Goal: Transaction & Acquisition: Complete application form

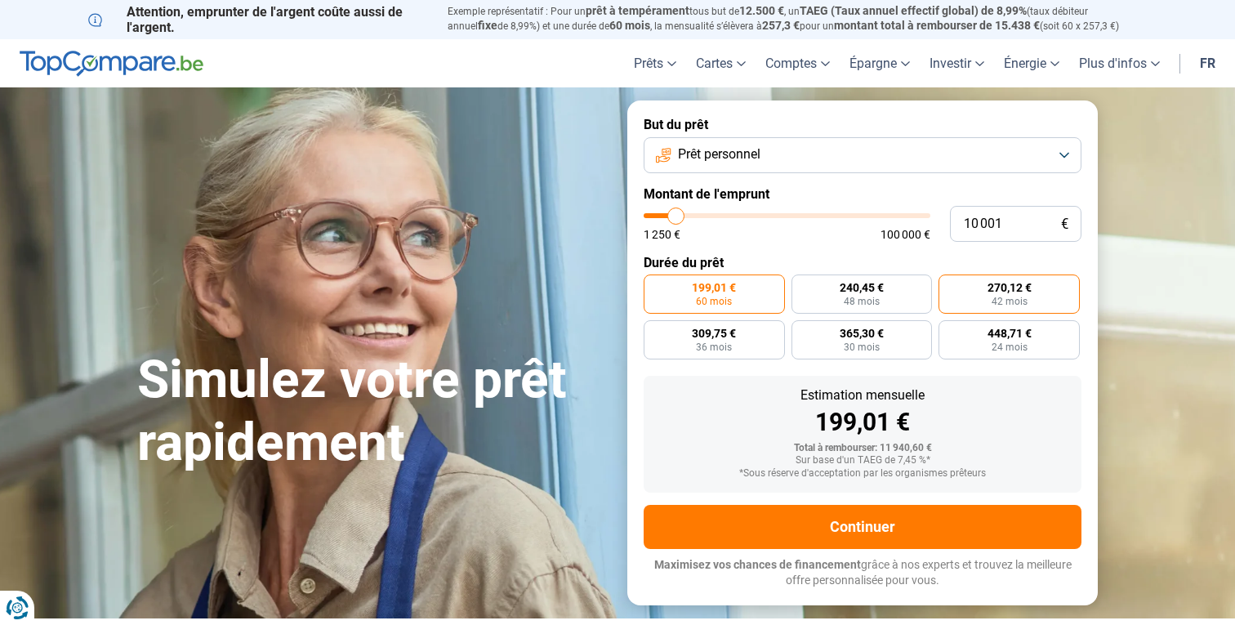
click at [1044, 297] on label "270,12 € 42 mois" at bounding box center [1008, 293] width 141 height 39
click at [949, 285] on input "270,12 € 42 mois" at bounding box center [943, 279] width 11 height 11
radio input "true"
type input "10 750"
type input "10750"
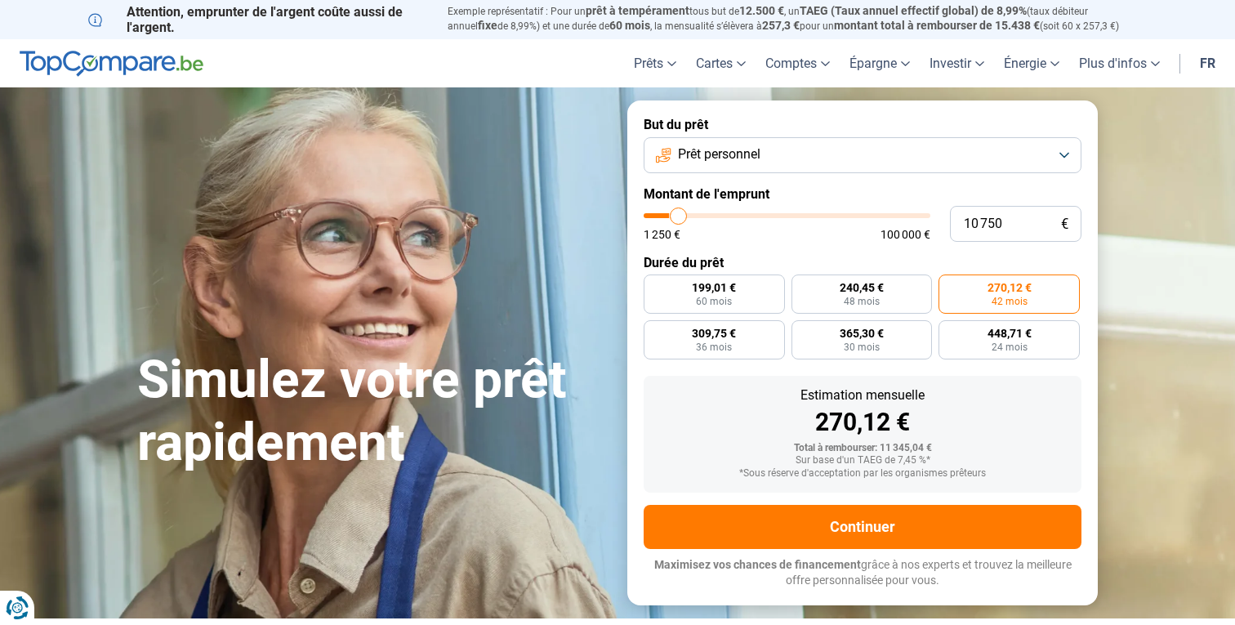
type input "11 000"
type input "11000"
type input "11 500"
type input "11500"
type input "12 250"
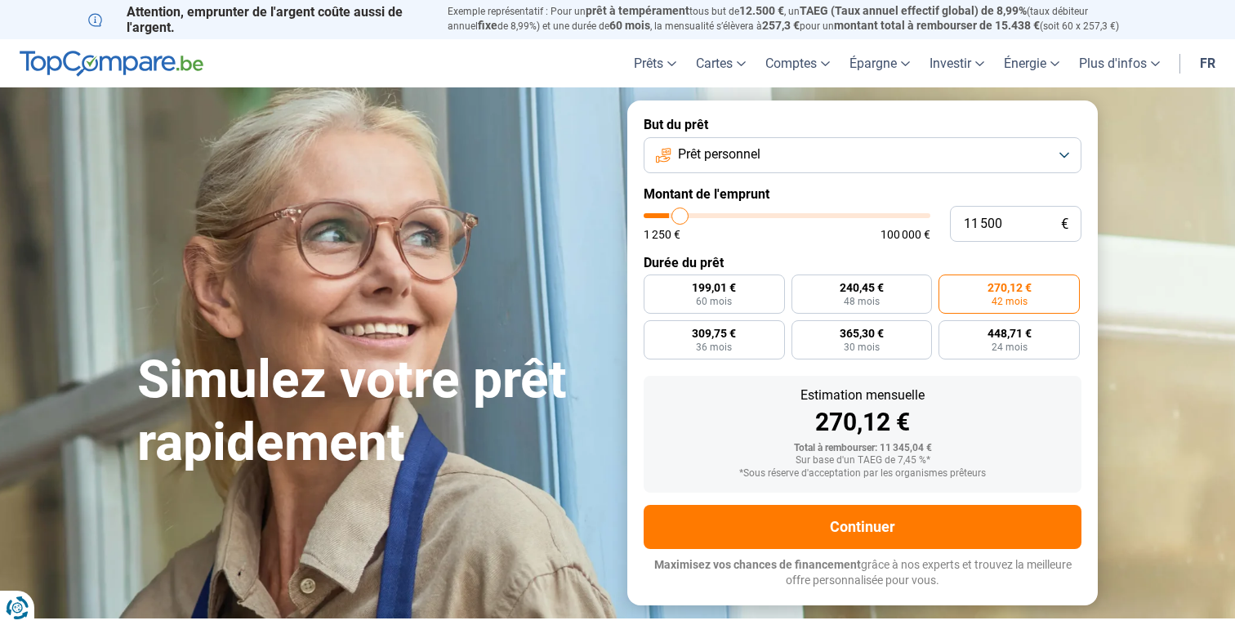
type input "12250"
type input "12 500"
type input "12500"
type input "13 000"
type input "13000"
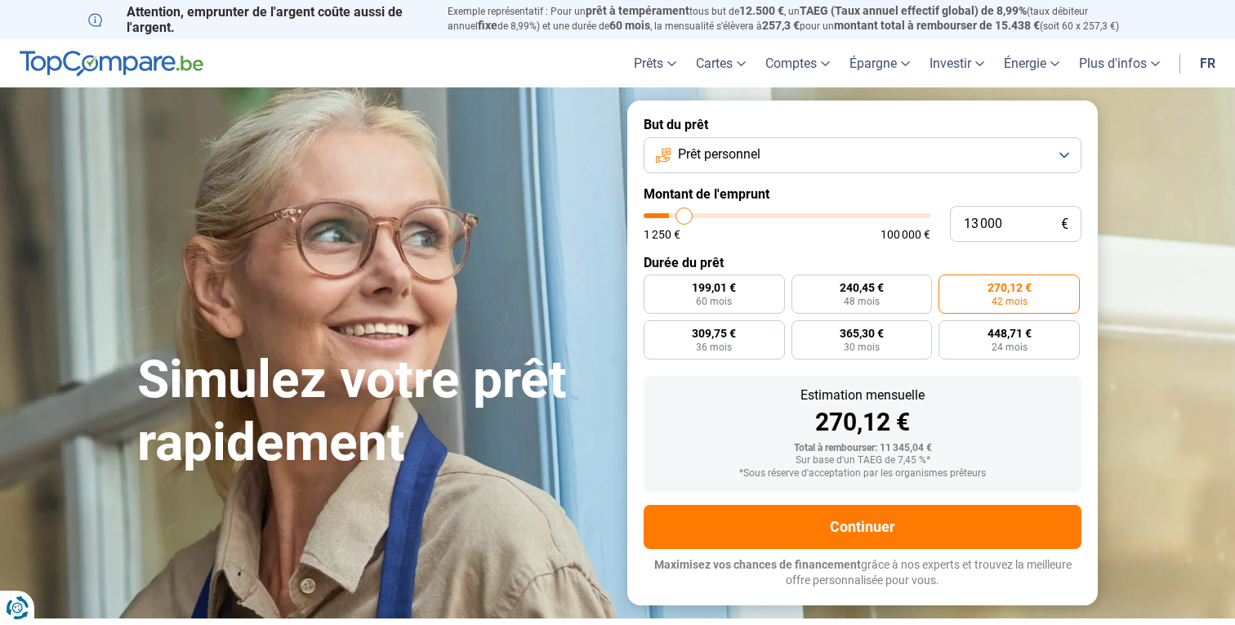
type input "13 250"
type input "13250"
type input "13 500"
type input "13500"
type input "13 750"
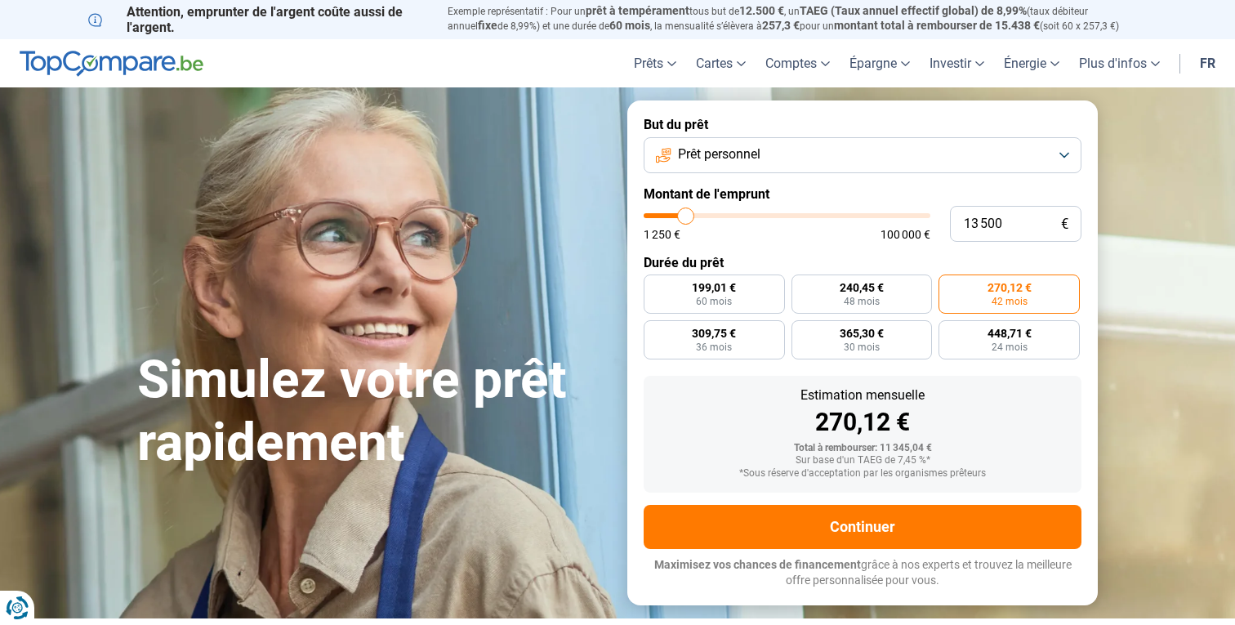
type input "13750"
type input "14 000"
type input "14000"
type input "14 250"
type input "14250"
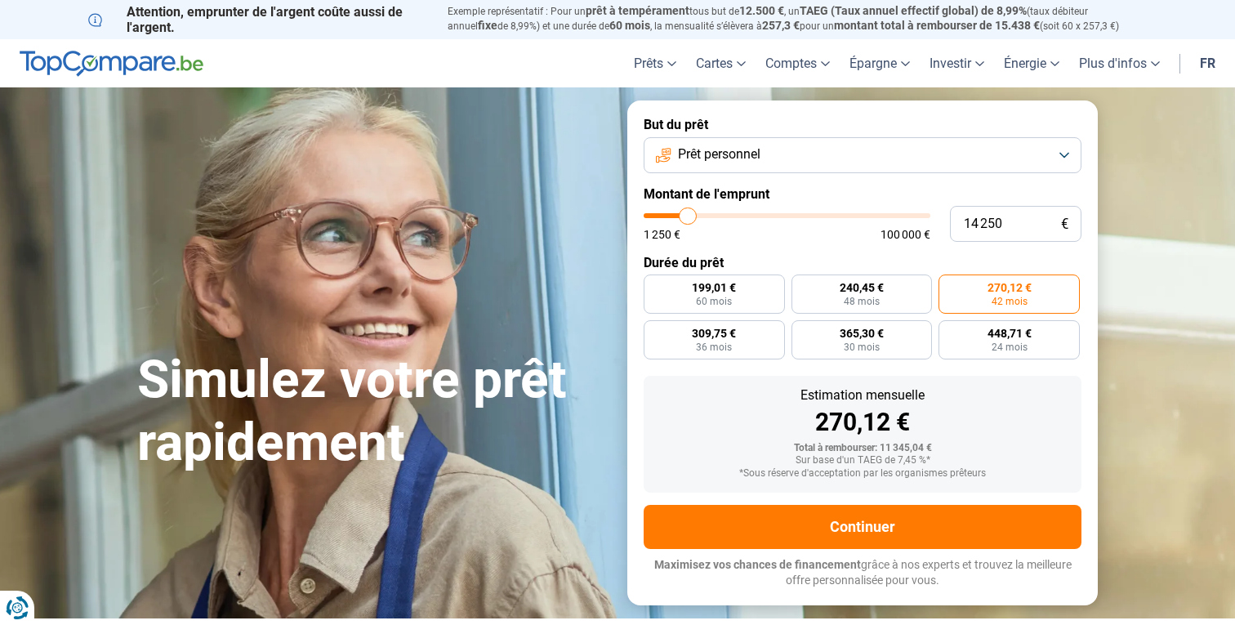
type input "14 500"
type input "14500"
type input "15 250"
type input "15250"
type input "15 750"
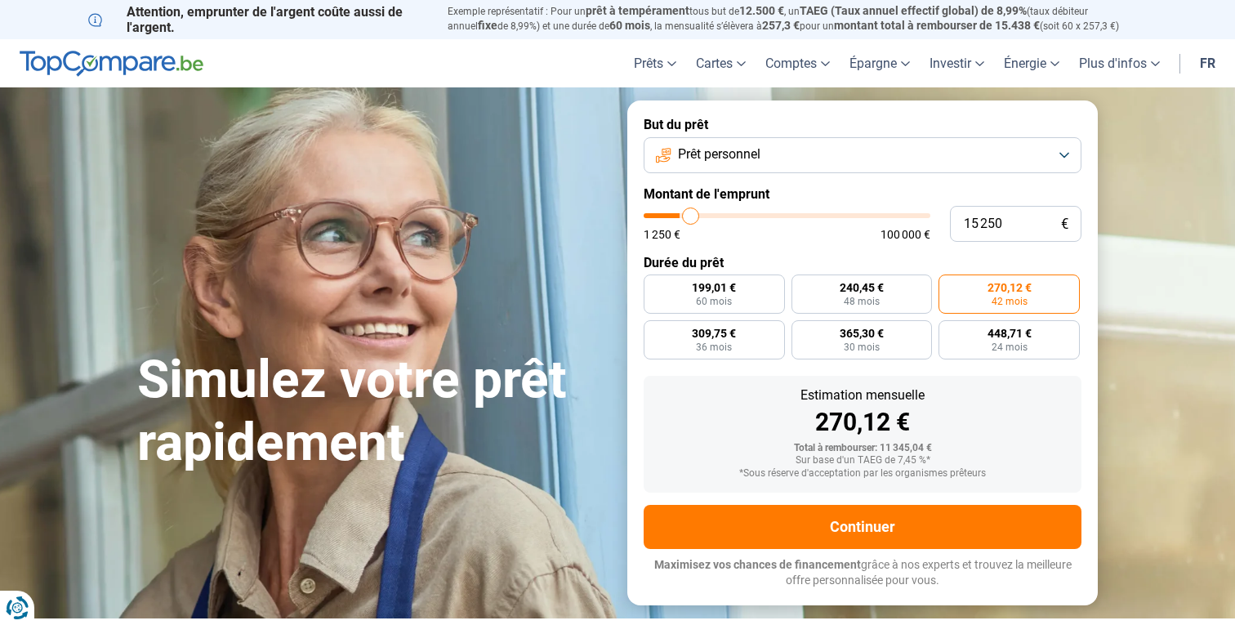
type input "15750"
type input "16 000"
type input "16000"
type input "17 750"
type input "17750"
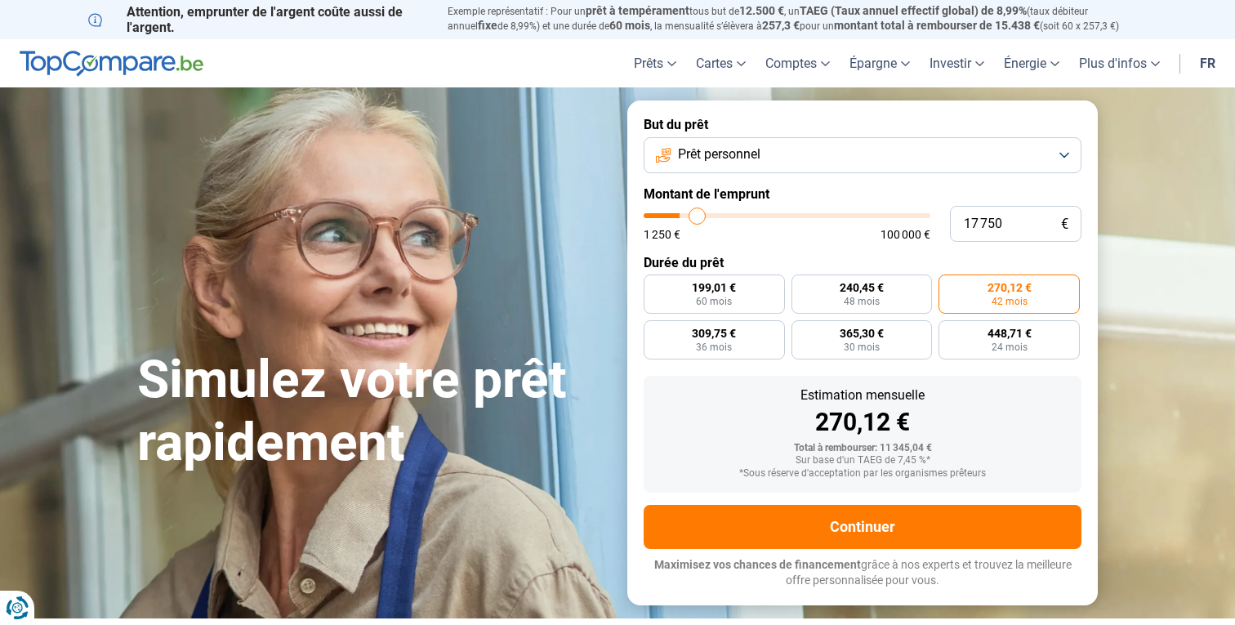
type input "18 750"
type input "18750"
type input "19 750"
type input "19750"
type input "20 750"
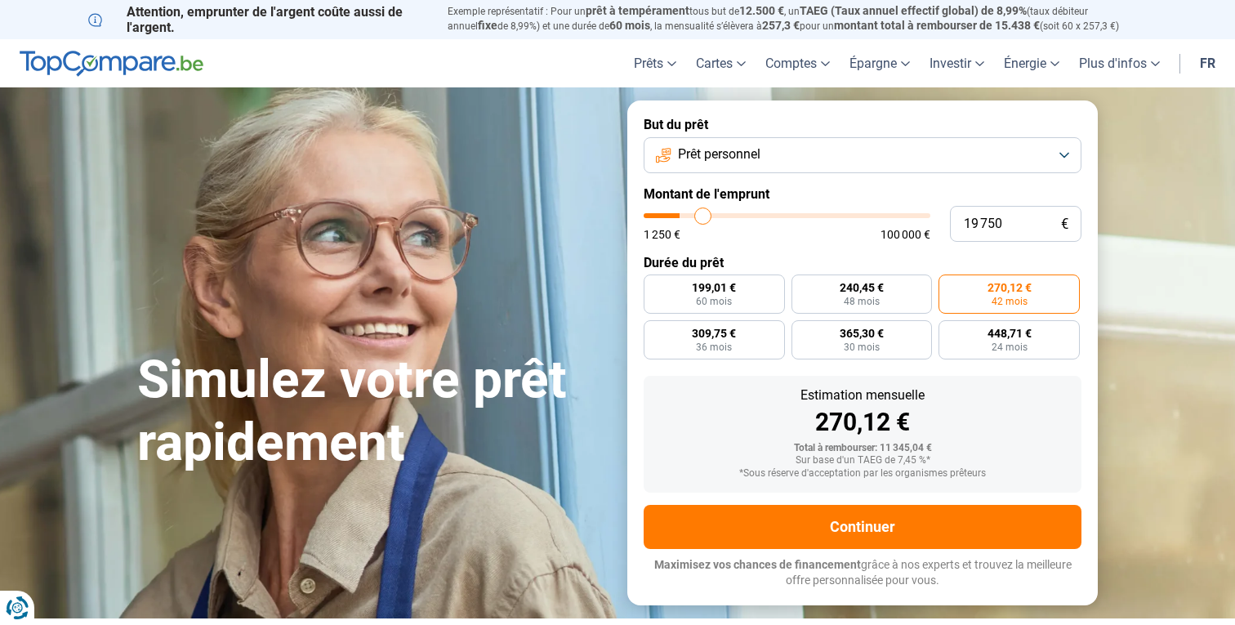
type input "20750"
type input "21 750"
type input "21750"
type input "23 500"
type input "23500"
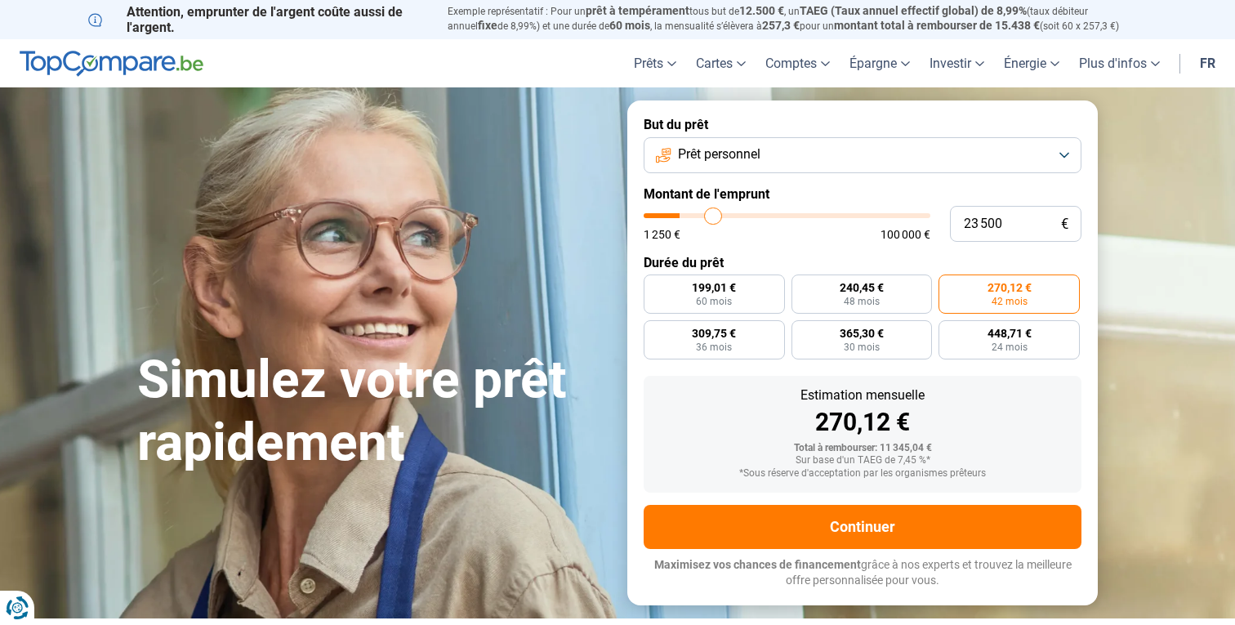
type input "24 000"
type input "24000"
type input "24 500"
type input "24500"
type input "24 750"
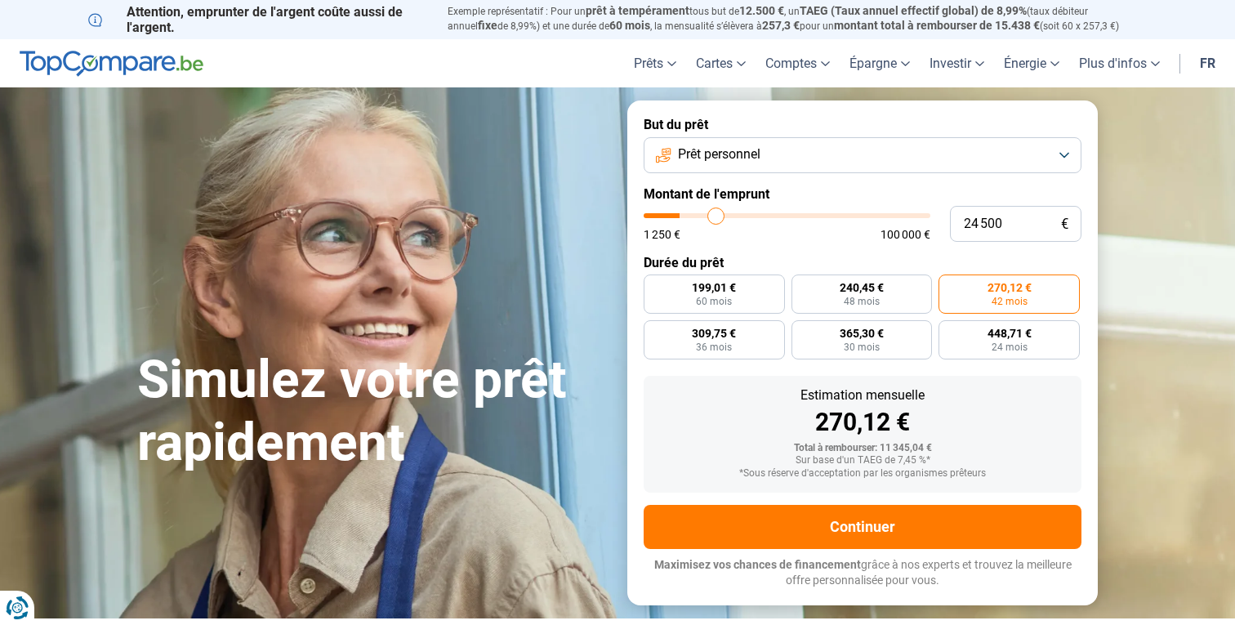
type input "24750"
type input "25 000"
type input "25000"
type input "25 500"
type input "25500"
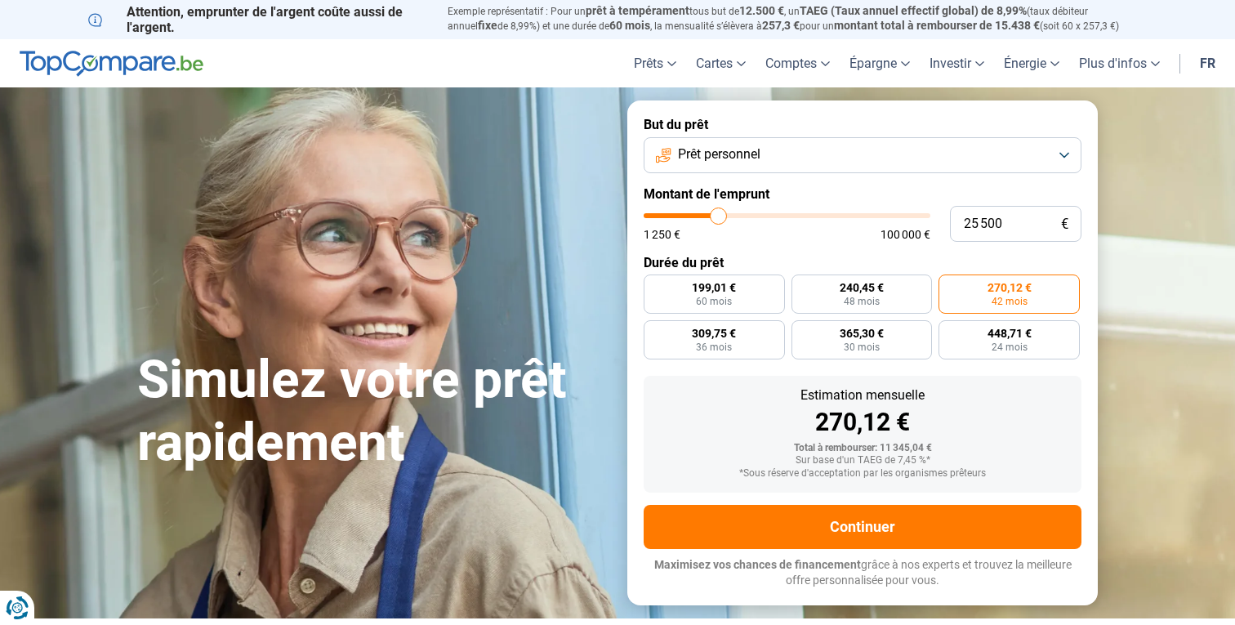
type input "25 750"
type input "25750"
type input "26 000"
type input "26000"
type input "26 250"
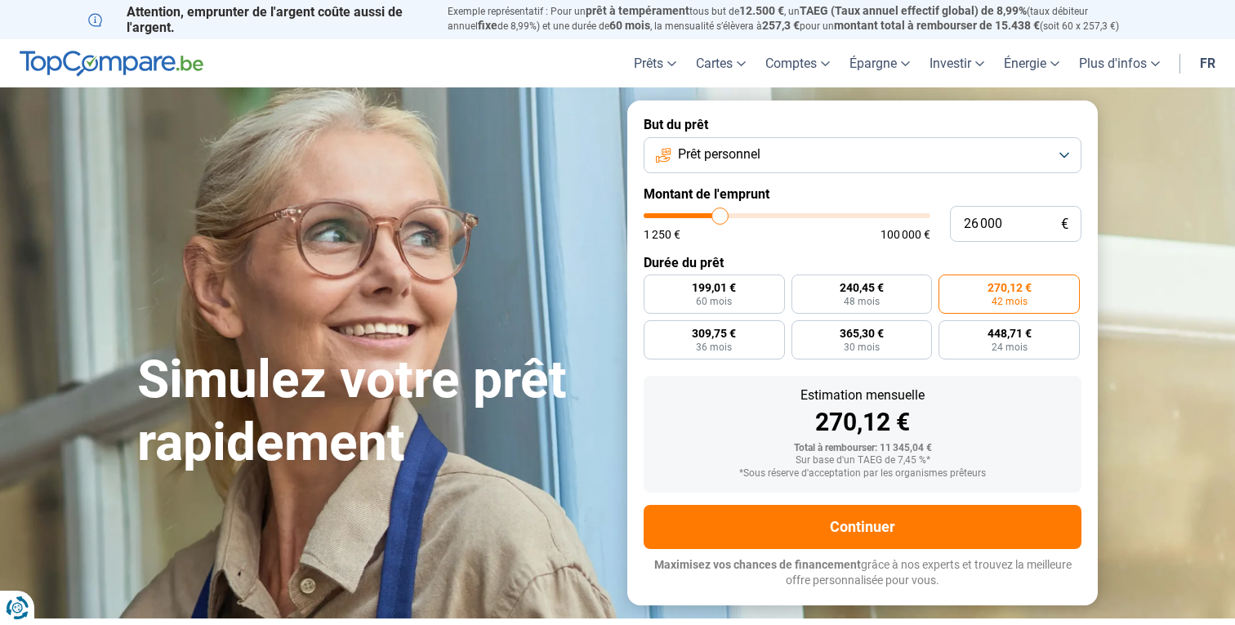
type input "26250"
type input "26 500"
type input "26500"
type input "26 750"
type input "26750"
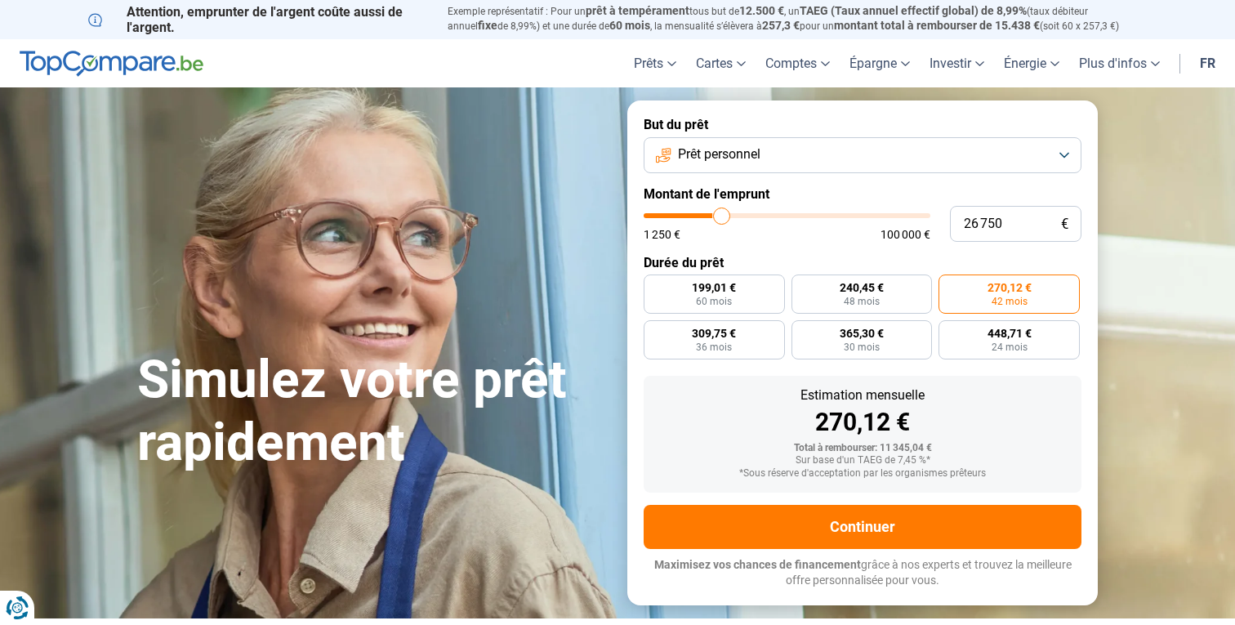
type input "27 500"
type input "27500"
type input "27 750"
type input "27750"
type input "28 500"
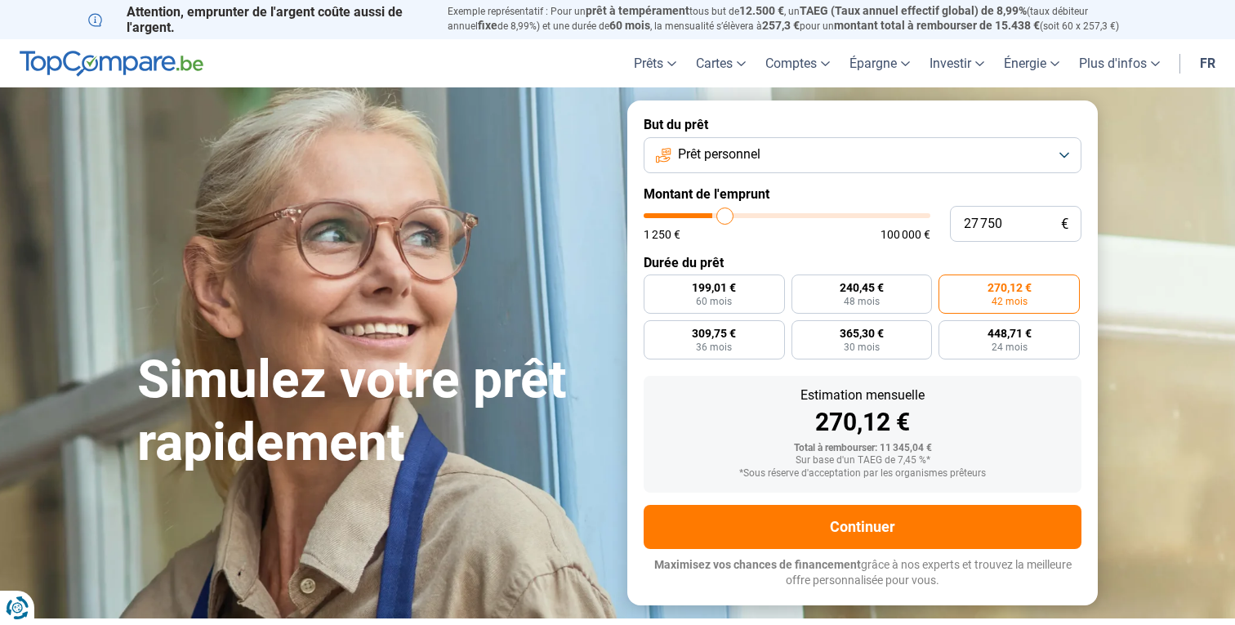
type input "28500"
type input "28 750"
type input "28750"
type input "29 000"
type input "29000"
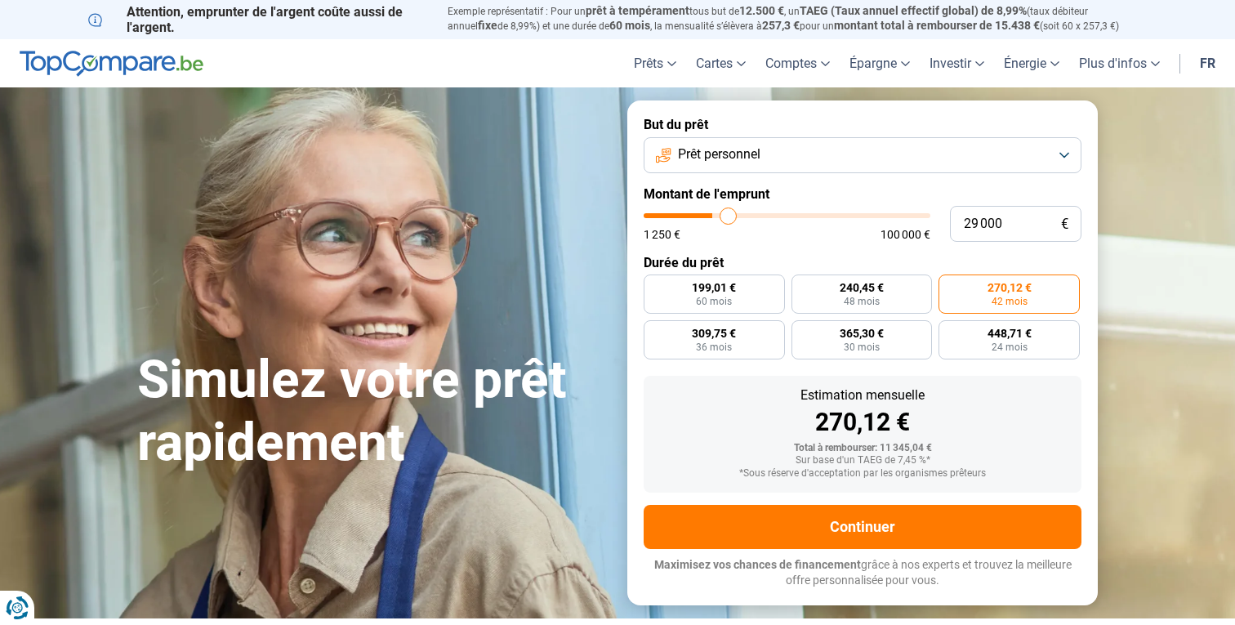
type input "29 250"
type input "29250"
type input "29 000"
type input "29000"
type input "28 750"
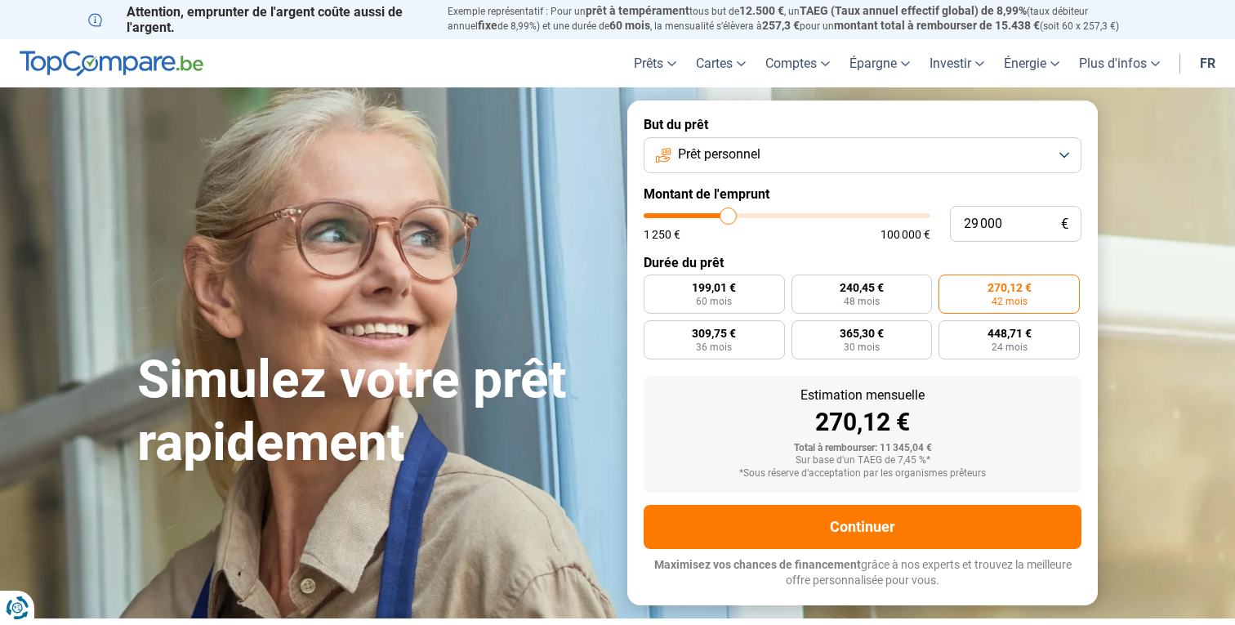
type input "28750"
type input "28 500"
type input "28500"
type input "28 250"
type input "28250"
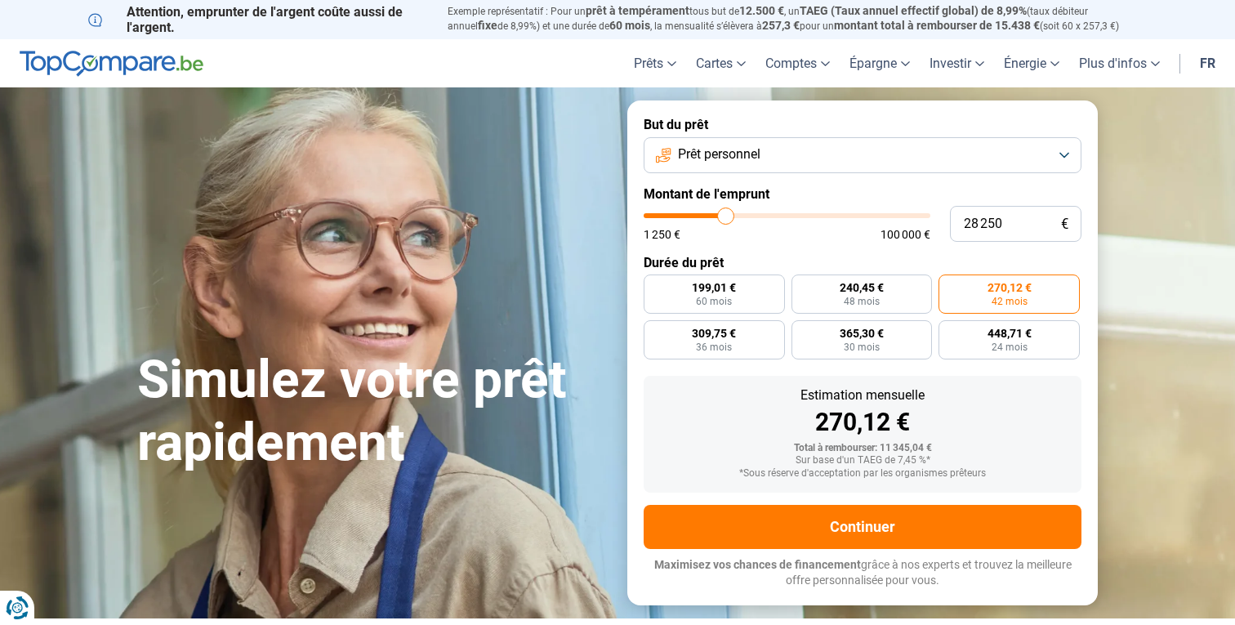
type input "27 750"
type input "27750"
type input "27 250"
type input "27250"
type input "26 250"
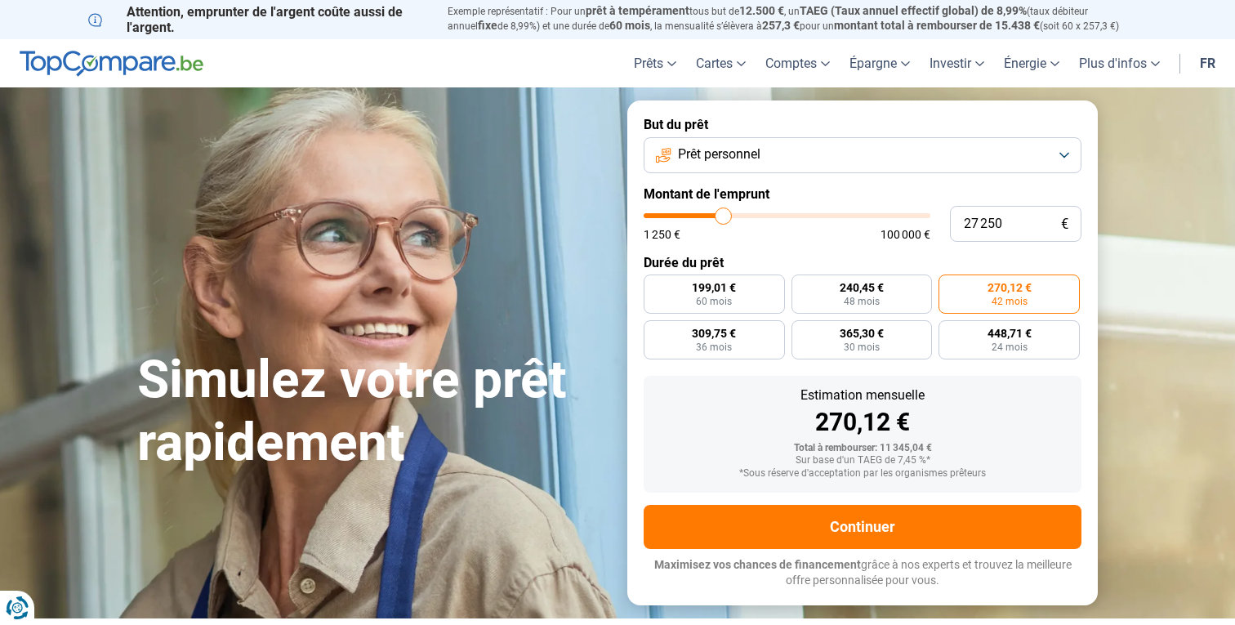
type input "26250"
type input "25 250"
type input "25250"
type input "24 250"
type input "24250"
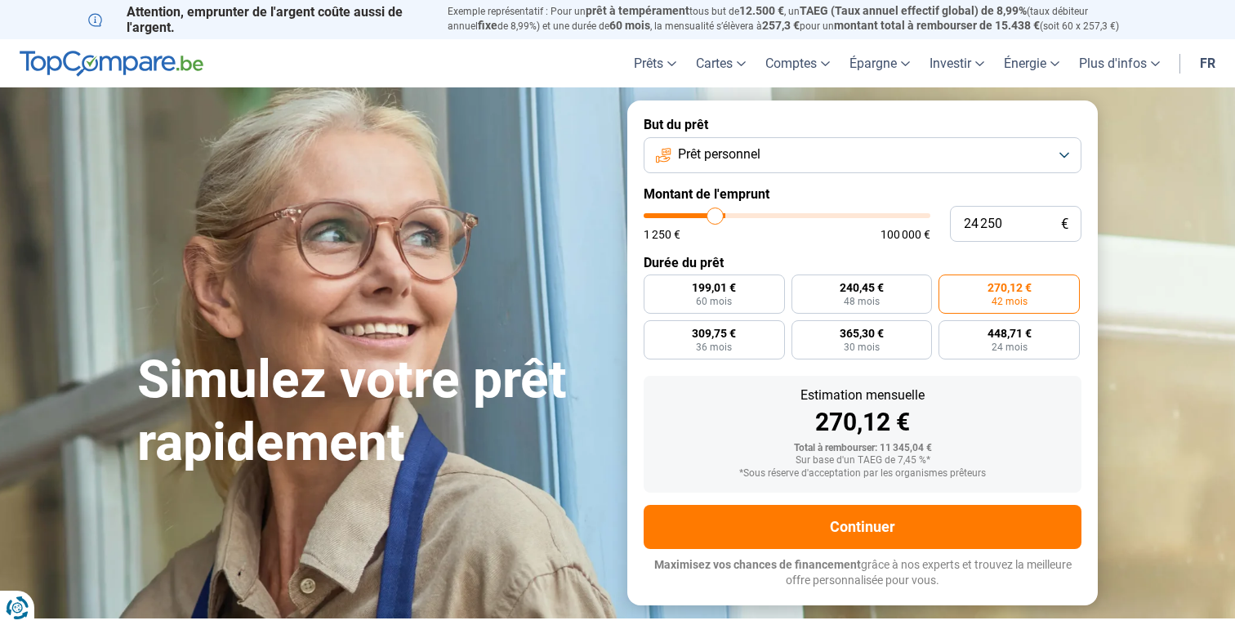
type input "23 000"
type input "23000"
type input "22 000"
type input "22000"
type input "20 500"
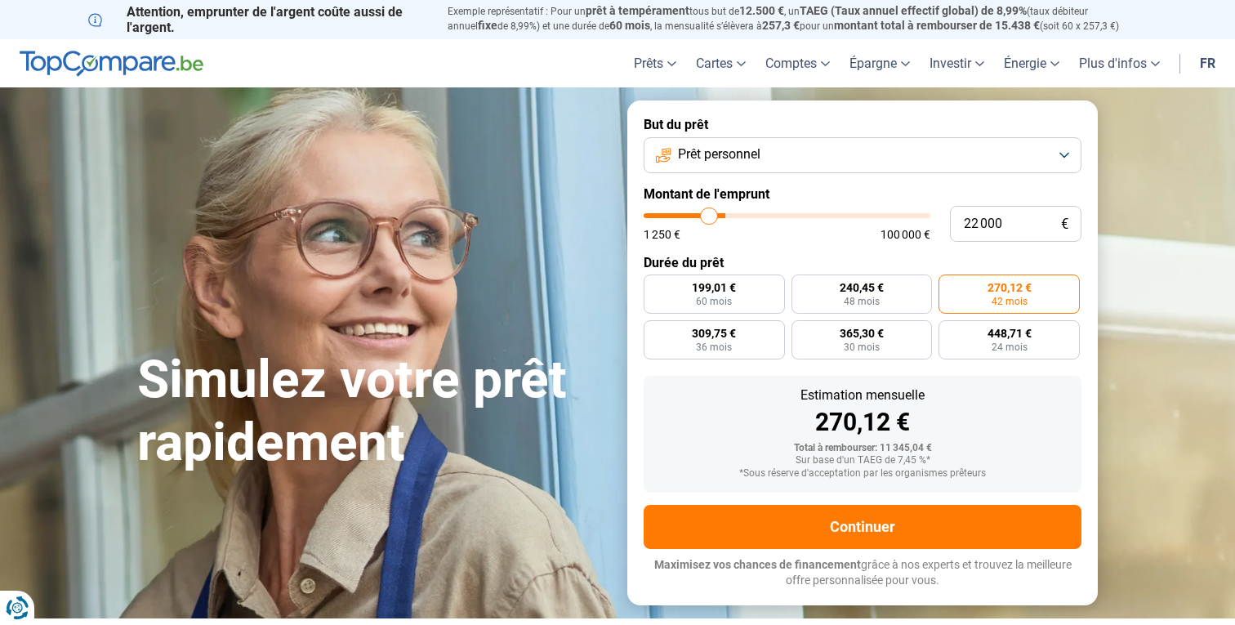
type input "20500"
type input "18 000"
type input "18000"
type input "16 750"
type input "16750"
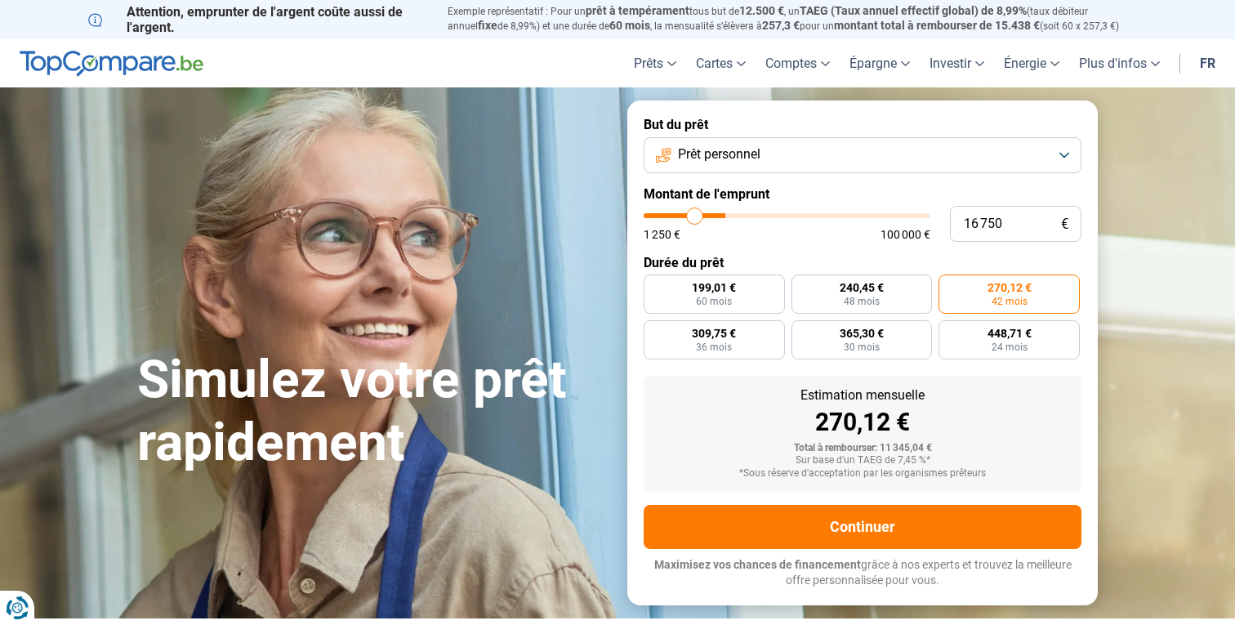
type input "13 250"
type input "13250"
type input "12 500"
type input "12500"
type input "11 250"
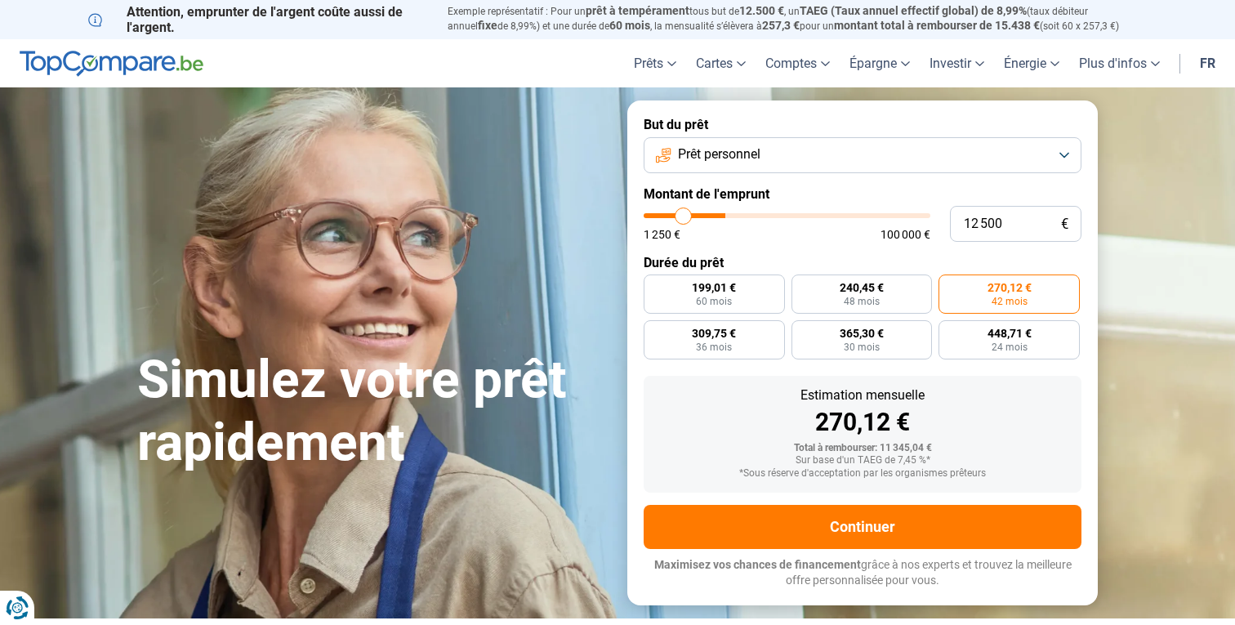
type input "11250"
type input "10 000"
type input "10000"
type input "9 000"
type input "9000"
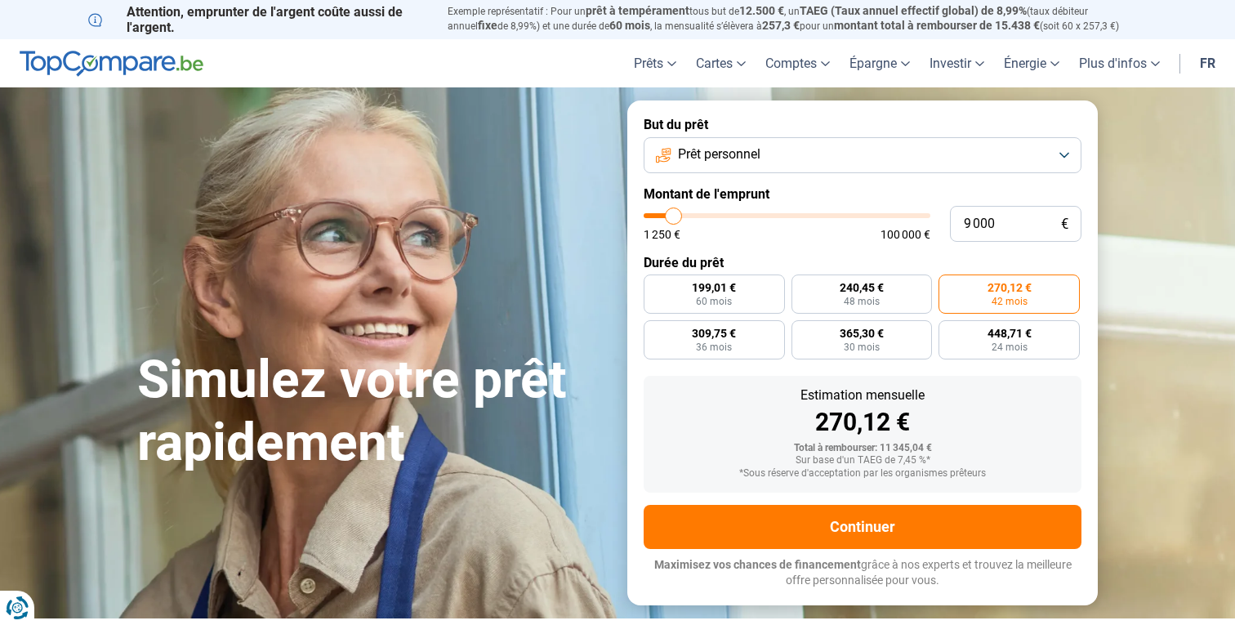
type input "8 250"
type input "8250"
type input "7 500"
type input "7500"
type input "7 250"
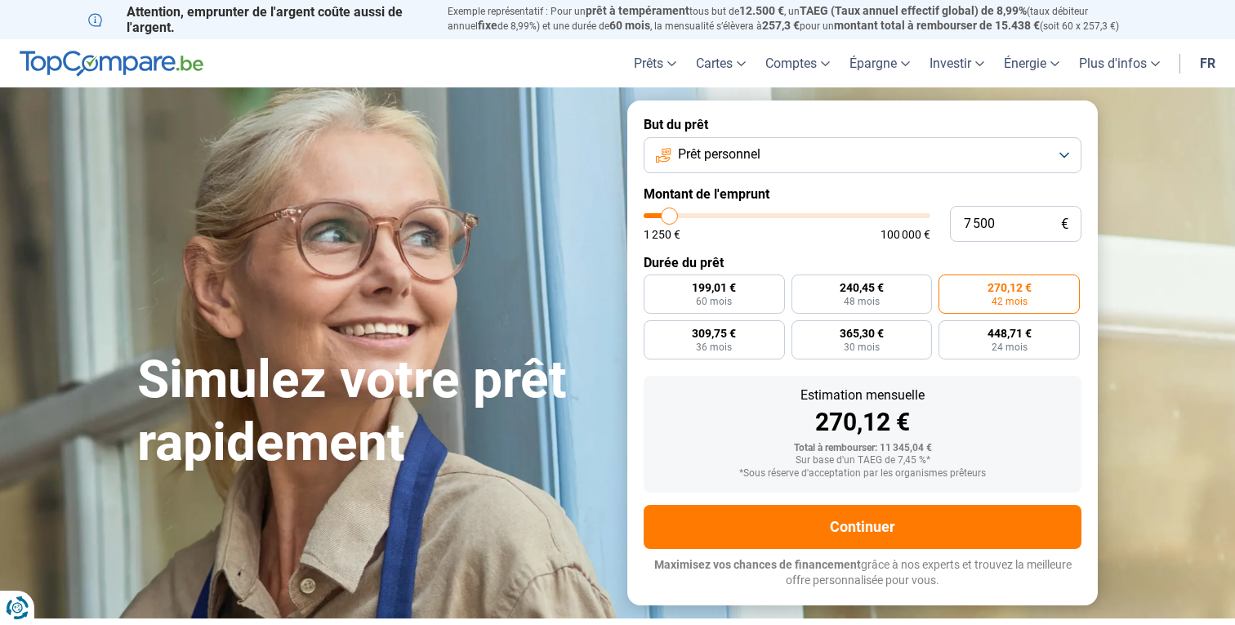
type input "7250"
type input "7 000"
type input "7000"
type input "6 750"
type input "6750"
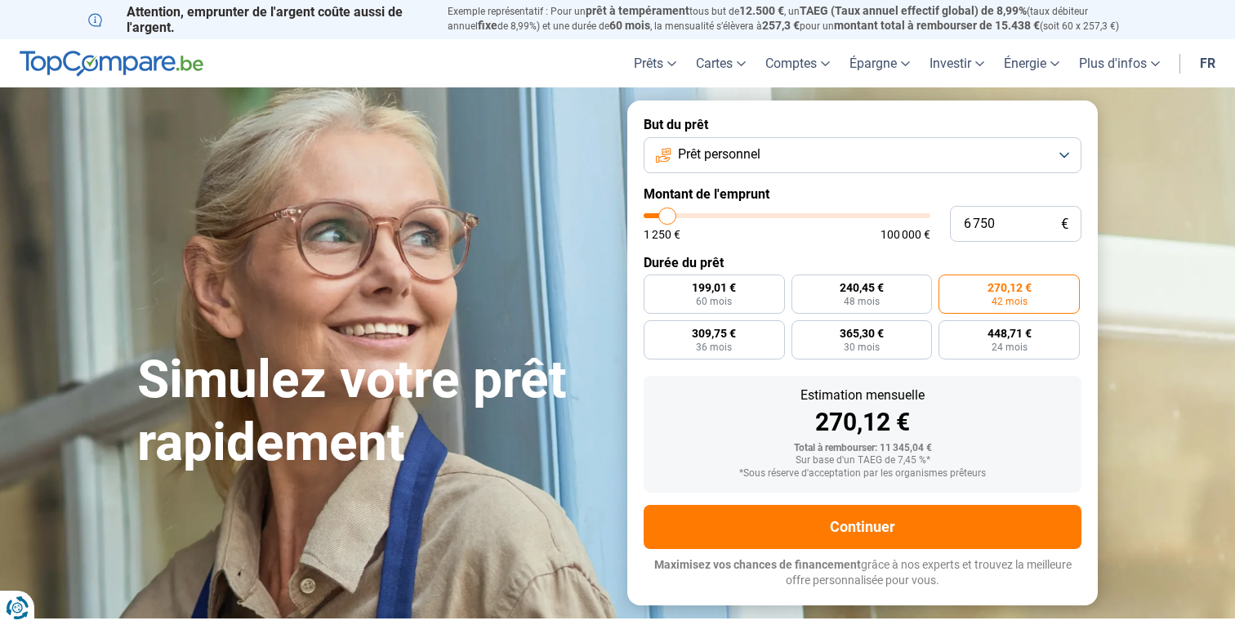
type input "6 500"
type input "6500"
type input "6 000"
type input "6000"
type input "5 750"
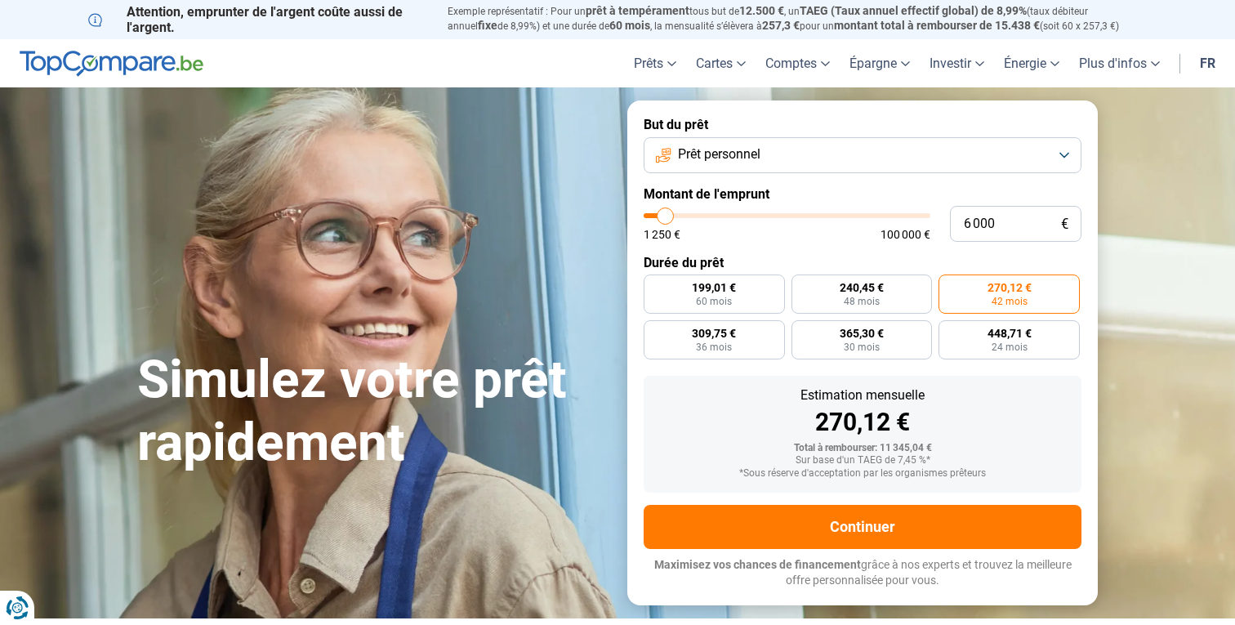
type input "5750"
type input "5 250"
type input "5250"
type input "4 750"
type input "4750"
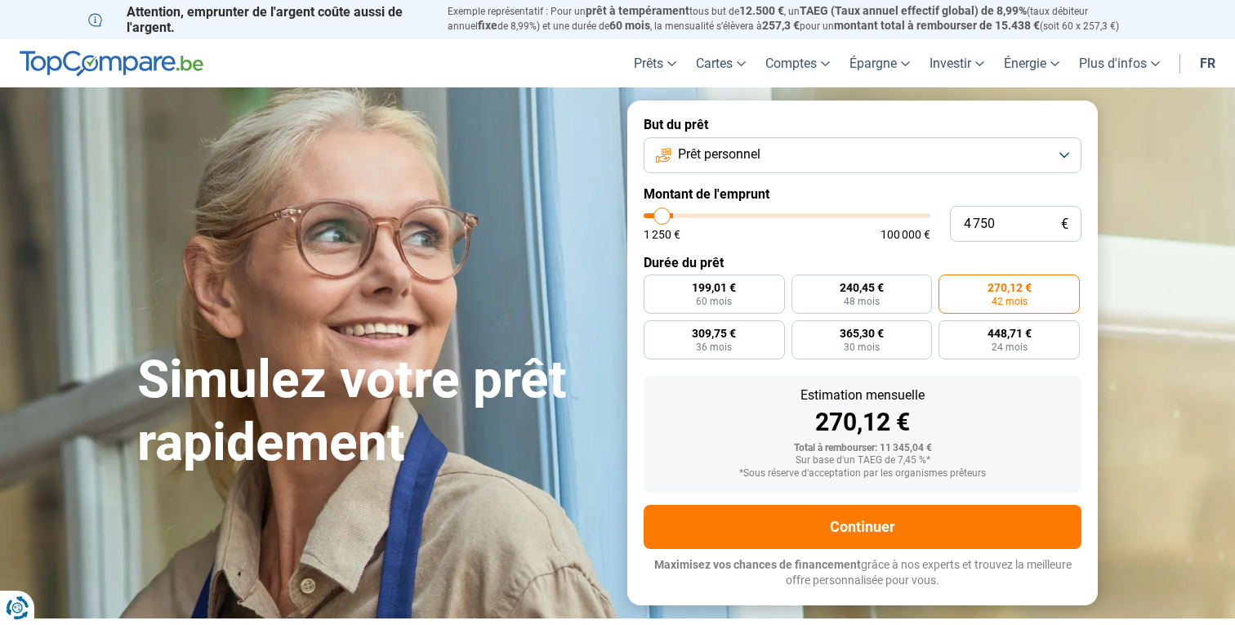
type input "4 500"
type input "4500"
type input "4 250"
type input "4250"
type input "4 000"
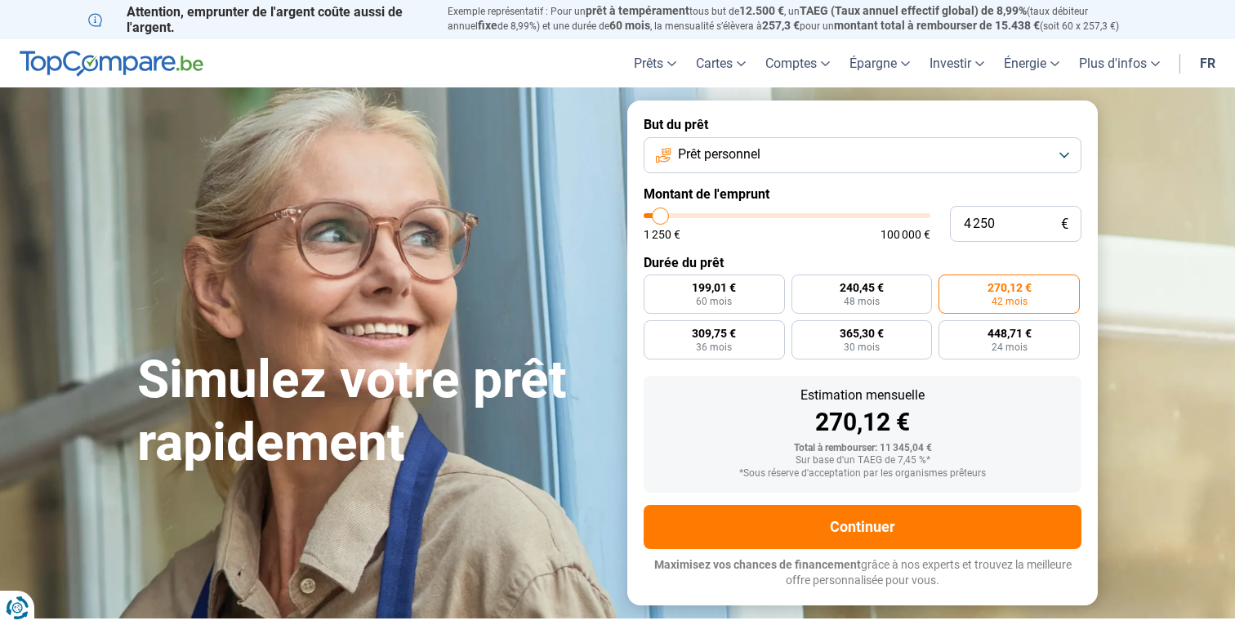
type input "4000"
type input "3 750"
type input "3750"
type input "4 000"
type input "4000"
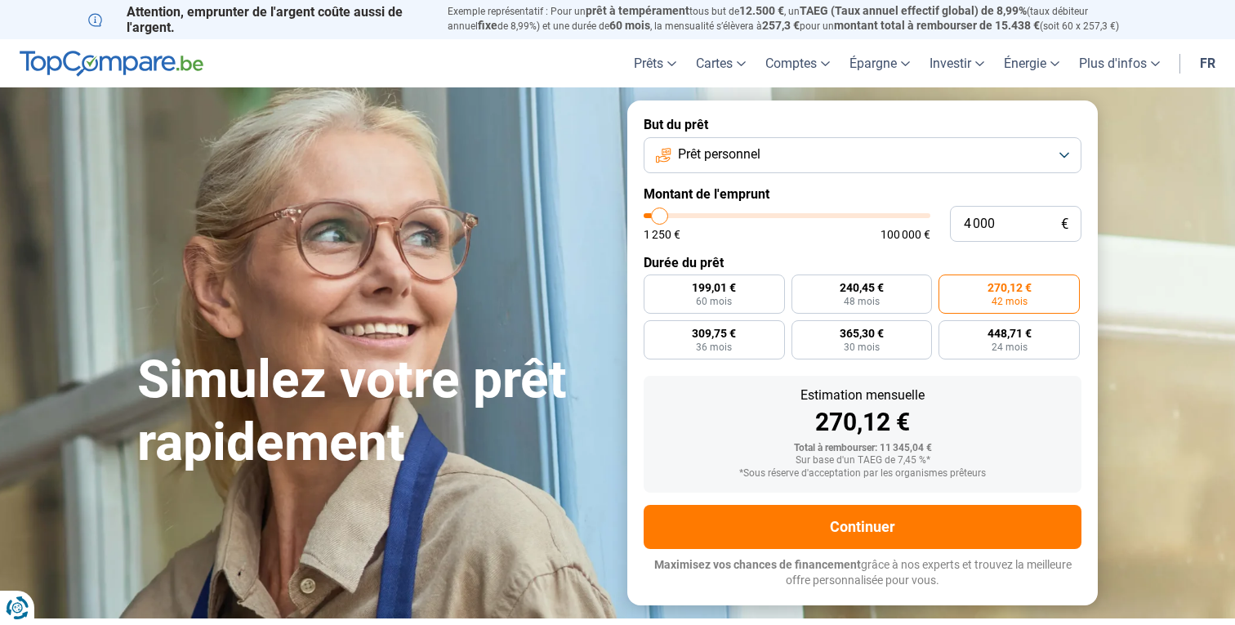
type input "4 250"
type input "4250"
type input "4 500"
type input "4500"
type input "4 750"
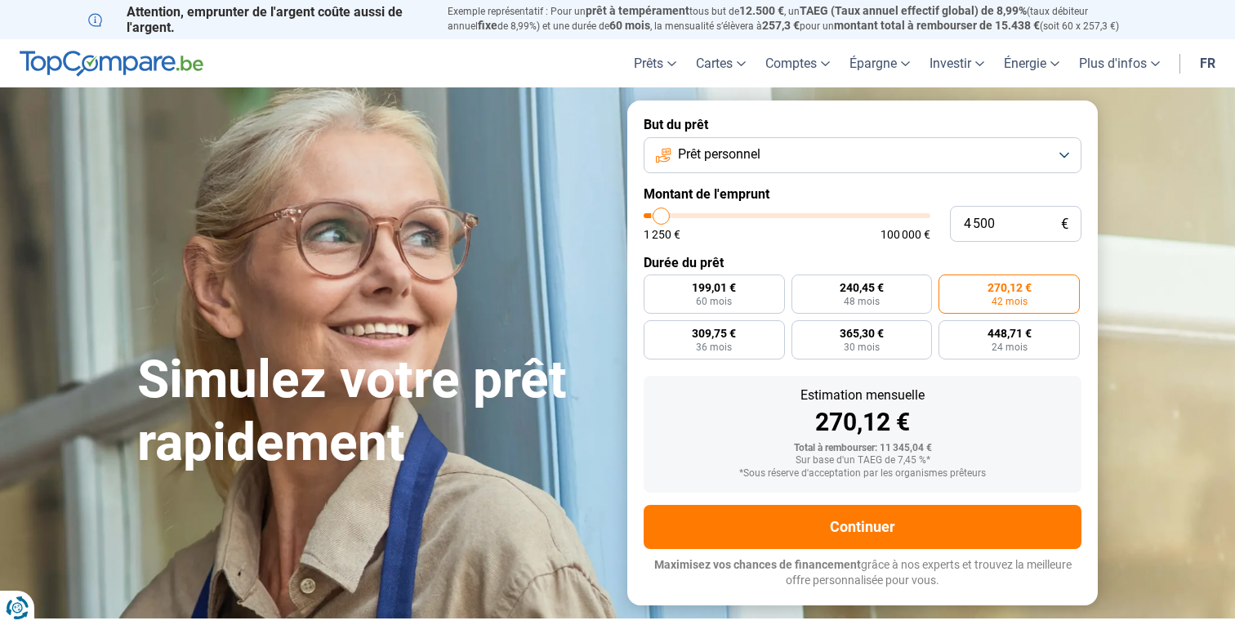
type input "4750"
type input "5 000"
type input "5000"
type input "5 250"
type input "5250"
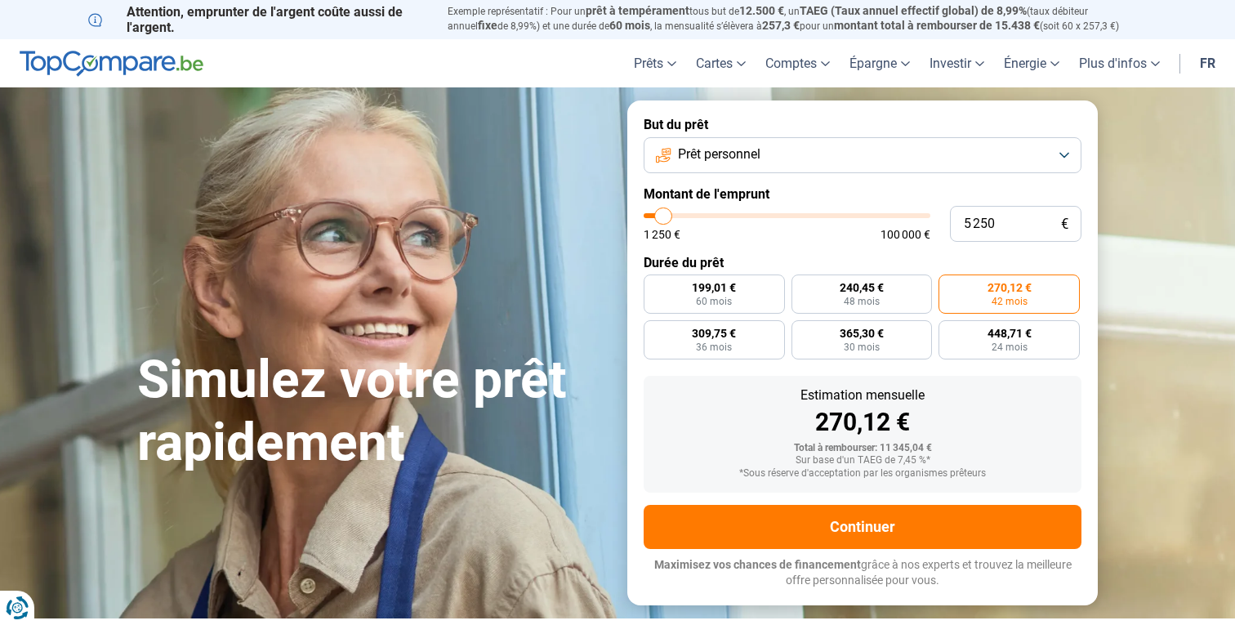
type input "5 000"
drag, startPoint x: 677, startPoint y: 216, endPoint x: 663, endPoint y: 216, distance: 13.9
type input "5000"
click at [663, 216] on input "range" at bounding box center [787, 215] width 287 height 5
radio input "true"
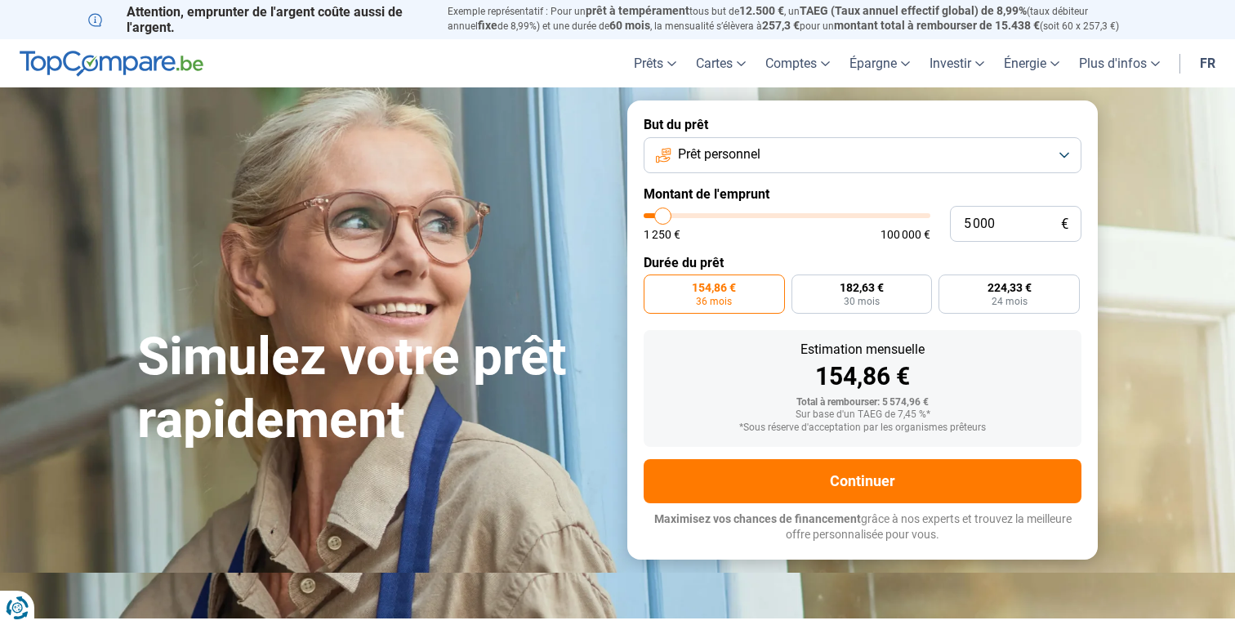
type input "5 250"
type input "5250"
type input "5 500"
type input "5500"
type input "5 750"
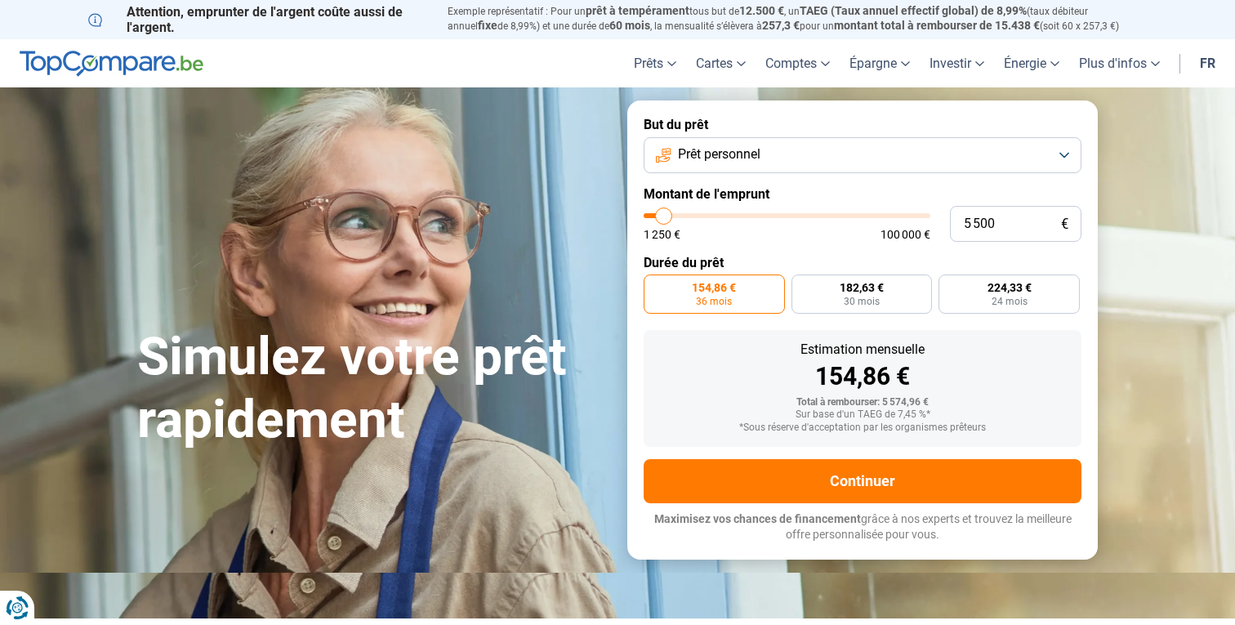
type input "5750"
type input "6 000"
type input "6000"
type input "6 250"
type input "6250"
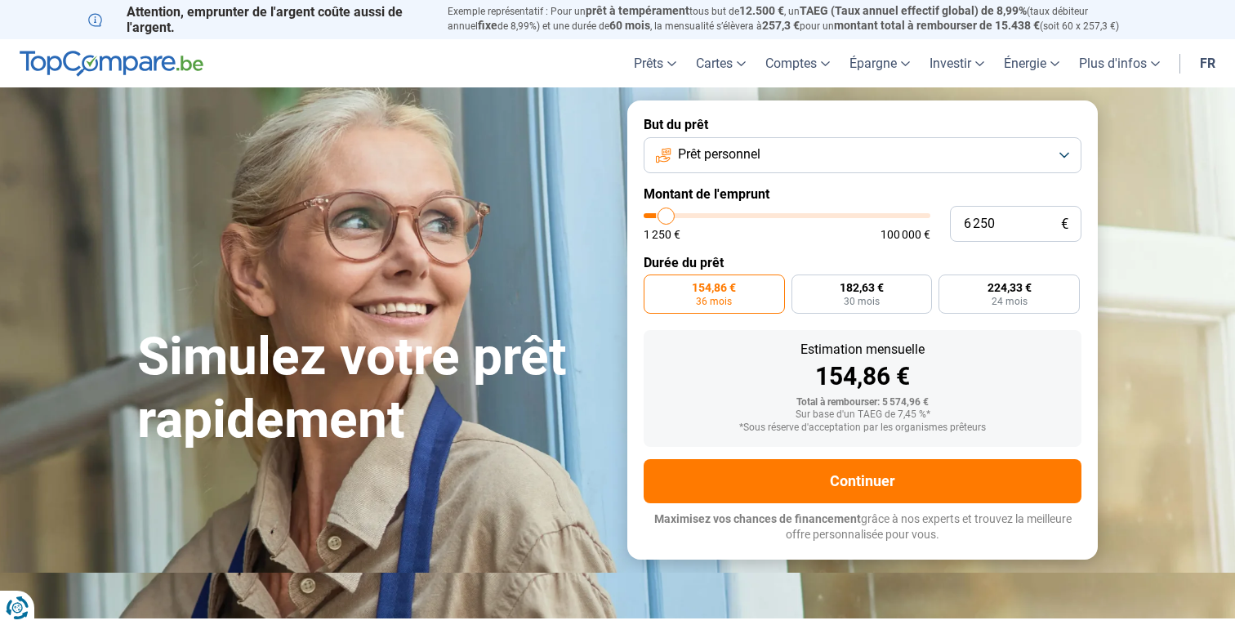
type input "6 500"
type input "6500"
type input "6 750"
type input "6750"
type input "7 000"
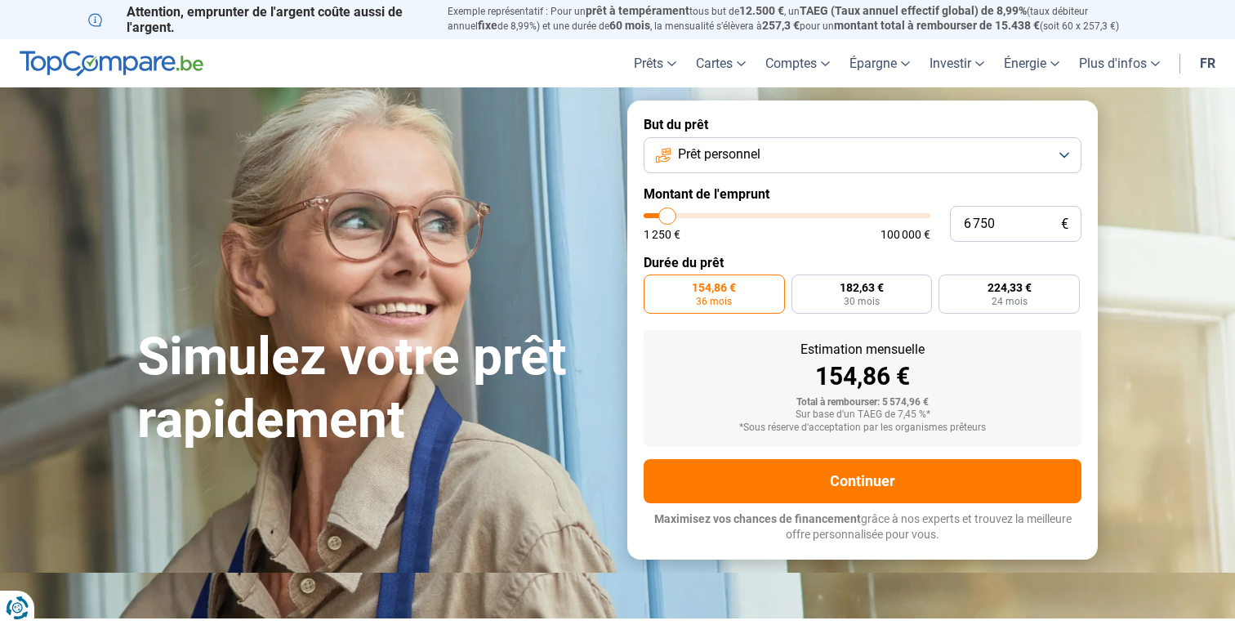
type input "7000"
type input "7 250"
type input "7250"
type input "7 500"
type input "7500"
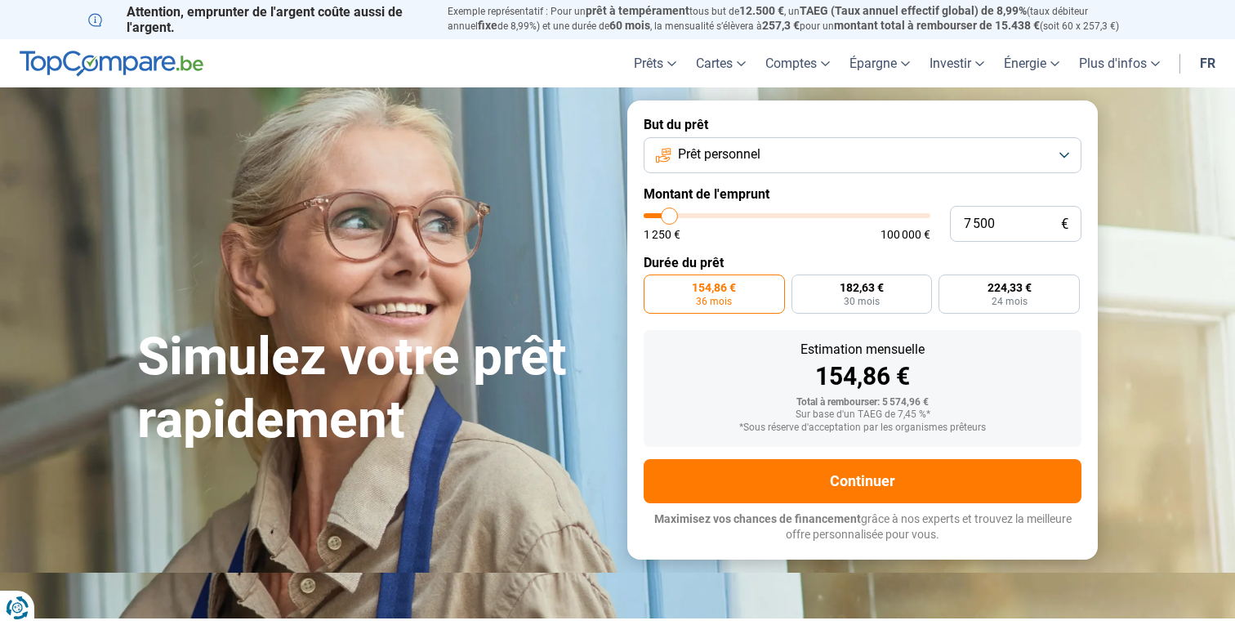
type input "7 750"
type input "7750"
type input "8 000"
type input "8000"
type input "7 750"
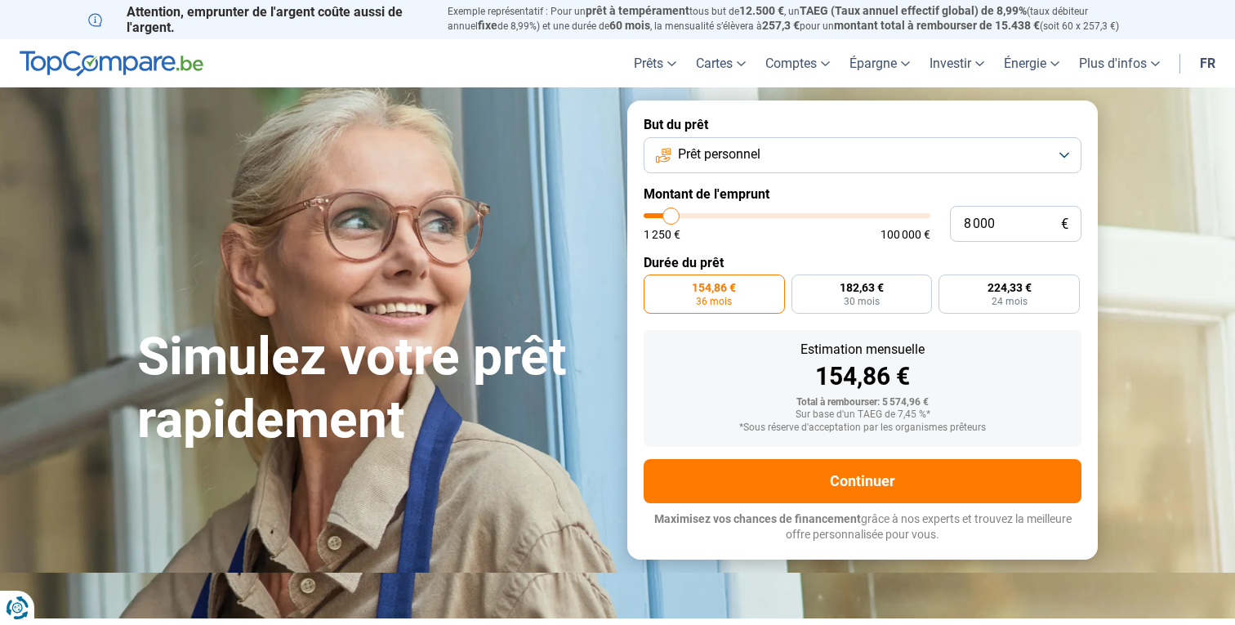
type input "7750"
type input "7 500"
type input "7500"
type input "7 250"
type input "7250"
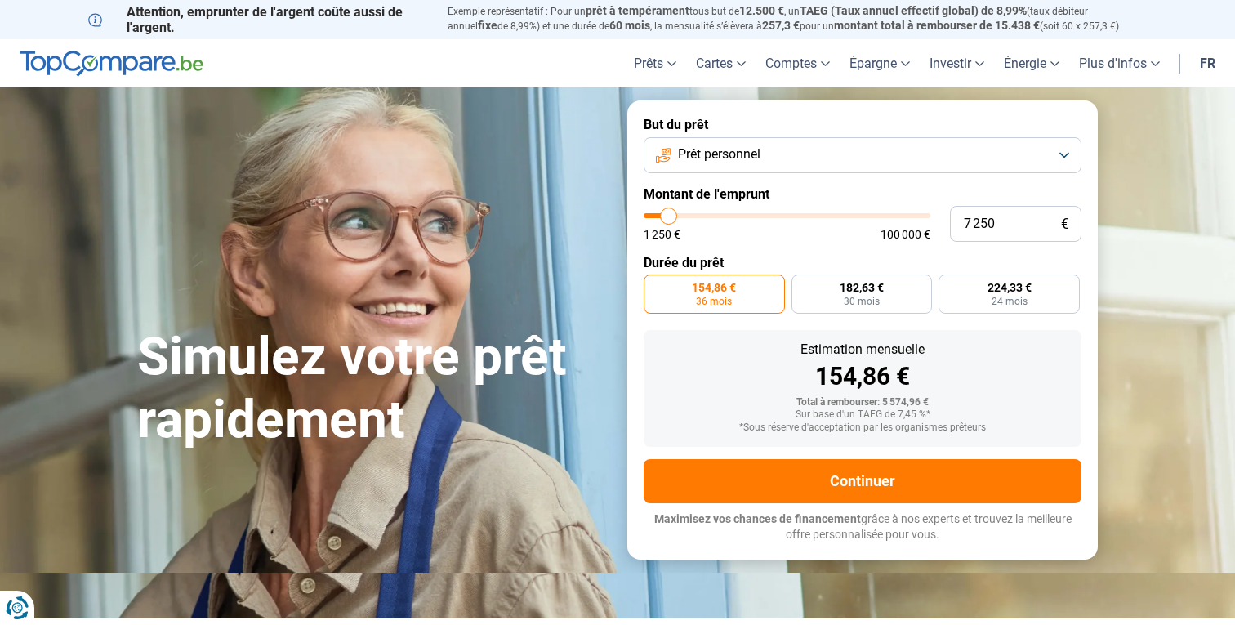
type input "7 500"
type input "7500"
type input "7 750"
type input "7750"
type input "7 500"
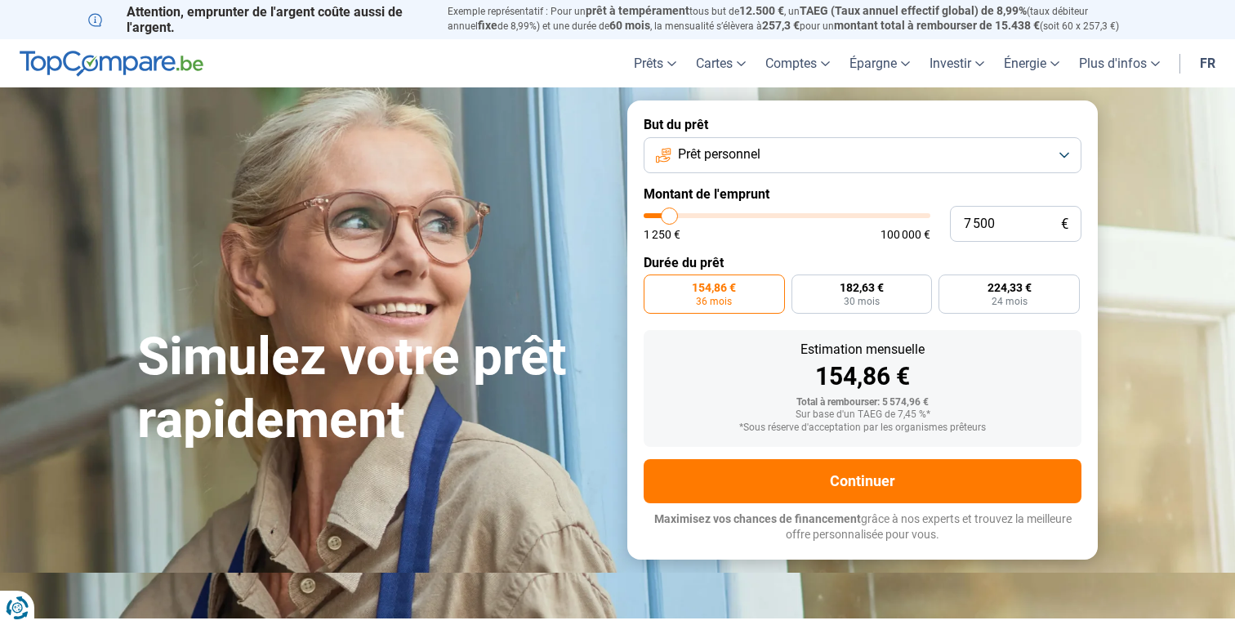
type input "7500"
click at [669, 216] on input "range" at bounding box center [787, 215] width 287 height 5
click at [710, 301] on span "42 mois" at bounding box center [696, 301] width 36 height 10
click at [654, 285] on input "202,57 € 42 mois" at bounding box center [649, 279] width 11 height 11
click at [800, 305] on span "36 mois" at bounding box center [807, 301] width 36 height 10
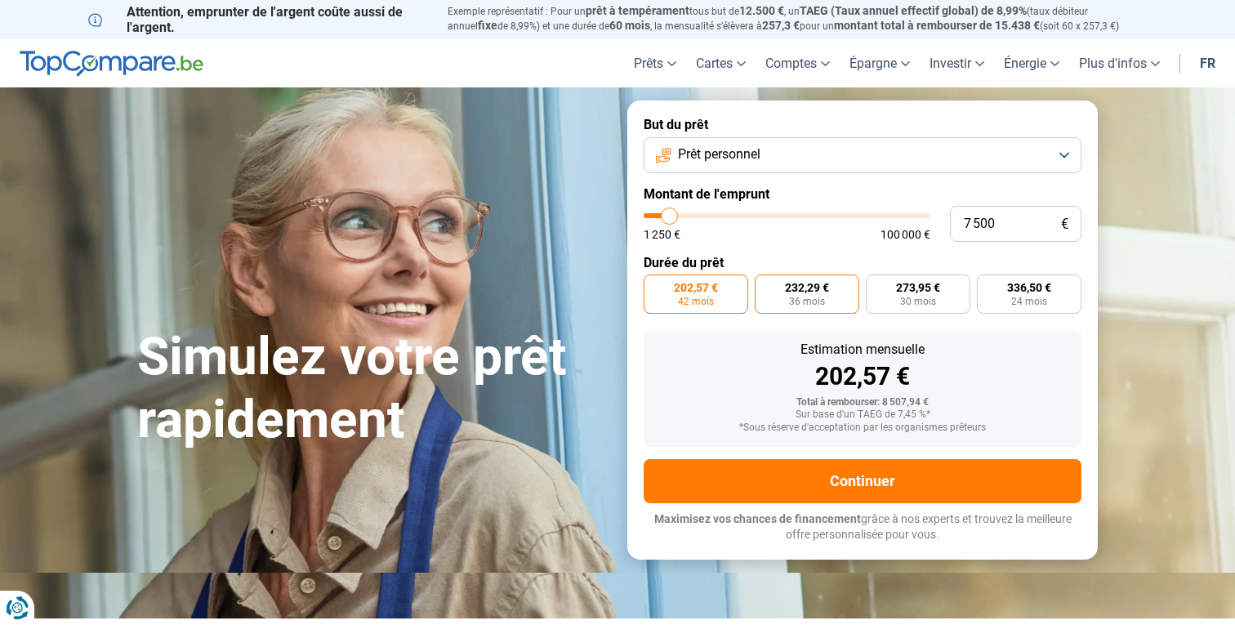
click at [765, 285] on input "232,29 € 36 mois" at bounding box center [760, 279] width 11 height 11
radio input "true"
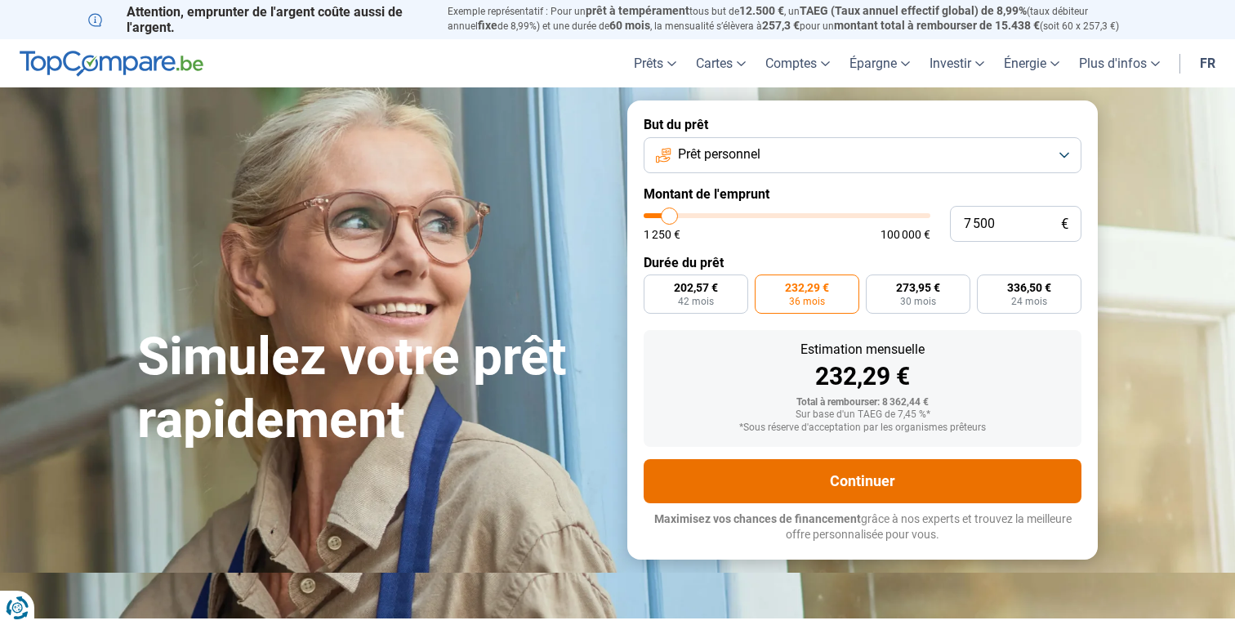
click at [809, 483] on button "Continuer" at bounding box center [863, 481] width 438 height 44
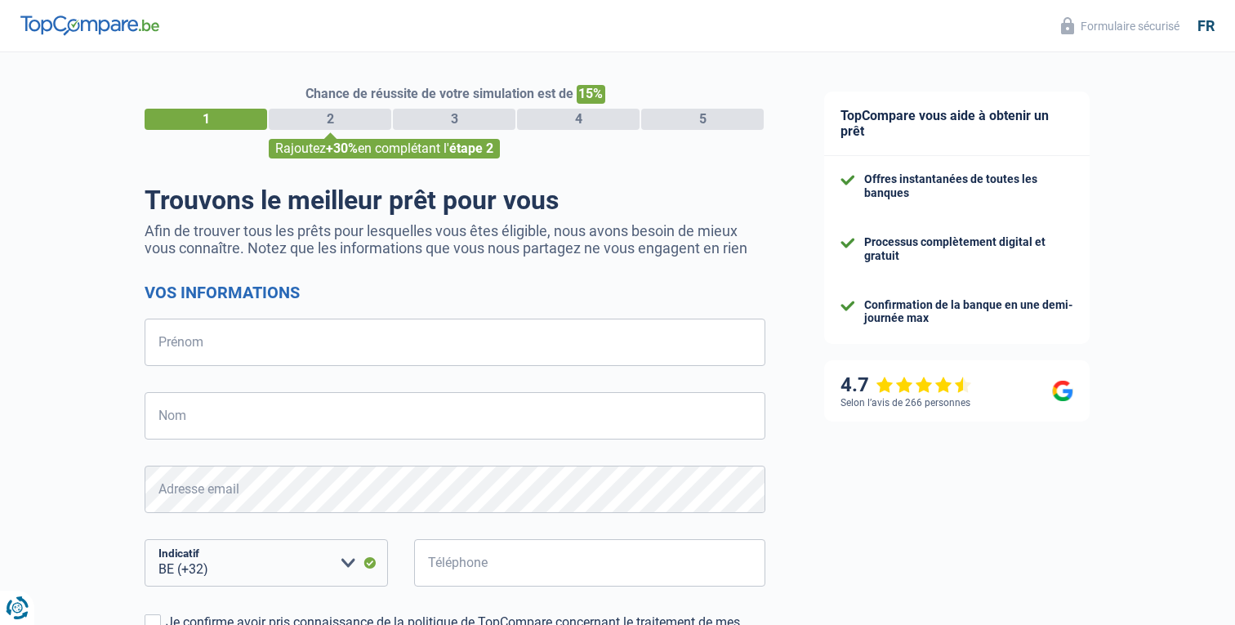
select select "32"
click at [400, 325] on input "Prénom" at bounding box center [455, 341] width 621 height 47
type input "[PERSON_NAME]"
type input "Verbeeren"
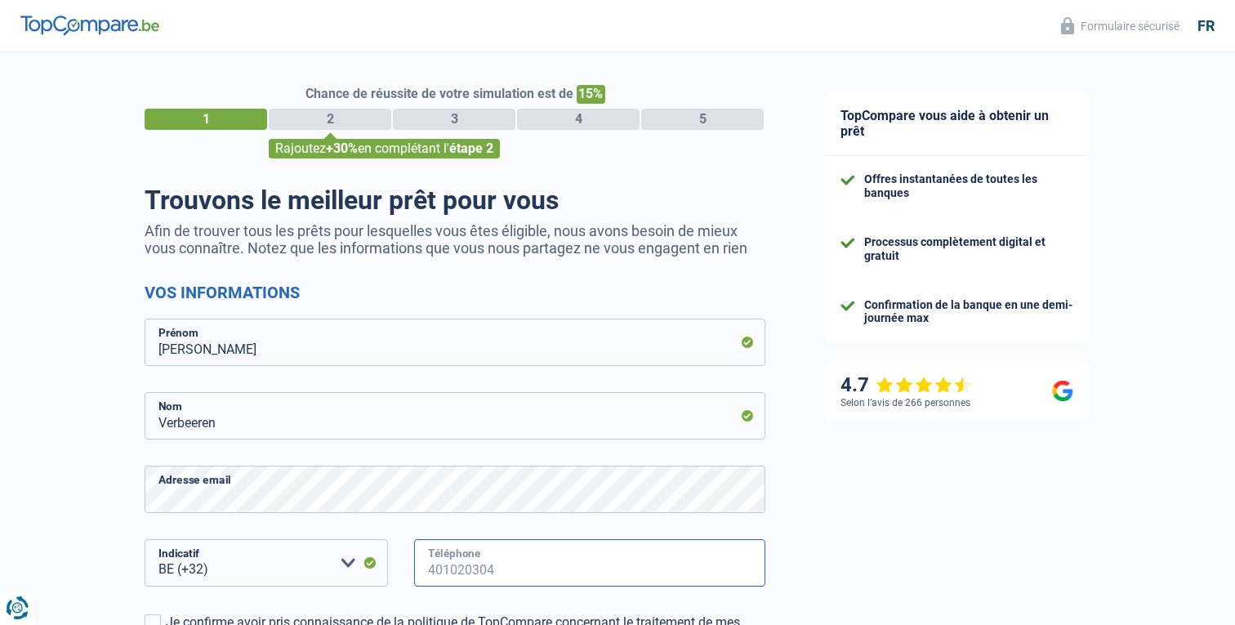
click at [491, 559] on input "Téléphone" at bounding box center [589, 562] width 351 height 47
type input "485056896"
click at [62, 478] on div "Chance de réussite de votre simulation est de 15% 1 2 3 4 5 Rajoutez +30% en co…" at bounding box center [397, 463] width 795 height 835
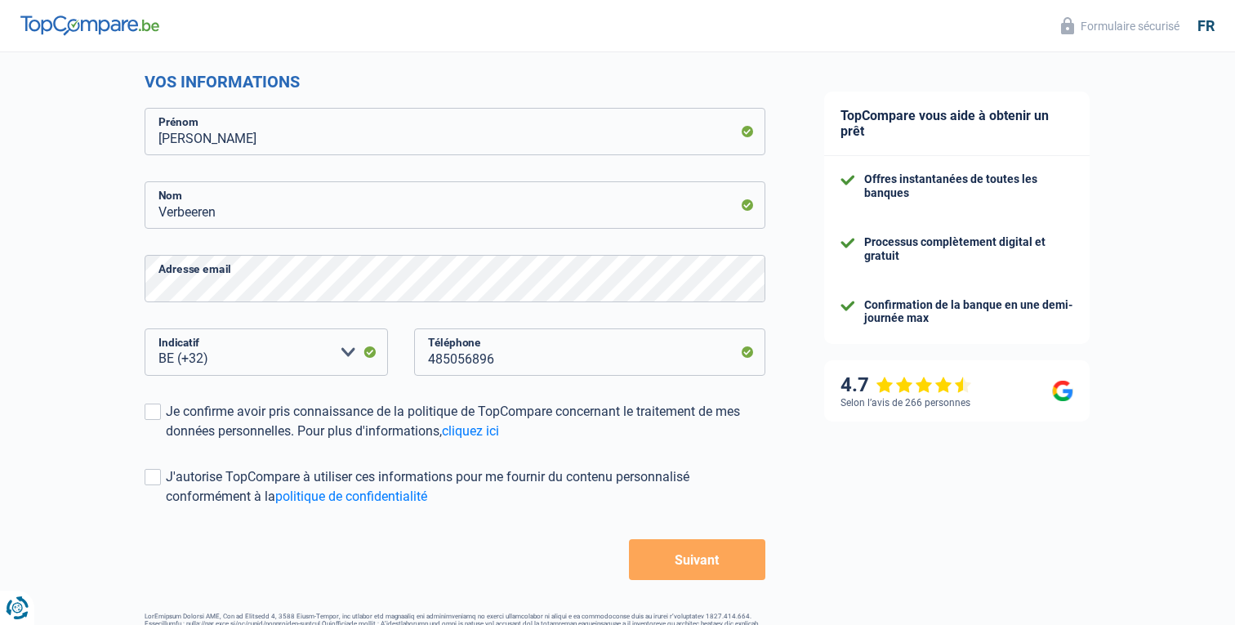
scroll to position [258, 0]
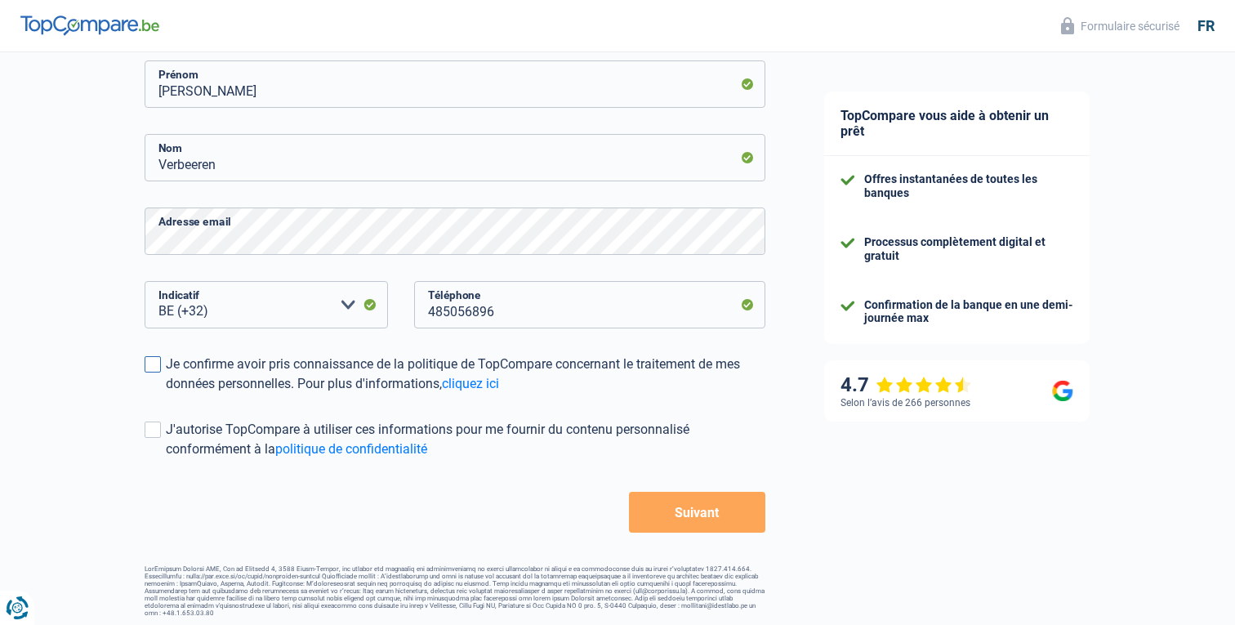
click at [149, 359] on span at bounding box center [153, 364] width 16 height 16
click at [166, 394] on input "Je confirme avoir pris connaissance de la politique de TopCompare concernant le…" at bounding box center [166, 394] width 0 height 0
click at [161, 434] on label "J'autorise TopCompare à utiliser ces informations pour me fournir du contenu pe…" at bounding box center [455, 439] width 621 height 39
click at [166, 459] on input "J'autorise TopCompare à utiliser ces informations pour me fournir du contenu pe…" at bounding box center [166, 459] width 0 height 0
click at [161, 434] on label "J'autorise TopCompare à utiliser ces informations pour me fournir du contenu pe…" at bounding box center [455, 439] width 621 height 39
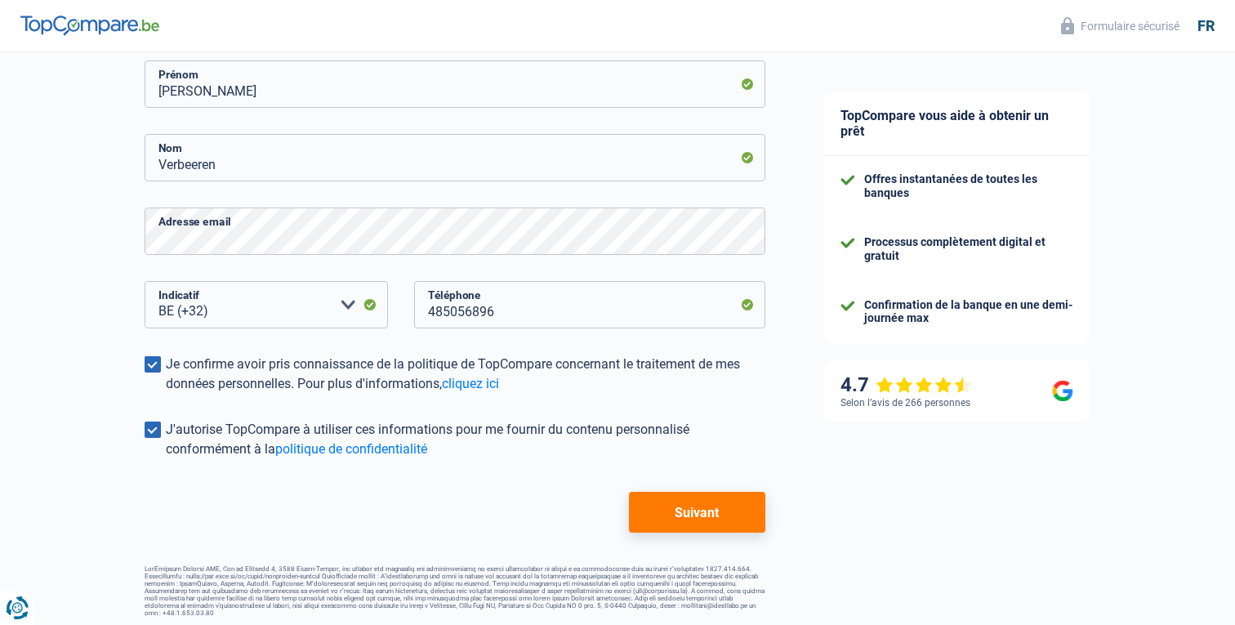
click at [166, 459] on input "J'autorise TopCompare à utiliser ces informations pour me fournir du contenu pe…" at bounding box center [166, 459] width 0 height 0
click at [670, 506] on button "Suivant" at bounding box center [697, 512] width 136 height 41
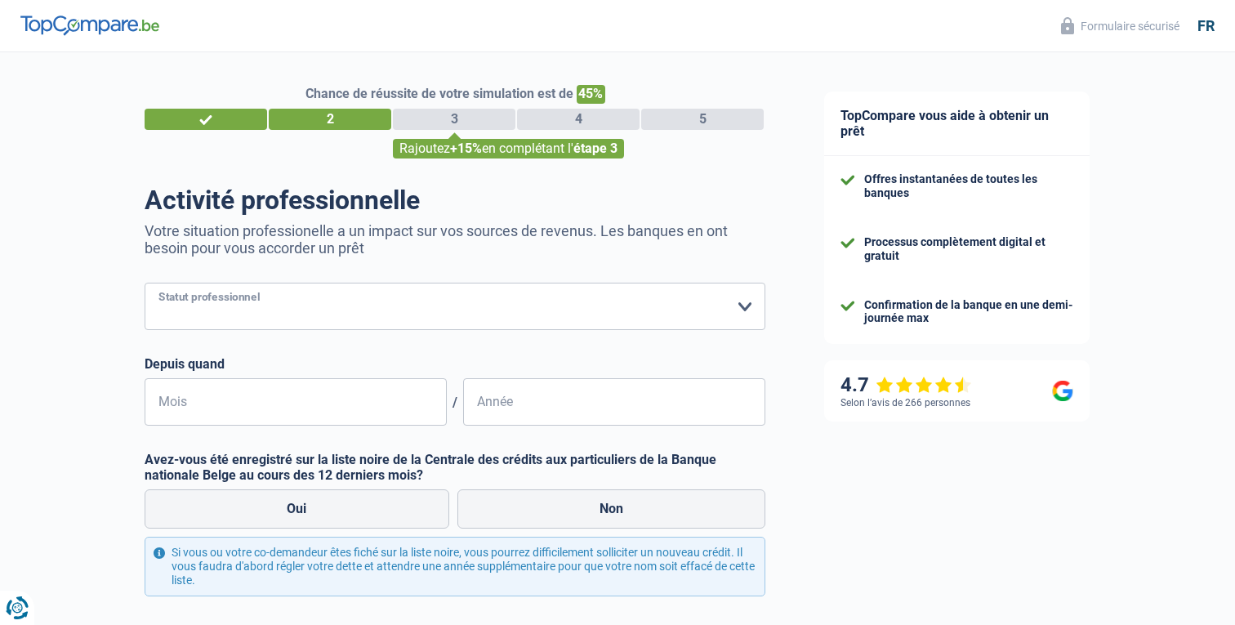
click at [323, 313] on select "Ouvrier Employé privé Employé public Invalide Indépendant Pensionné Chômeur Mut…" at bounding box center [455, 306] width 621 height 47
select select "privateEmployee"
click at [145, 283] on select "Ouvrier Employé privé Employé public Invalide Indépendant Pensionné Chômeur Mut…" at bounding box center [455, 306] width 621 height 47
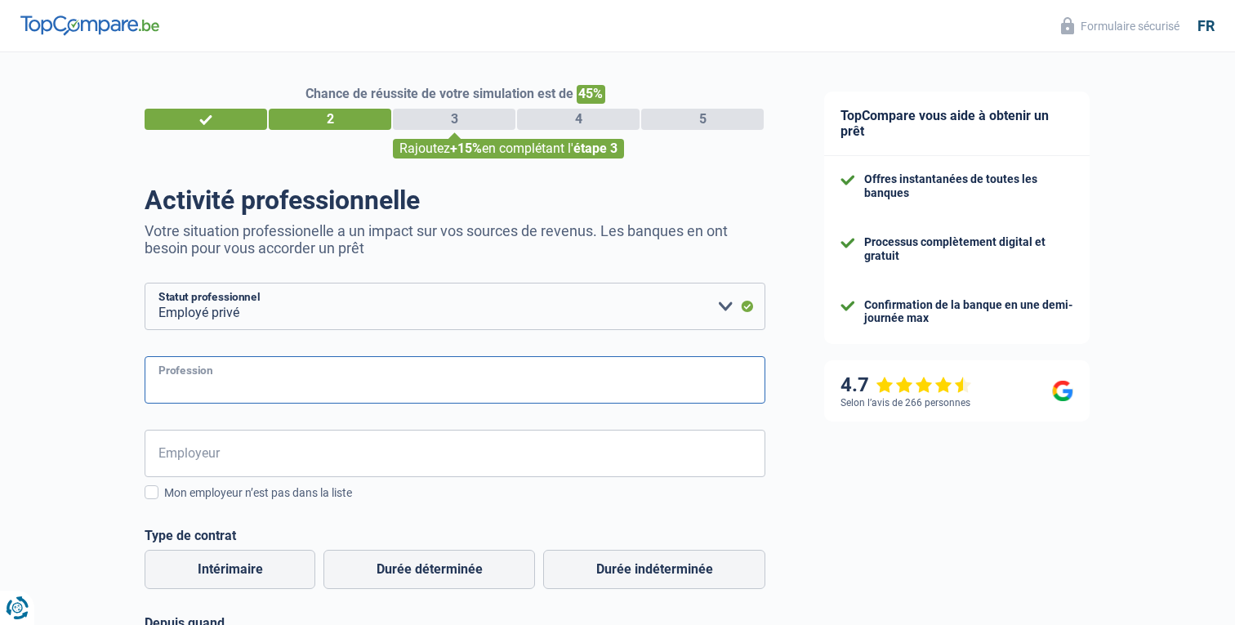
click at [293, 389] on input "Profession" at bounding box center [455, 379] width 621 height 47
type input "G"
type input "Commercial"
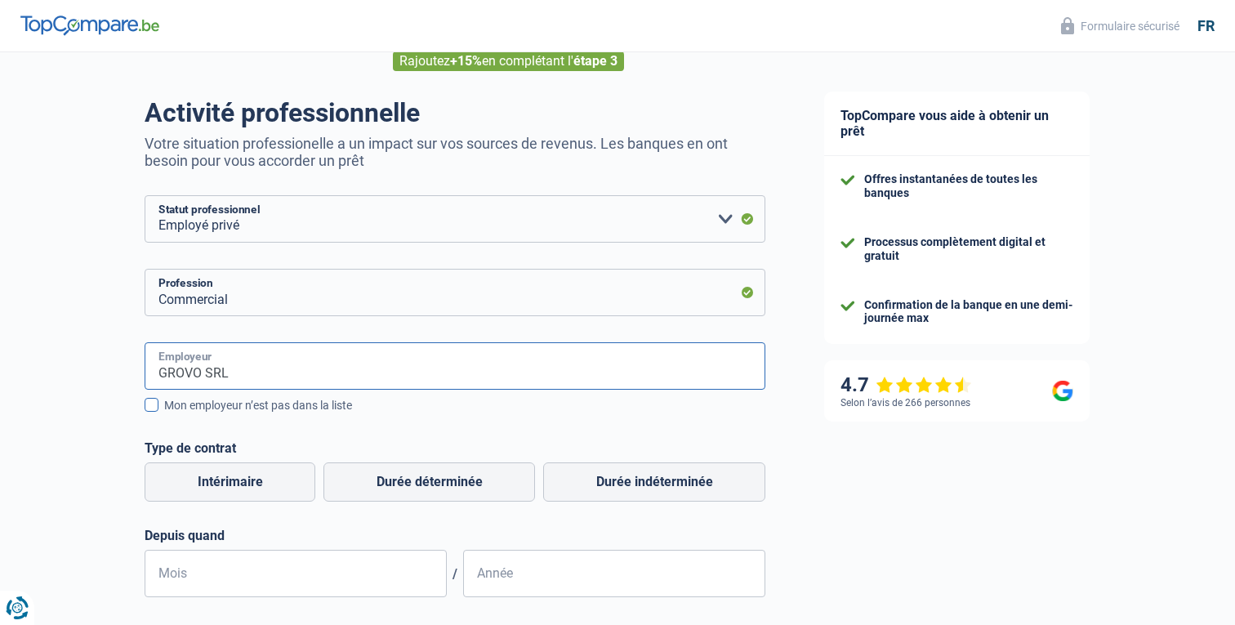
scroll to position [114, 0]
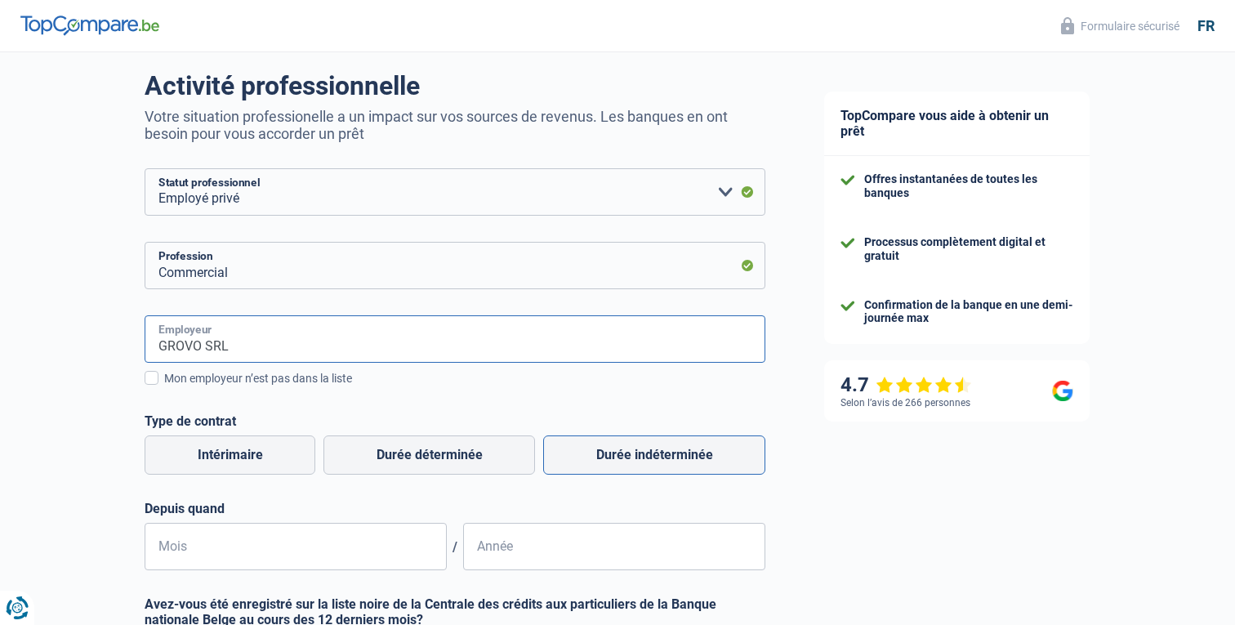
type input "GROVO SRL"
click at [608, 452] on label "Durée indéterminée" at bounding box center [654, 454] width 222 height 39
click at [608, 452] on input "Durée indéterminée" at bounding box center [654, 454] width 222 height 39
radio input "true"
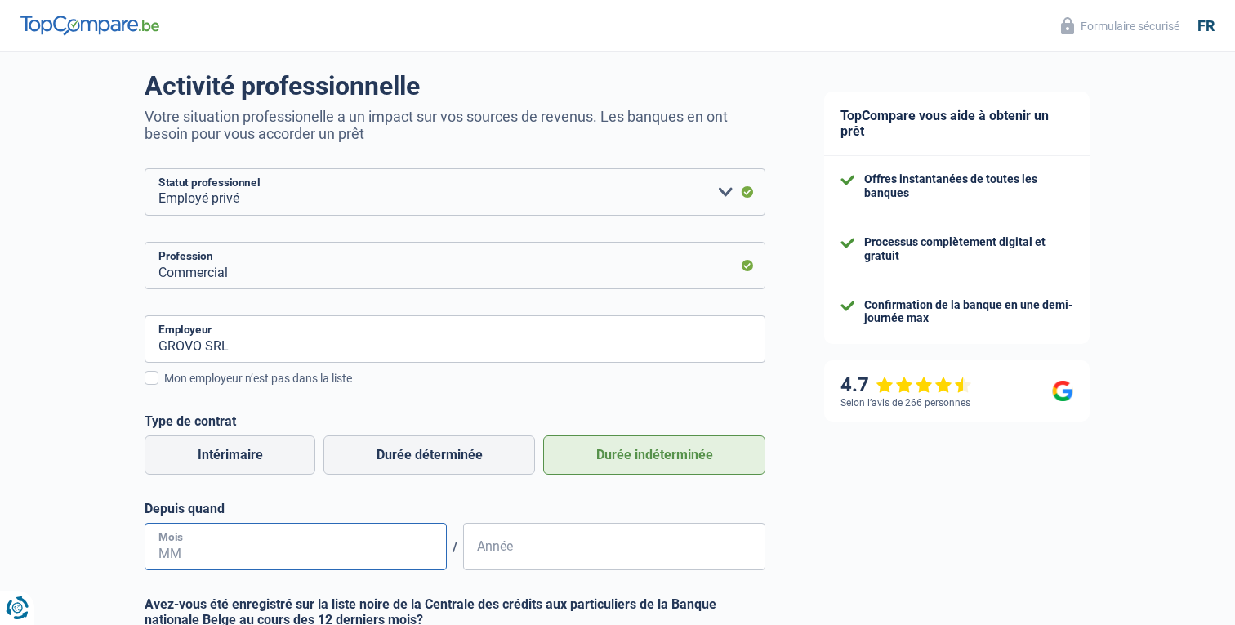
click at [374, 553] on input "Mois" at bounding box center [296, 546] width 302 height 47
type input "01"
type input "2024"
click at [109, 484] on div "Chance de réussite de votre simulation est de 45% 1 2 3 4 5 Rajoutez +15% en co…" at bounding box center [397, 417] width 795 height 973
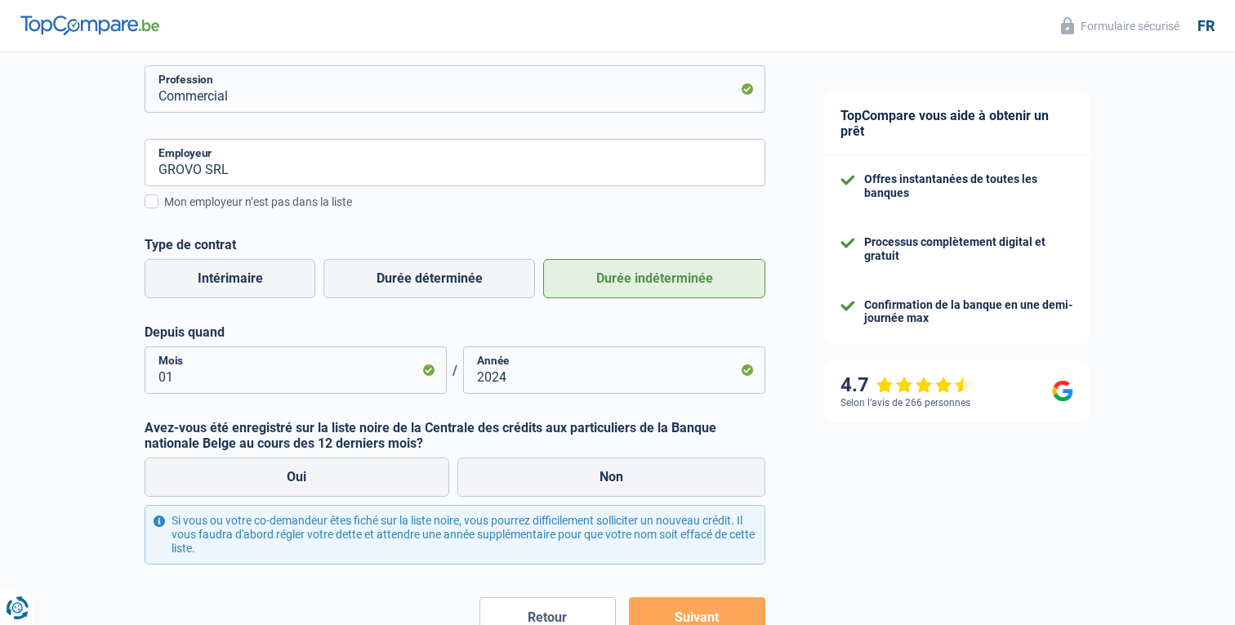
scroll to position [395, 0]
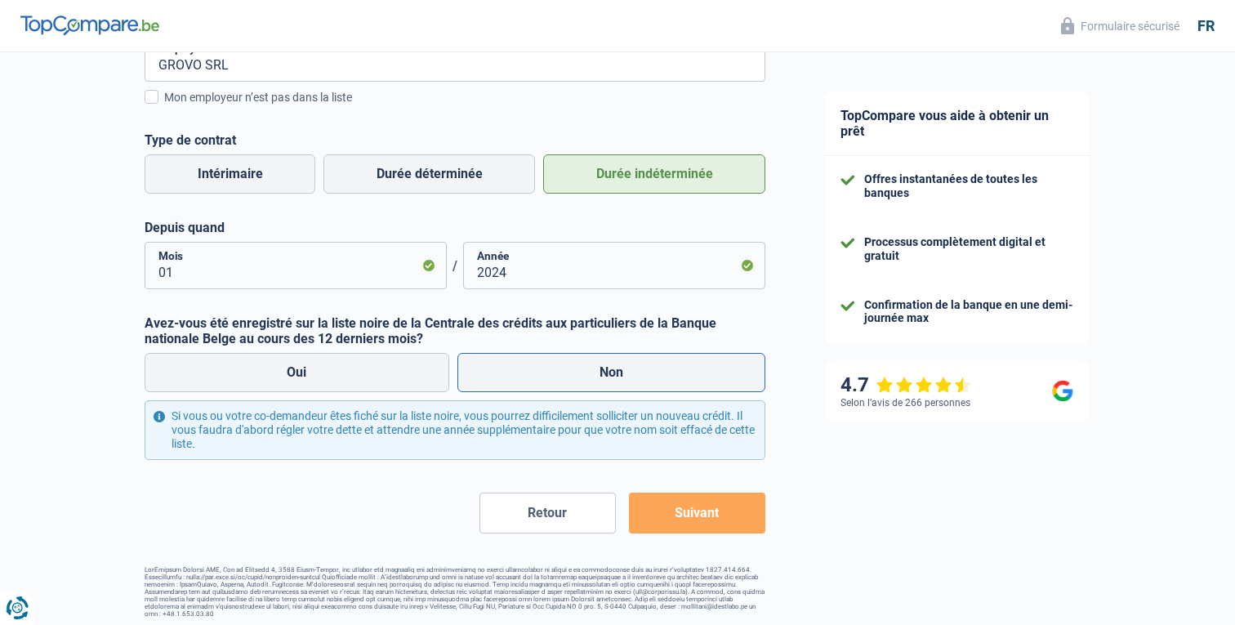
click at [558, 367] on label "Non" at bounding box center [611, 372] width 309 height 39
click at [558, 367] on input "Non" at bounding box center [611, 372] width 309 height 39
radio input "true"
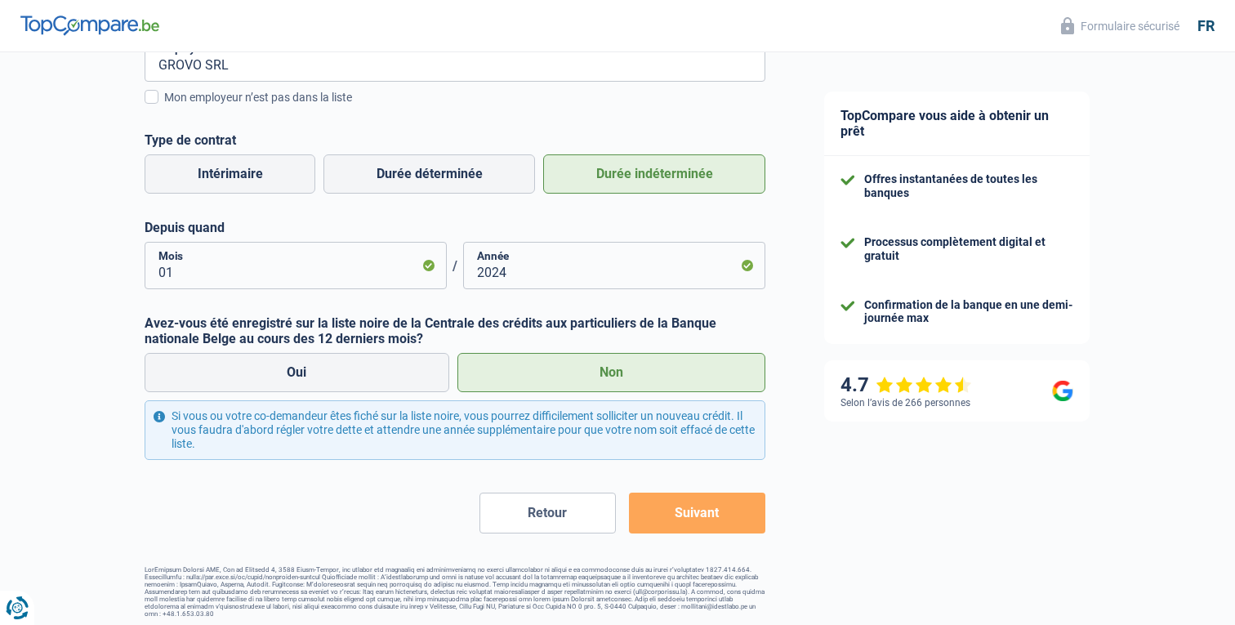
click at [706, 520] on button "Suivant" at bounding box center [697, 512] width 136 height 41
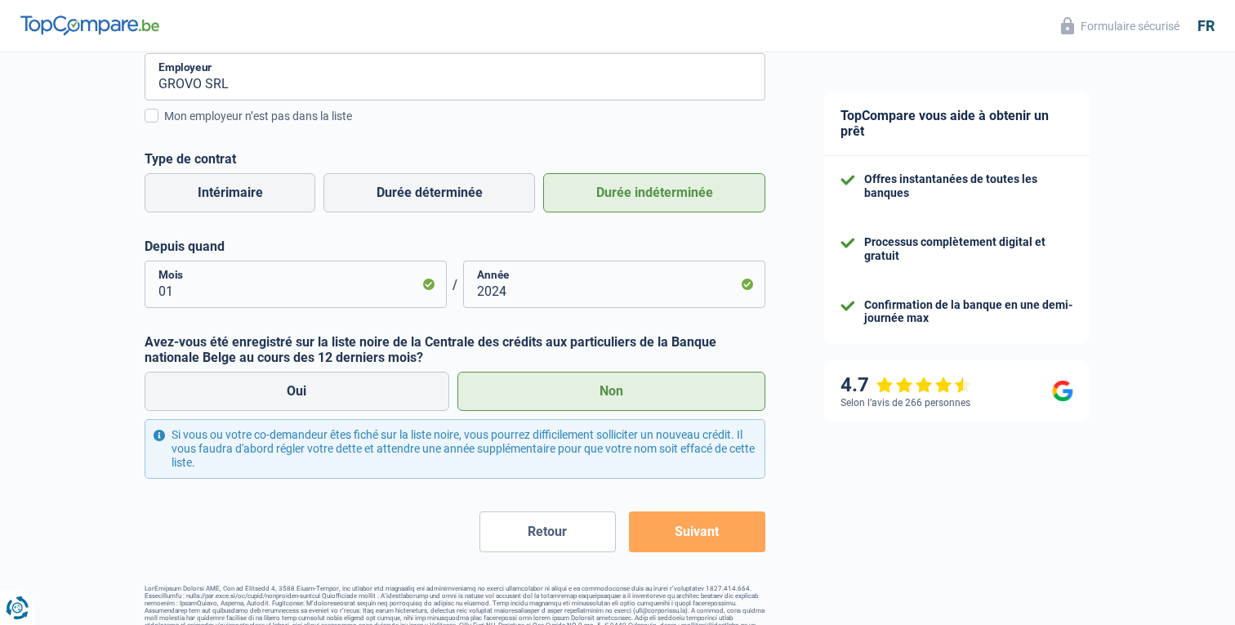
scroll to position [368, 0]
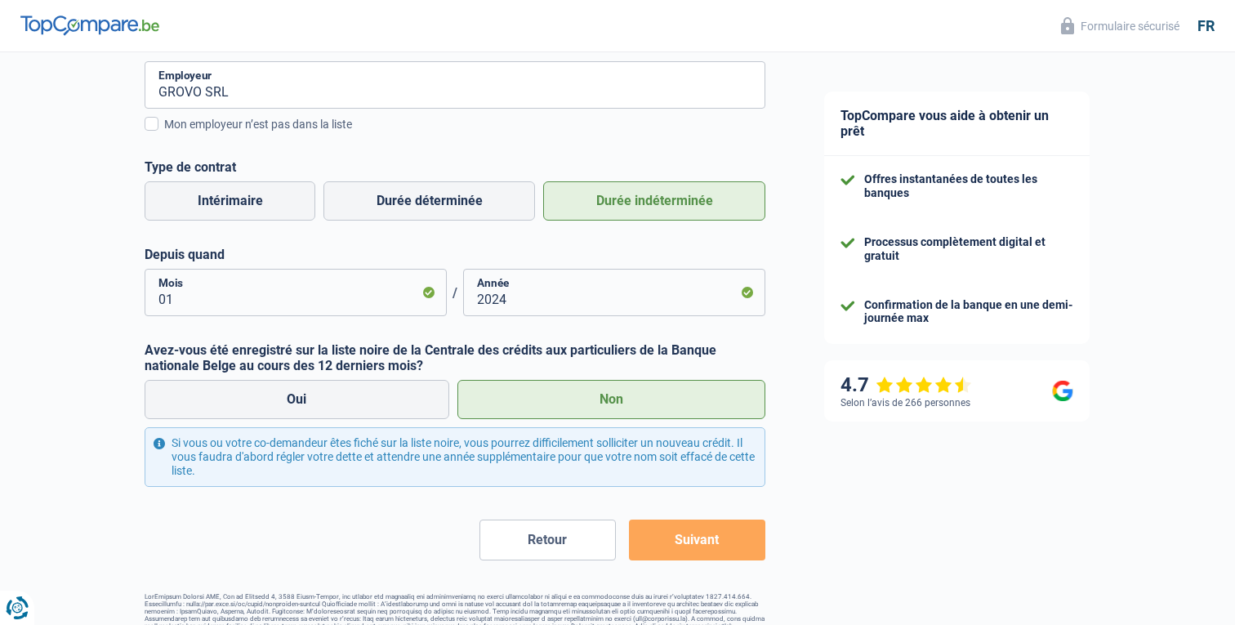
click at [703, 554] on button "Suivant" at bounding box center [697, 539] width 136 height 41
click at [692, 525] on button "Suivant" at bounding box center [697, 539] width 136 height 41
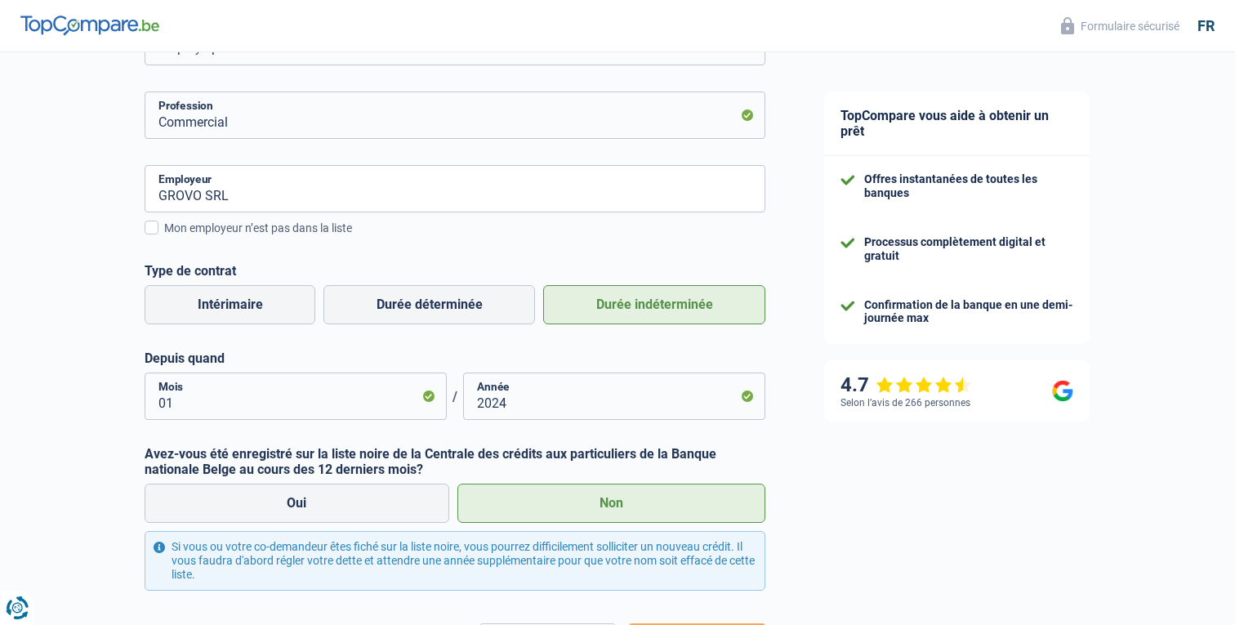
scroll to position [395, 0]
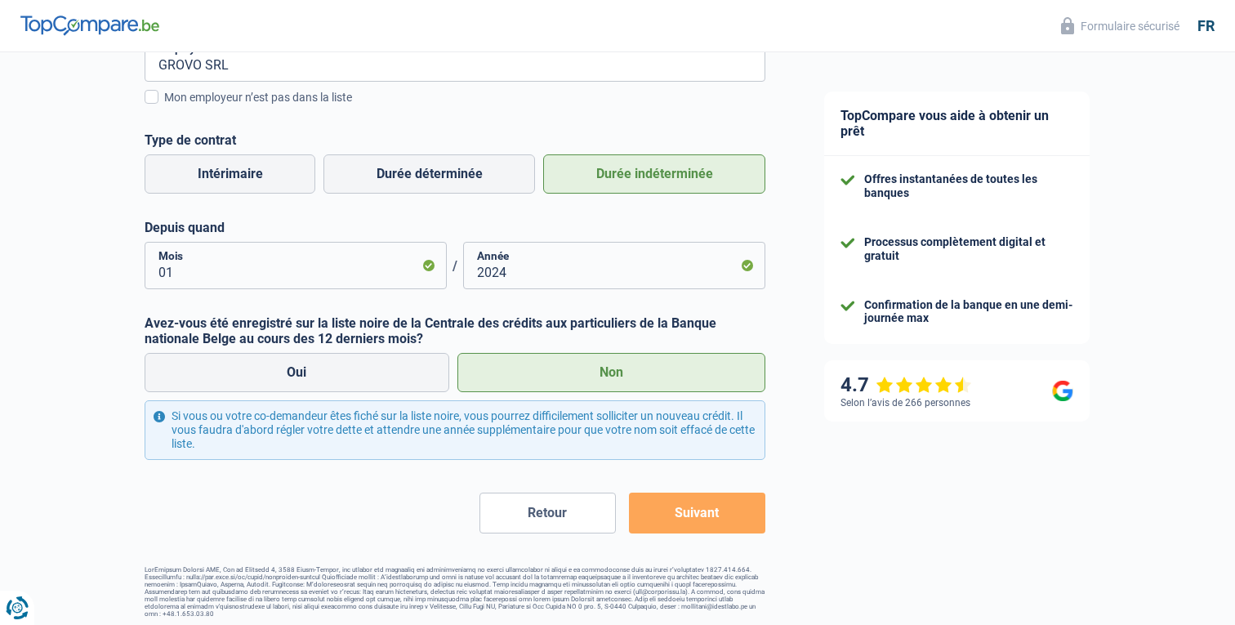
click at [416, 425] on div "Si vous ou votre co-demandeur êtes fiché sur la liste noire, vous pourrez diffi…" at bounding box center [455, 429] width 621 height 59
click at [370, 376] on label "Oui" at bounding box center [297, 372] width 305 height 39
click at [370, 376] on input "Oui" at bounding box center [297, 372] width 305 height 39
radio input "true"
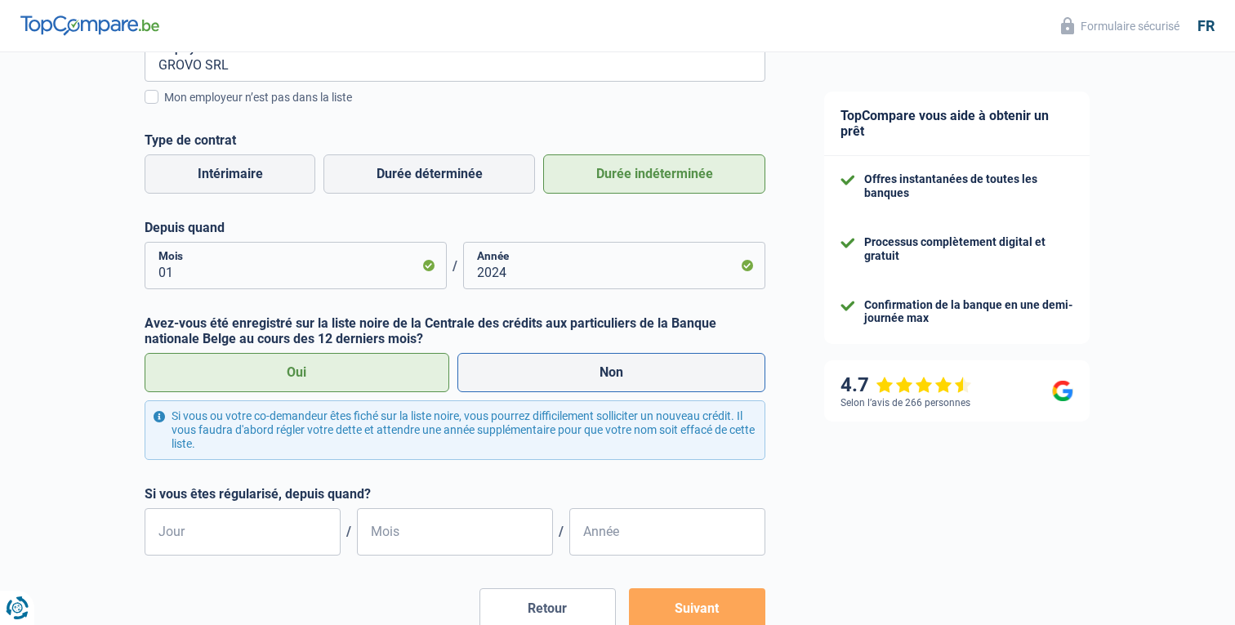
click at [556, 360] on label "Non" at bounding box center [611, 372] width 309 height 39
click at [556, 360] on input "Non" at bounding box center [611, 372] width 309 height 39
radio input "true"
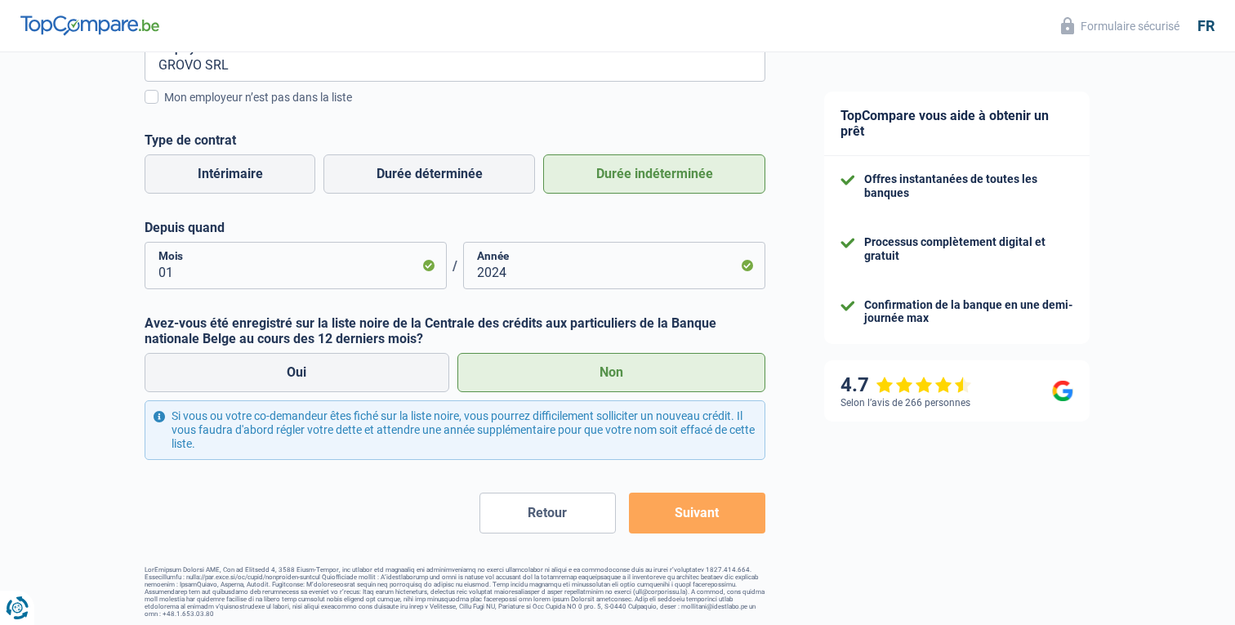
click at [679, 518] on button "Suivant" at bounding box center [697, 512] width 136 height 41
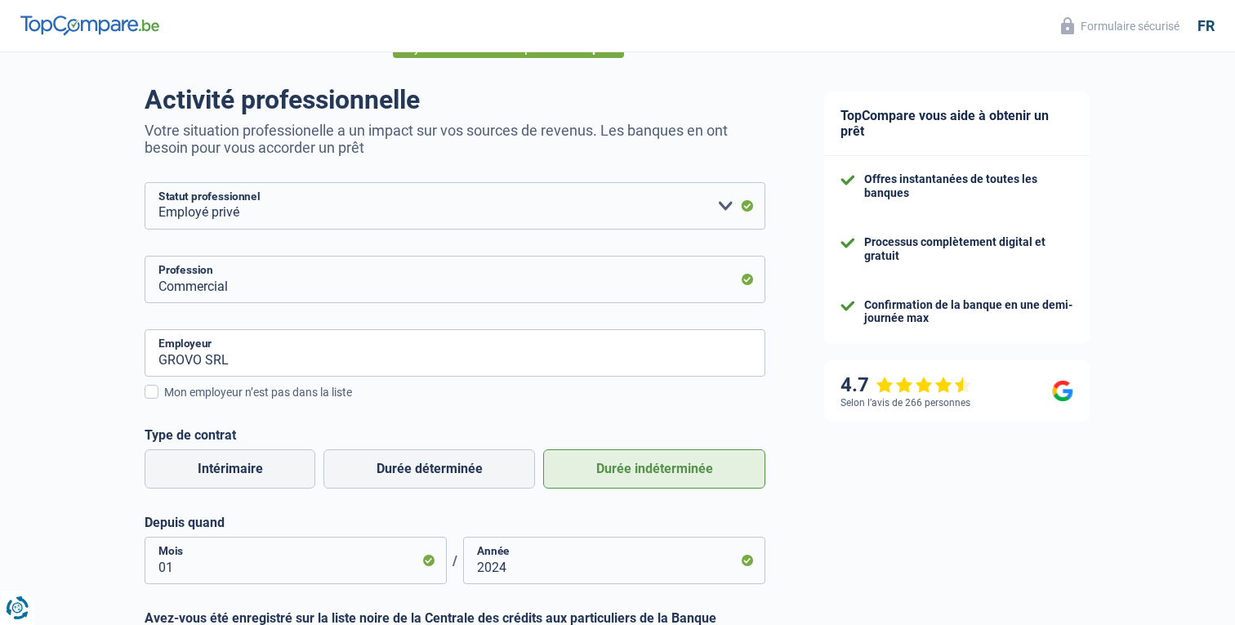
scroll to position [55, 0]
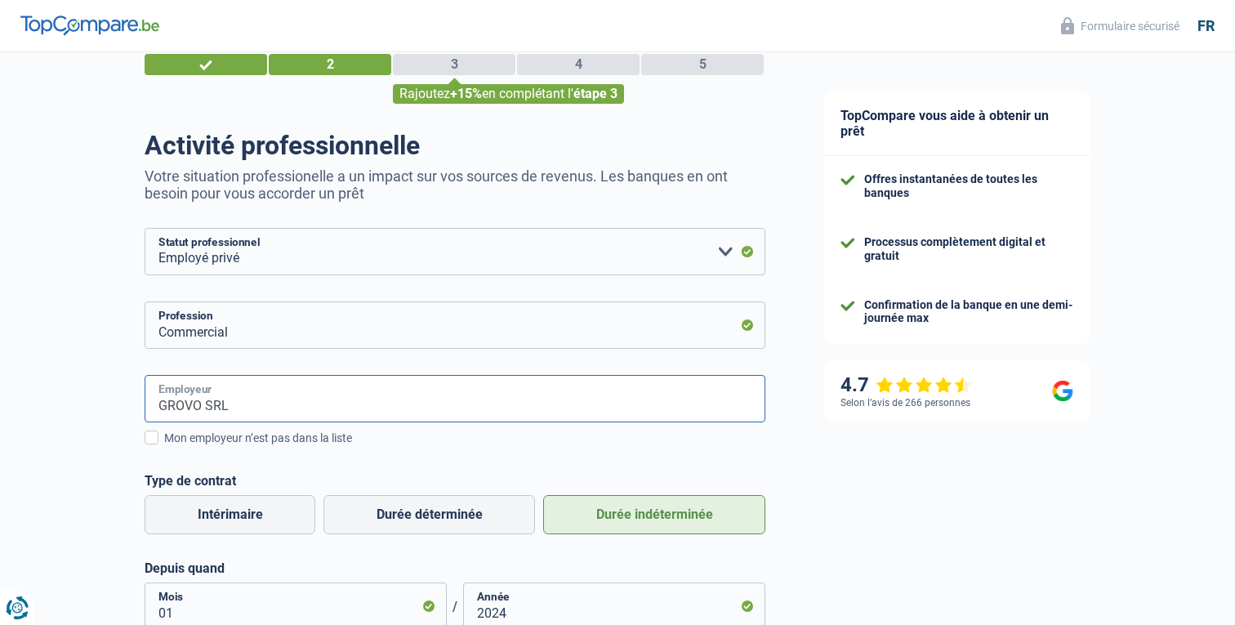
click at [264, 403] on input "GROVO SRL" at bounding box center [455, 398] width 621 height 47
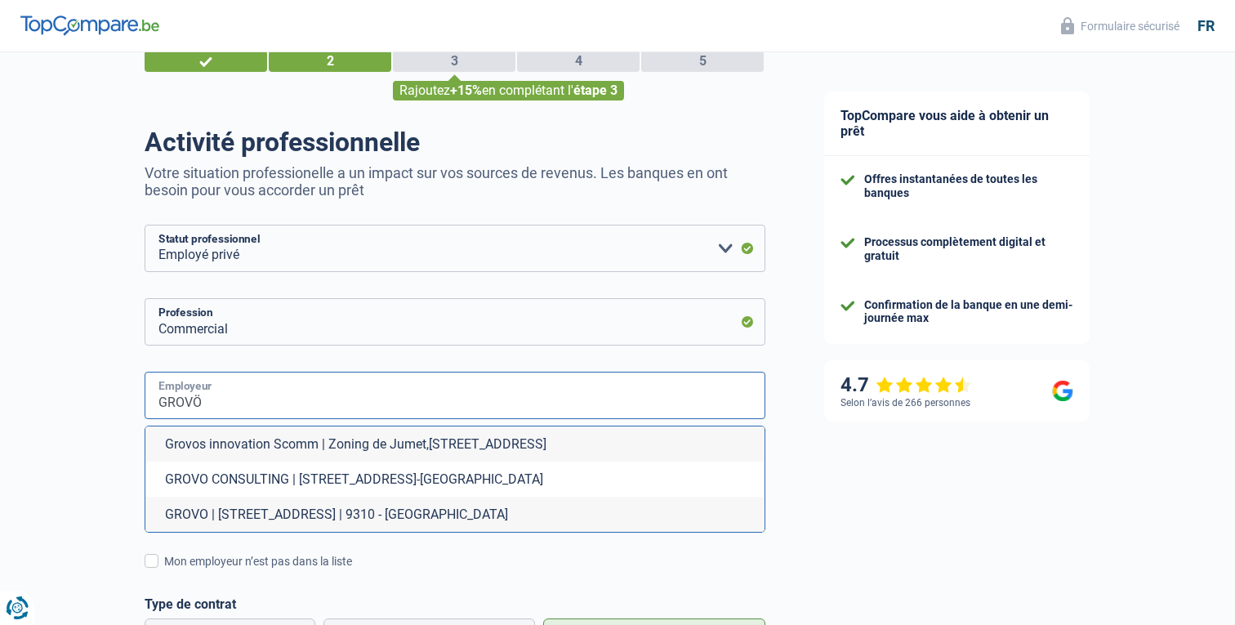
scroll to position [60, 0]
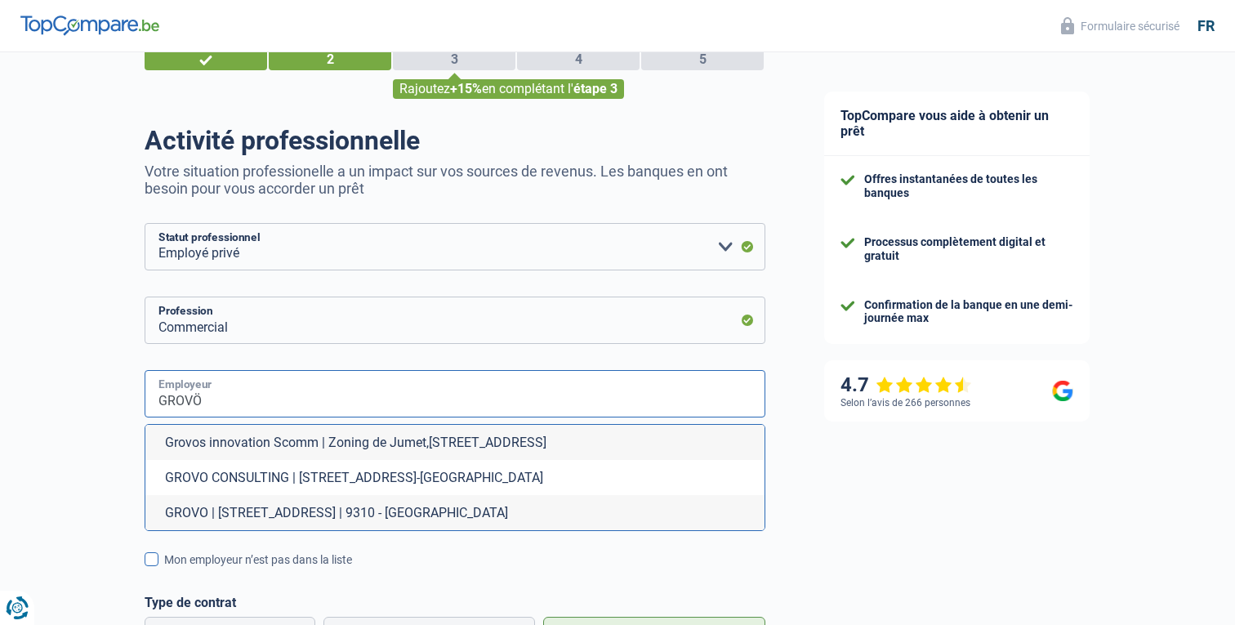
type input "GROVÖ"
click at [154, 558] on span at bounding box center [152, 559] width 14 height 14
click at [164, 568] on input "Mon employeur n’est pas dans la liste" at bounding box center [164, 568] width 0 height 0
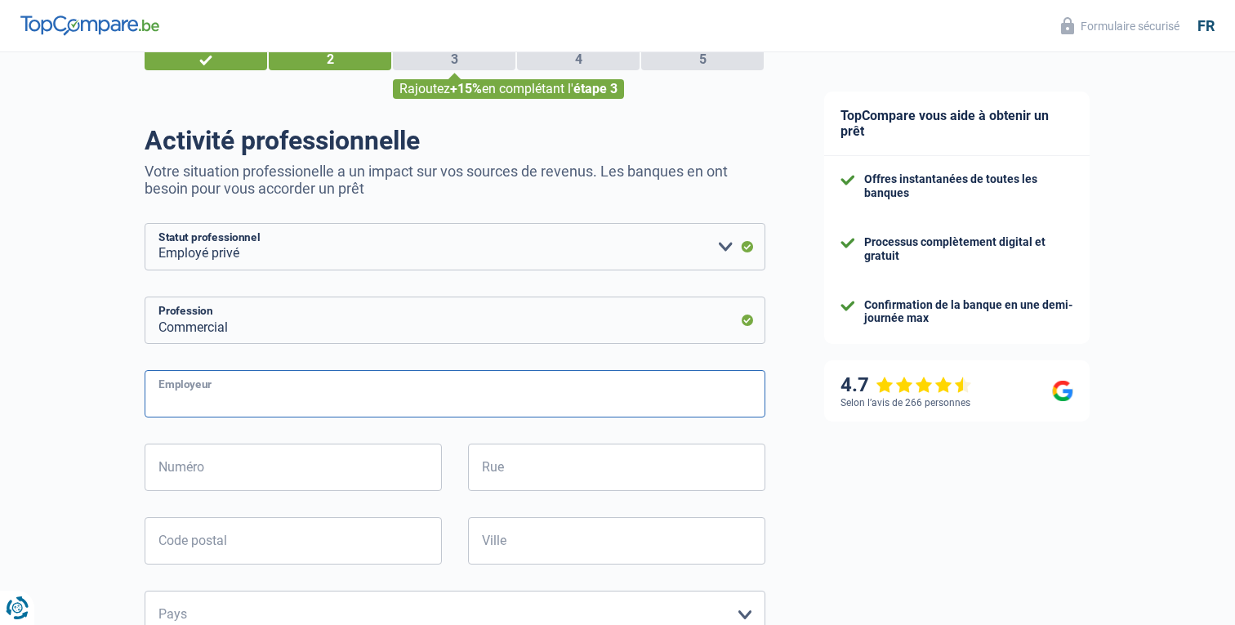
click at [264, 388] on input "Employeur" at bounding box center [455, 393] width 621 height 47
type input "GROVO SPRL"
type input "Flower shop Pollen atelier ( 10H30-18H30 )"
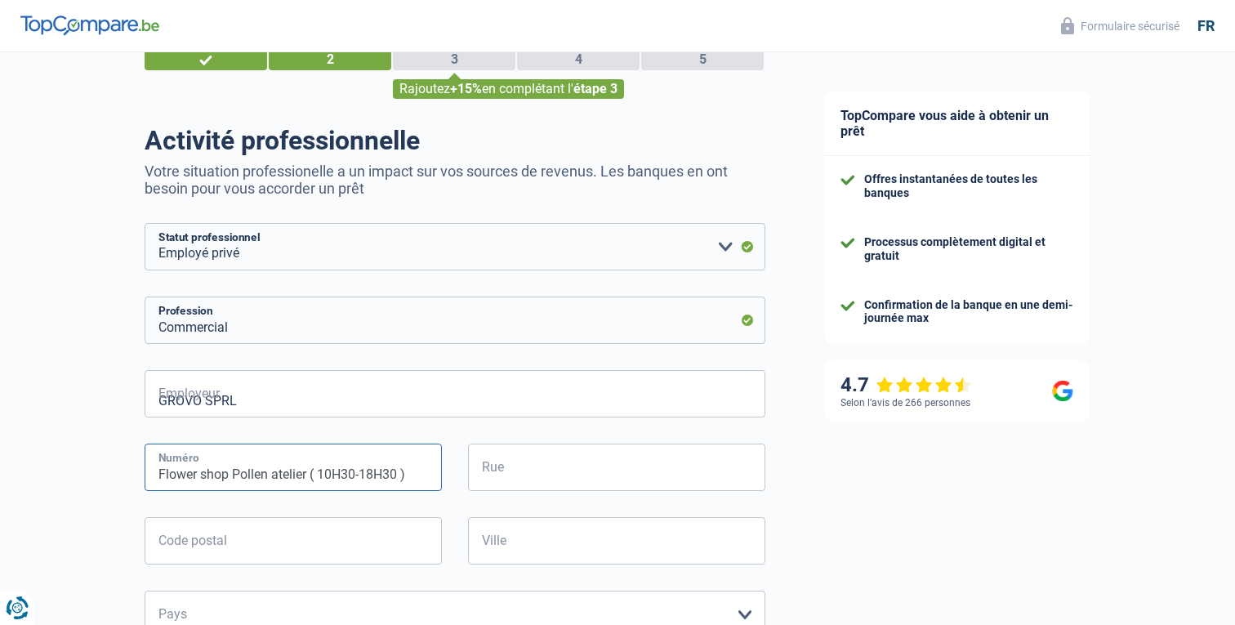
type input "[STREET_ADDRESS][DEMOGRAPHIC_DATA]"
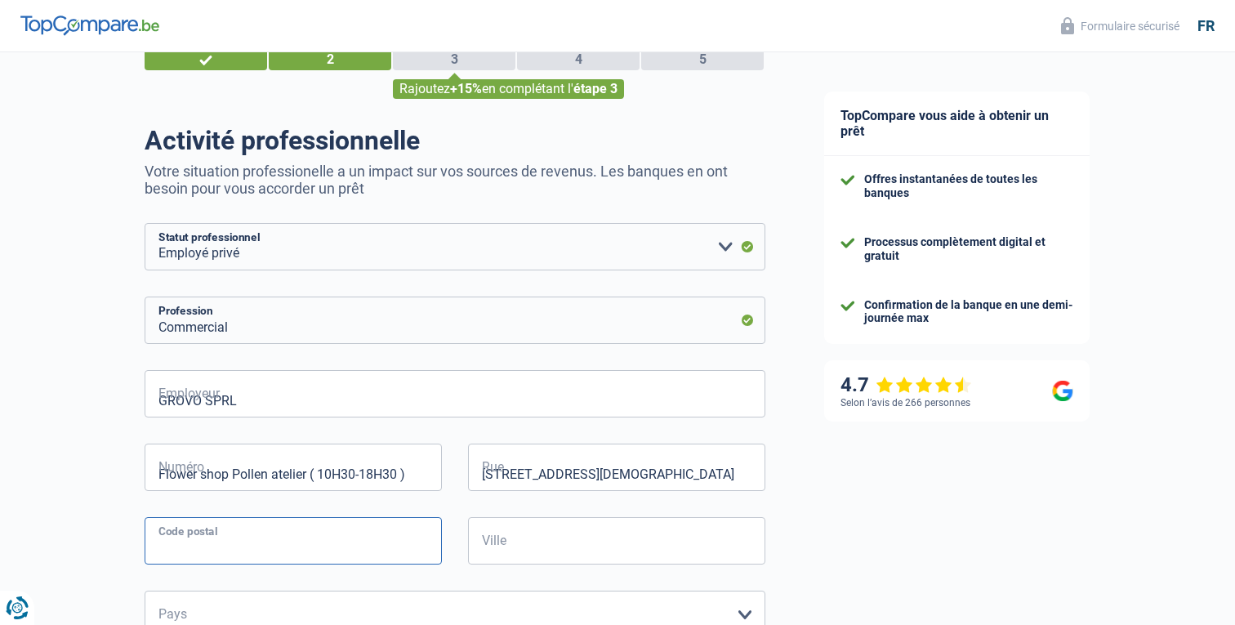
type input "1050"
type input "[GEOGRAPHIC_DATA]"
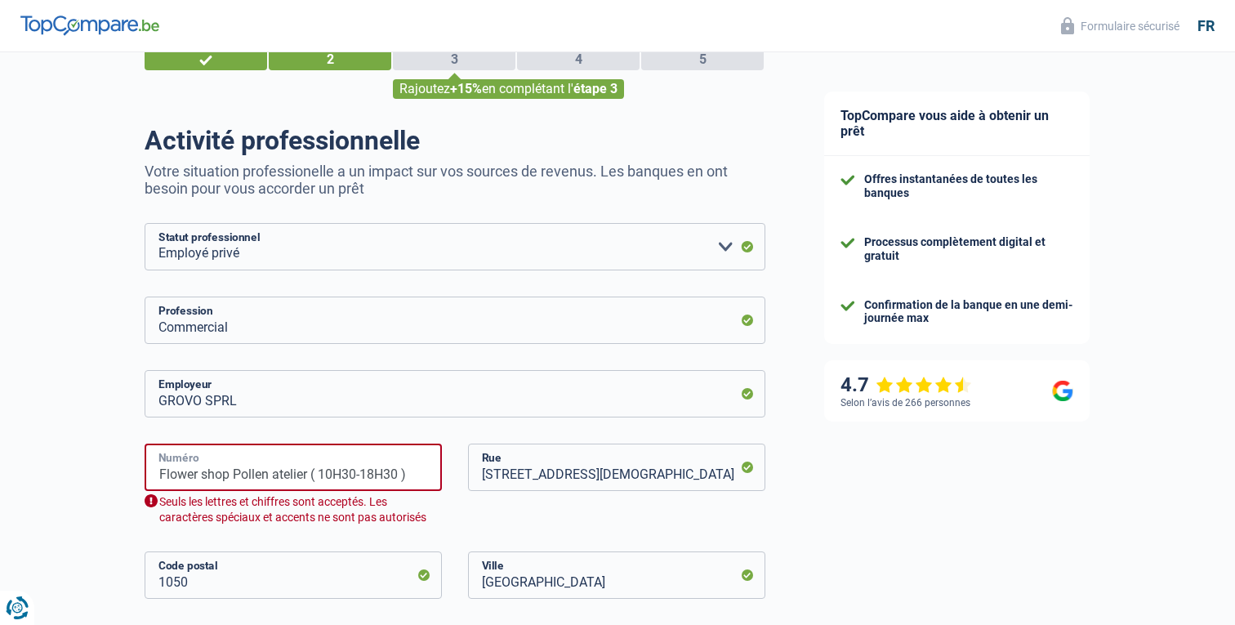
click at [305, 474] on input "Flower shop Pollen atelier ( 10H30-18H30 )" at bounding box center [293, 466] width 297 height 47
type input "E"
click at [354, 465] on input "Rue du prévôt" at bounding box center [293, 466] width 297 height 47
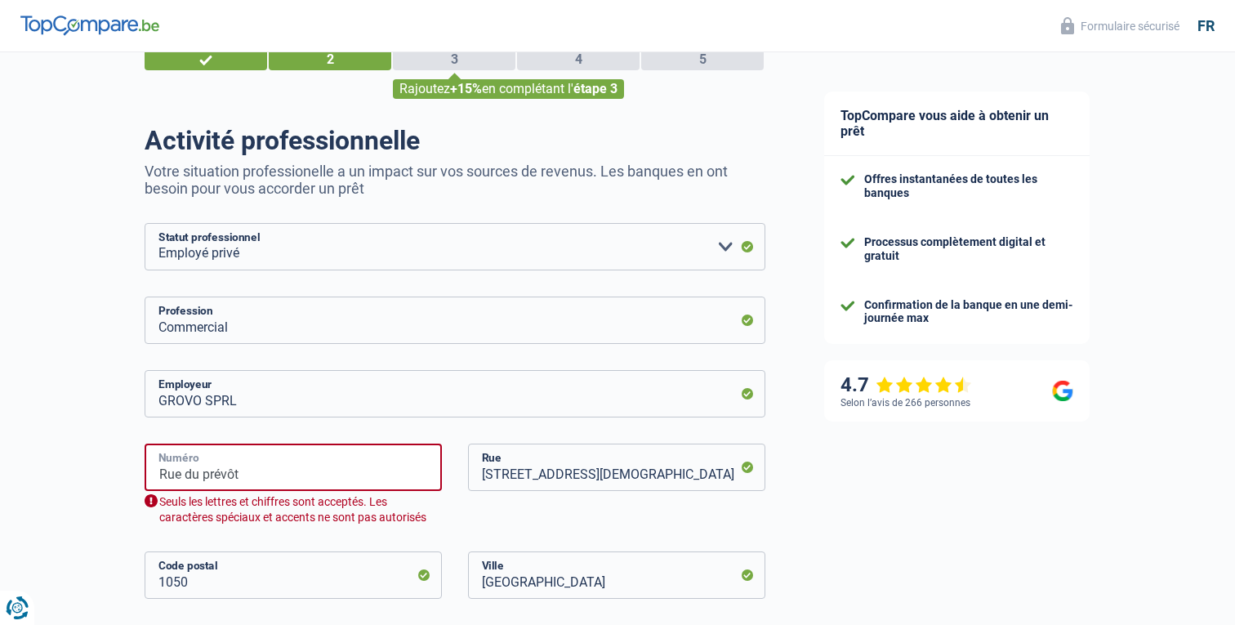
click at [354, 465] on input "Rue du prévôt" at bounding box center [293, 466] width 297 height 47
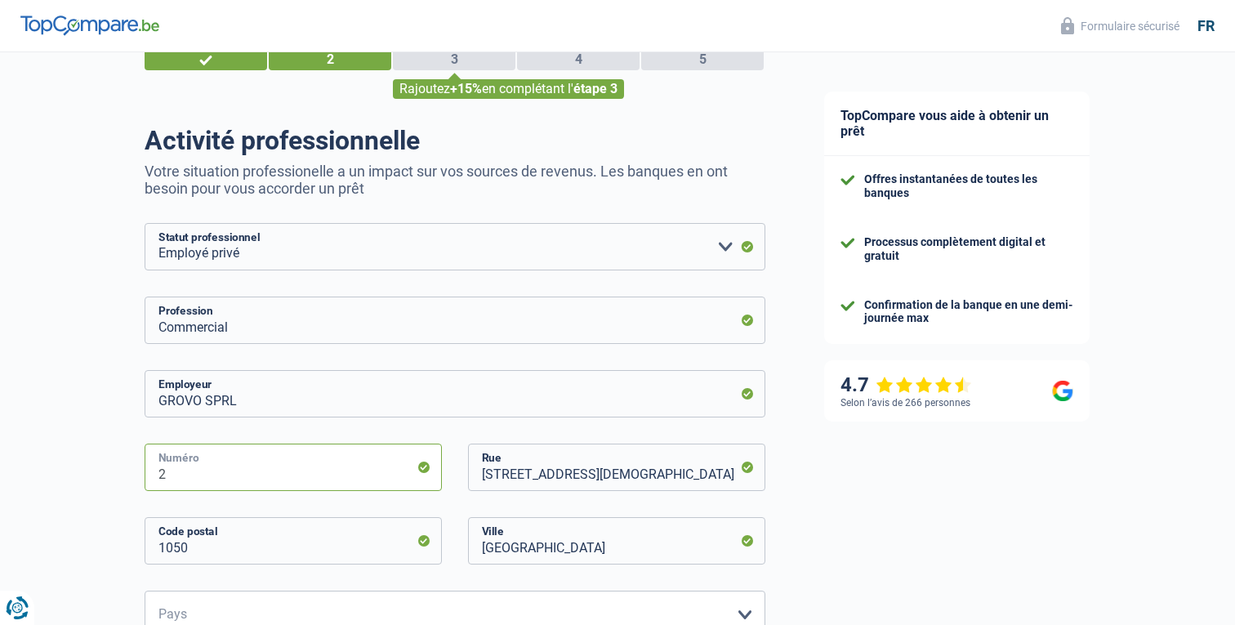
type input "2"
click at [574, 471] on input "[STREET_ADDRESS][DEMOGRAPHIC_DATA]" at bounding box center [616, 466] width 297 height 47
type input "[GEOGRAPHIC_DATA]"
click at [89, 488] on div "Chance de réussite de votre simulation est de 45% 1 2 3 4 5 Rajoutez +15% en co…" at bounding box center [397, 607] width 795 height 1243
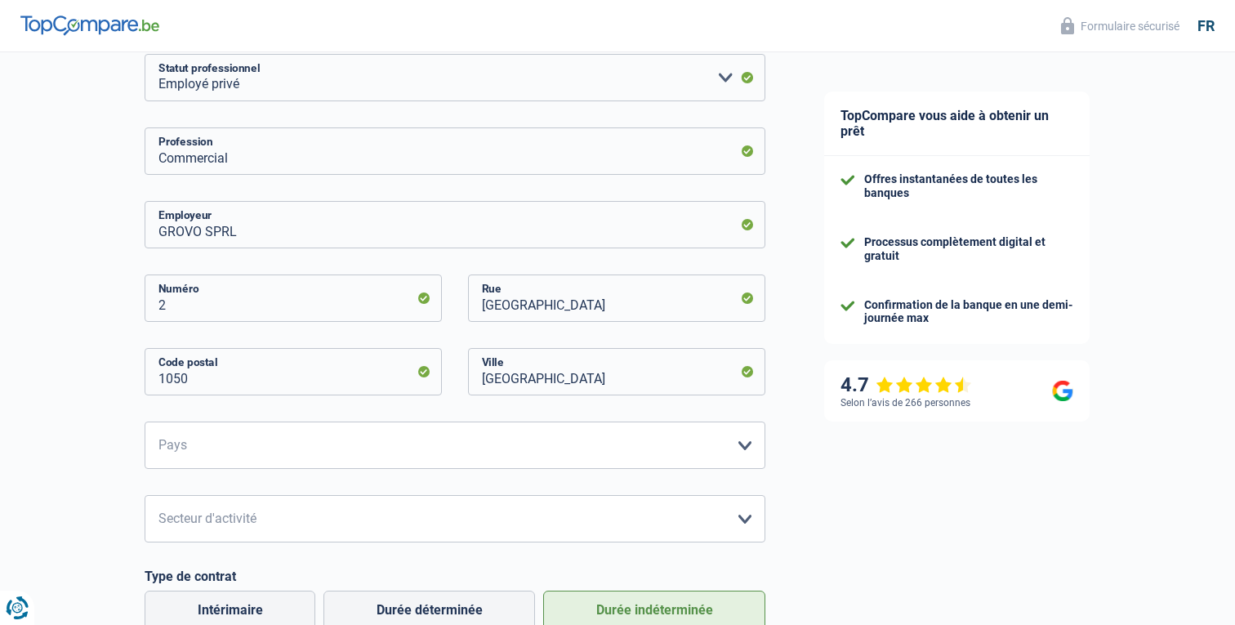
scroll to position [266, 0]
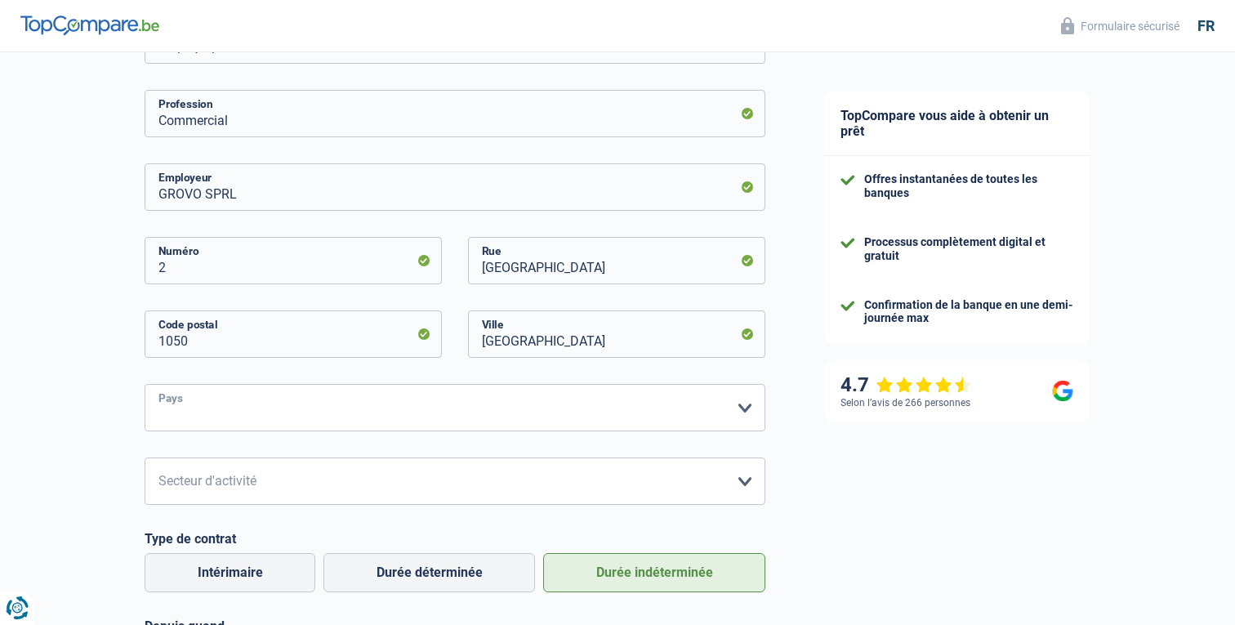
click at [315, 390] on select "[GEOGRAPHIC_DATA] [GEOGRAPHIC_DATA] [GEOGRAPHIC_DATA] [GEOGRAPHIC_DATA] [GEOGRA…" at bounding box center [455, 407] width 621 height 47
select select "BE"
click at [145, 384] on select "[GEOGRAPHIC_DATA] [GEOGRAPHIC_DATA] [GEOGRAPHIC_DATA] [GEOGRAPHIC_DATA] [GEOGRA…" at bounding box center [455, 407] width 621 height 47
click at [279, 484] on select "Agriculture/Pêche Industrie Horeca Courier/Fitness/Taxi Construction Banques/As…" at bounding box center [455, 480] width 621 height 47
select select "smallCompanies"
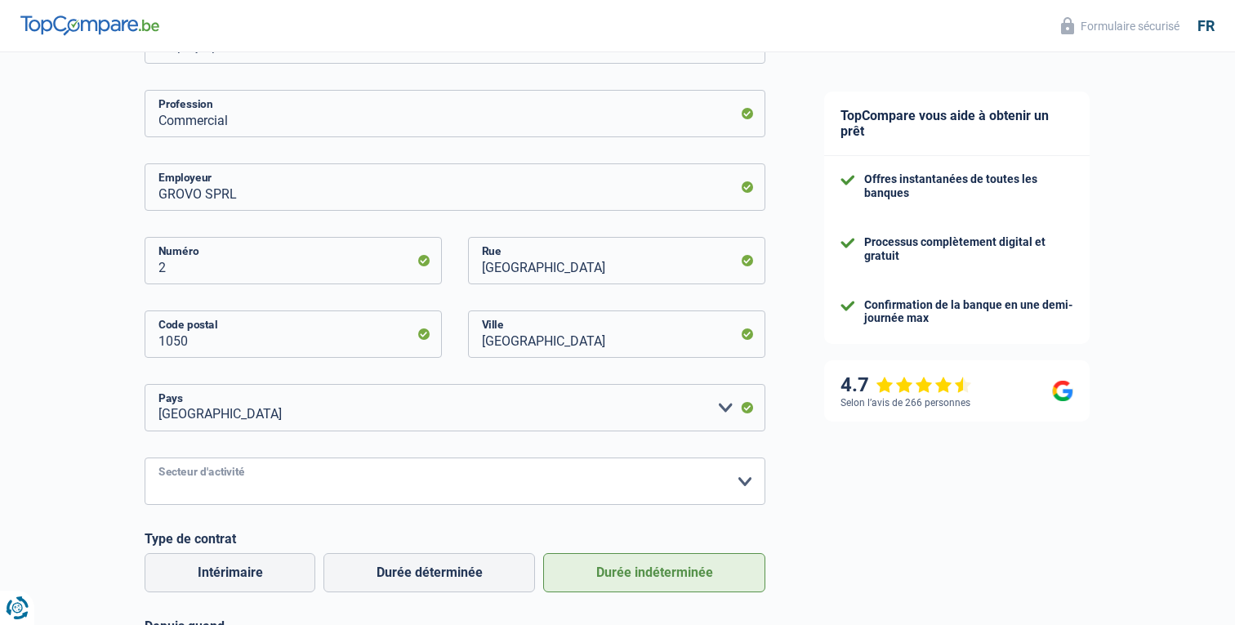
click at [145, 457] on select "Agriculture/Pêche Industrie Horeca Courier/Fitness/Taxi Construction Banques/As…" at bounding box center [455, 480] width 621 height 47
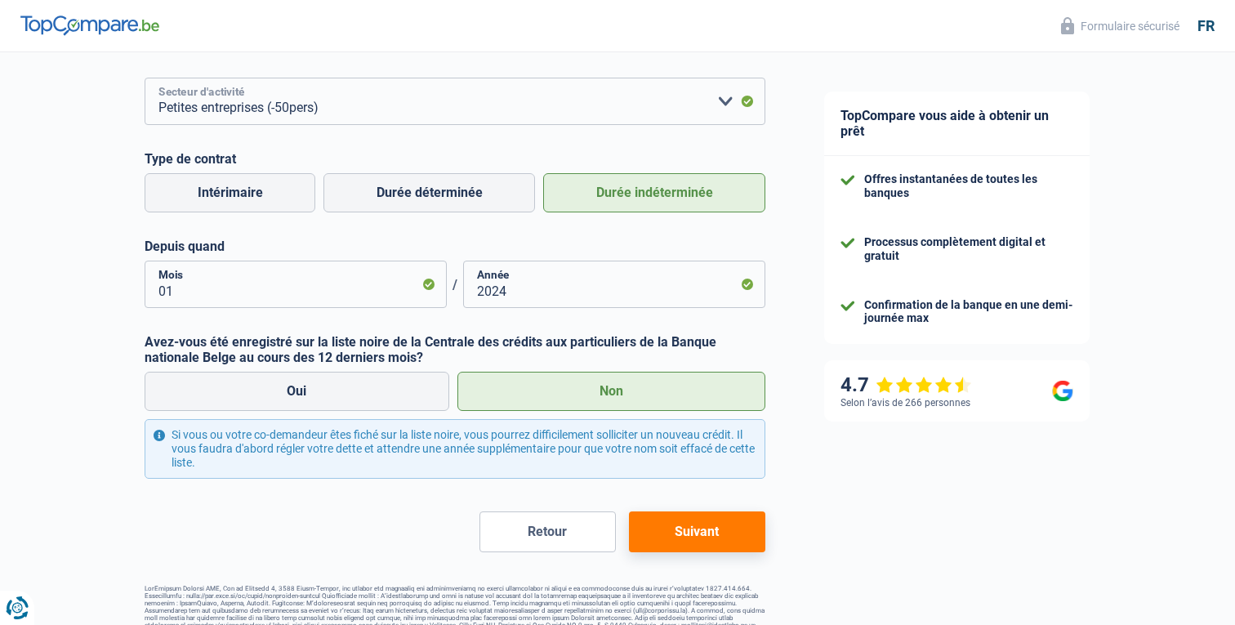
scroll to position [665, 0]
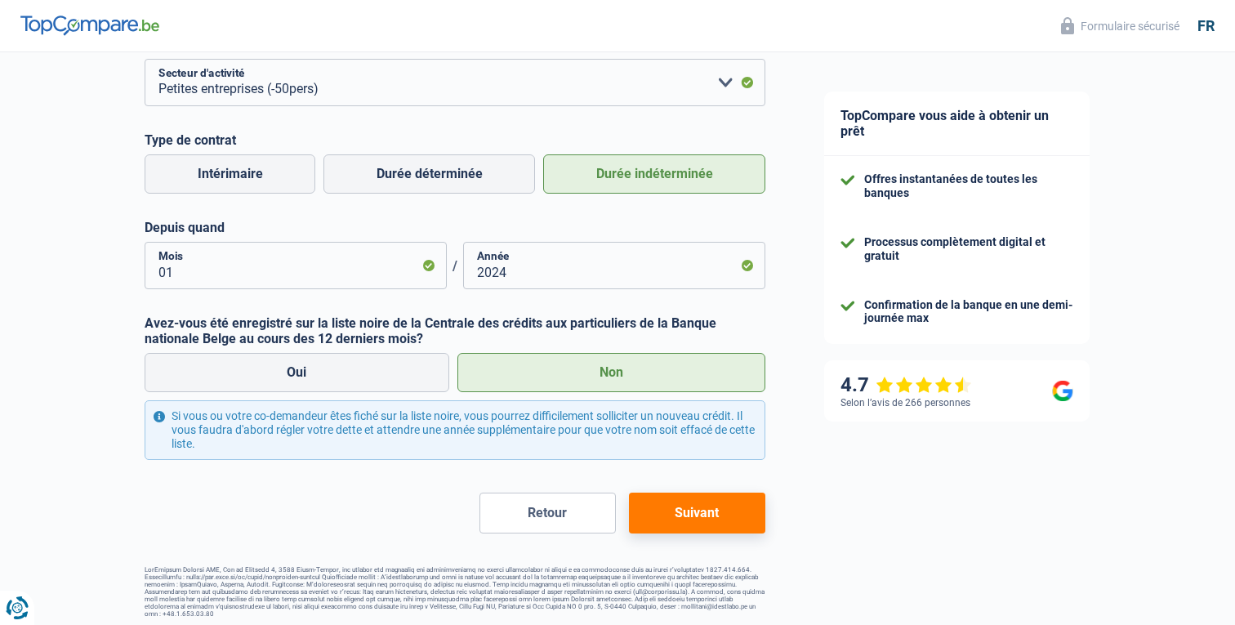
click at [689, 512] on button "Suivant" at bounding box center [697, 512] width 136 height 41
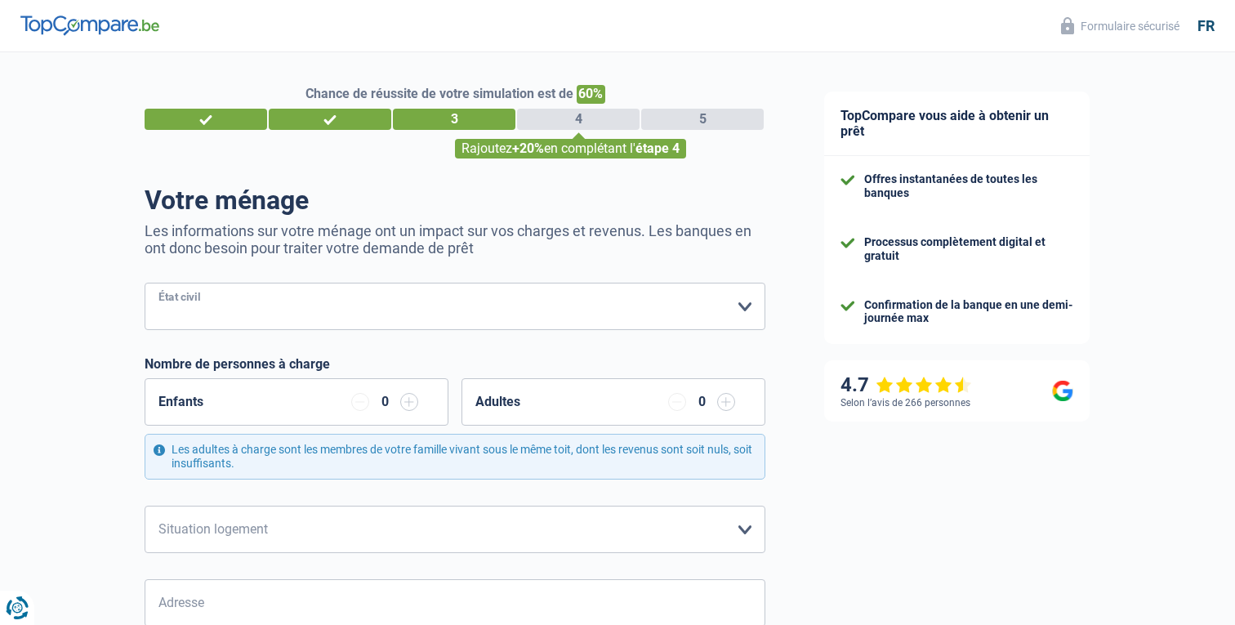
click at [512, 311] on select "[PERSON_NAME](e) Cohabitant(e) légal(e) Divorcé(e) Veuf(ve) Séparé (de fait) Ve…" at bounding box center [455, 306] width 621 height 47
click at [312, 320] on select "[PERSON_NAME](e) Cohabitant(e) légal(e) Divorcé(e) Veuf(ve) Séparé (de fait) Ve…" at bounding box center [455, 306] width 621 height 47
select select "single"
click at [145, 283] on select "[PERSON_NAME](e) Cohabitant(e) légal(e) Divorcé(e) Veuf(ve) Séparé (de fait) Ve…" at bounding box center [455, 306] width 621 height 47
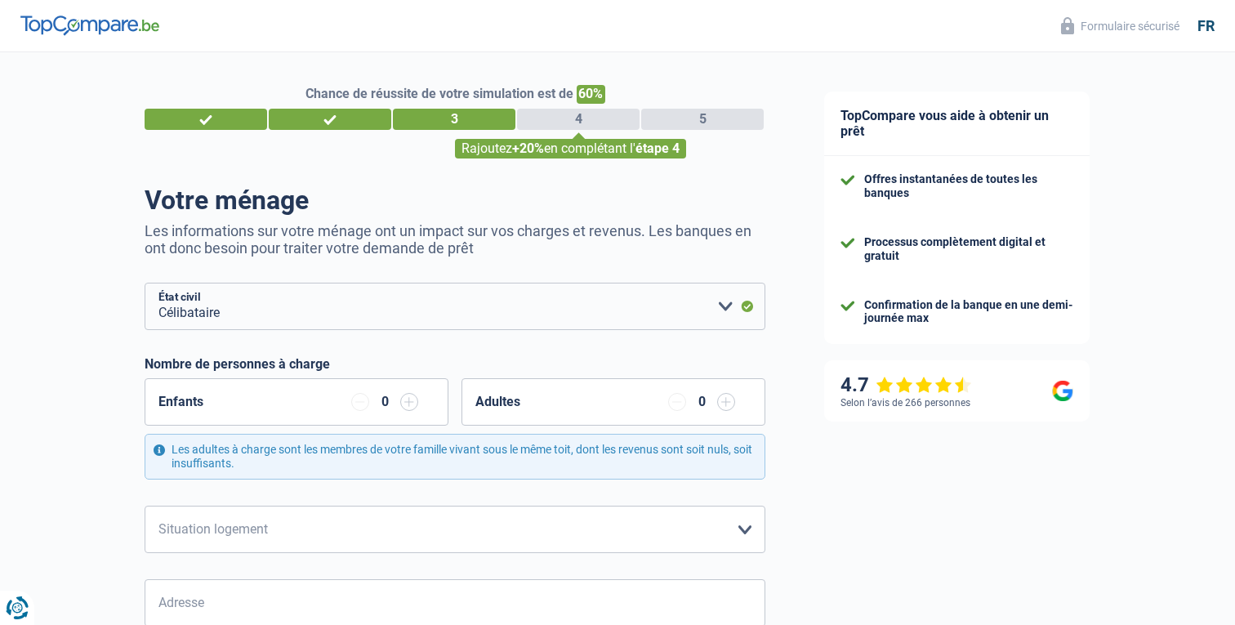
click at [406, 403] on input "button" at bounding box center [409, 402] width 18 height 18
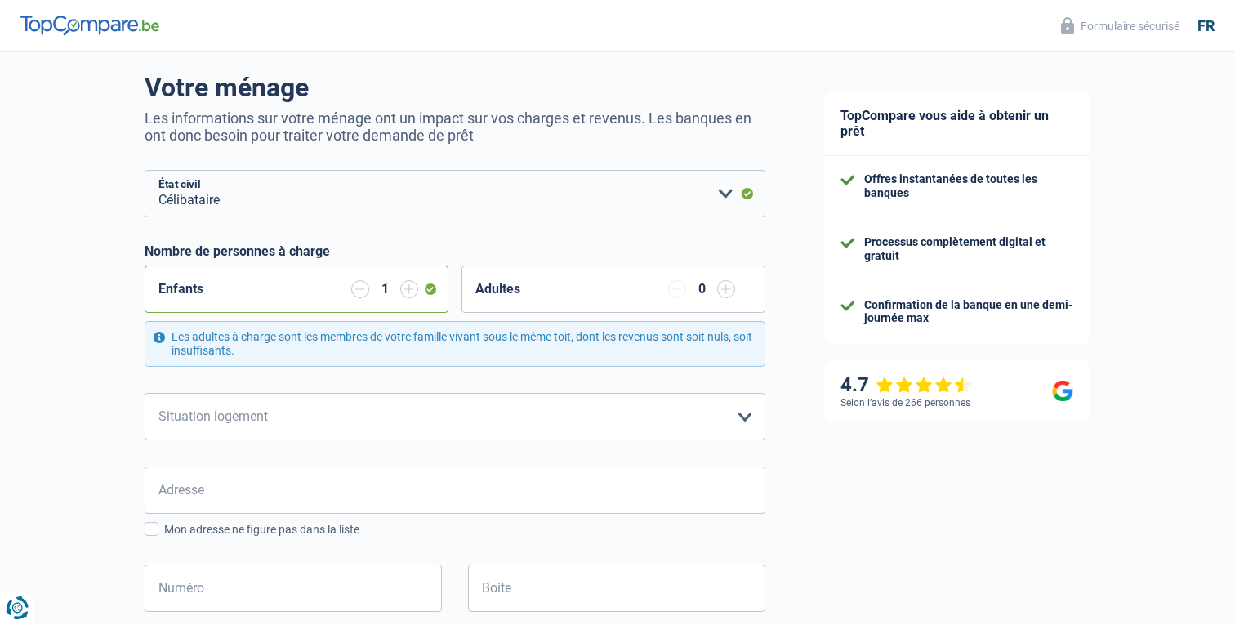
scroll to position [131, 0]
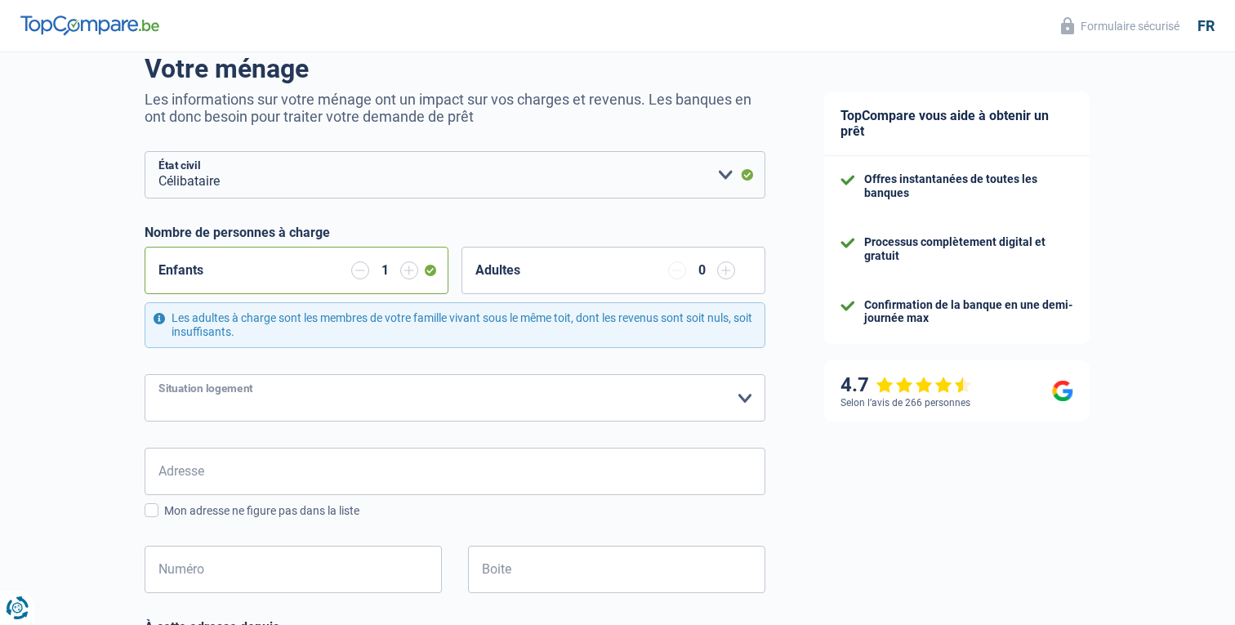
click at [210, 385] on select "Locataire Propriétaire avec prêt hypothécaire Propriétaire sans prêt hypothécai…" at bounding box center [455, 397] width 621 height 47
select select "rents"
click at [145, 374] on select "Locataire Propriétaire avec prêt hypothécaire Propriétaire sans prêt hypothécai…" at bounding box center [455, 397] width 621 height 47
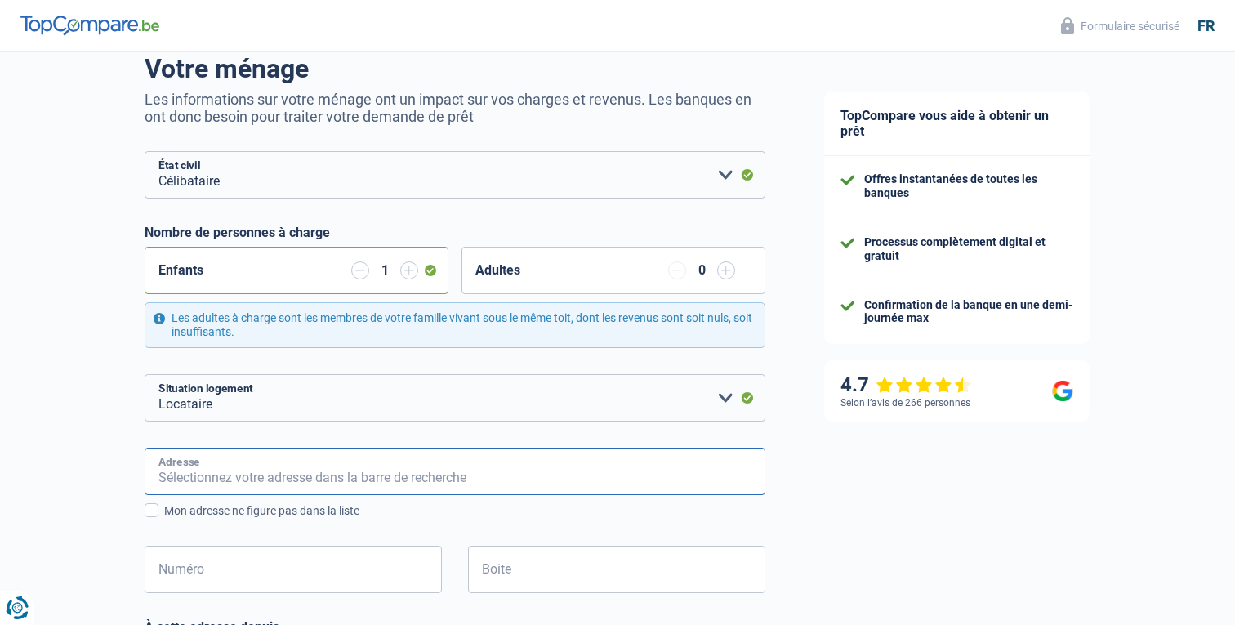
click at [240, 468] on input "Adresse" at bounding box center [455, 471] width 621 height 47
type input "[STREET_ADDRESS]"
type input "[GEOGRAPHIC_DATA]"
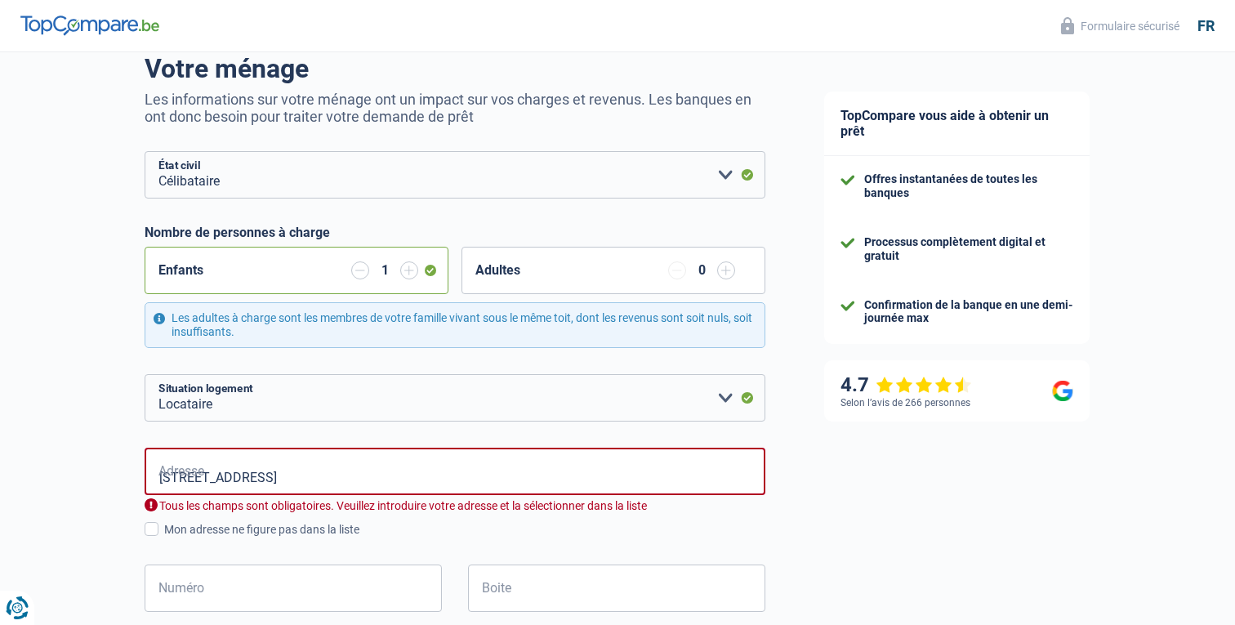
type input "[GEOGRAPHIC_DATA]"
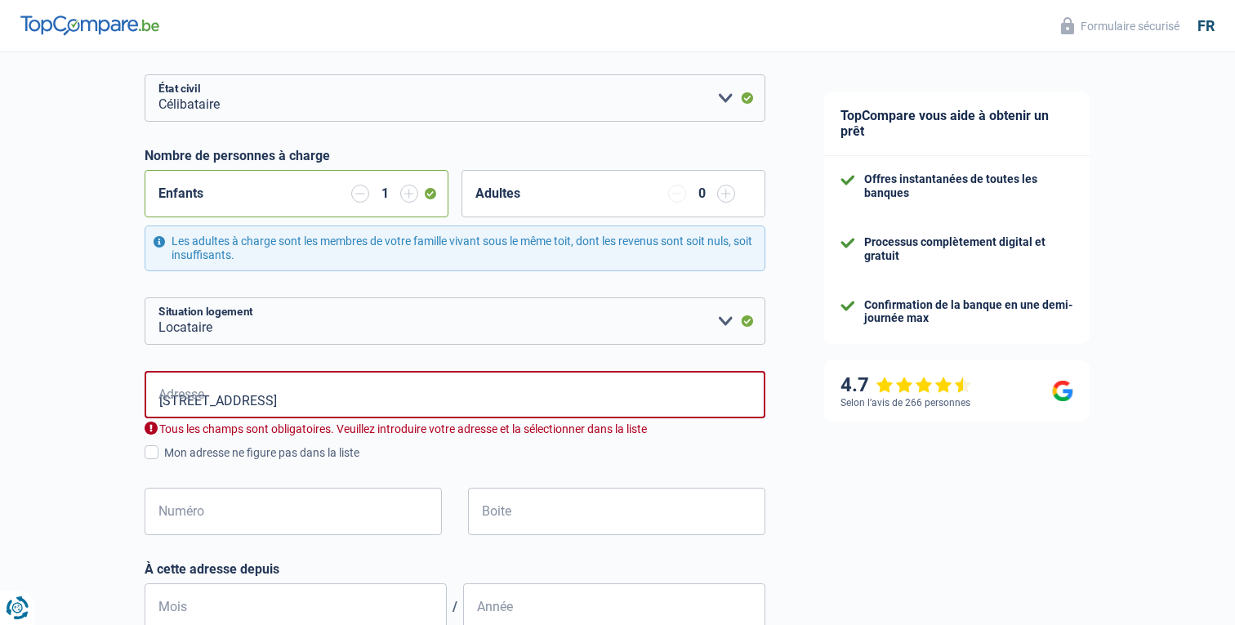
scroll to position [247, 0]
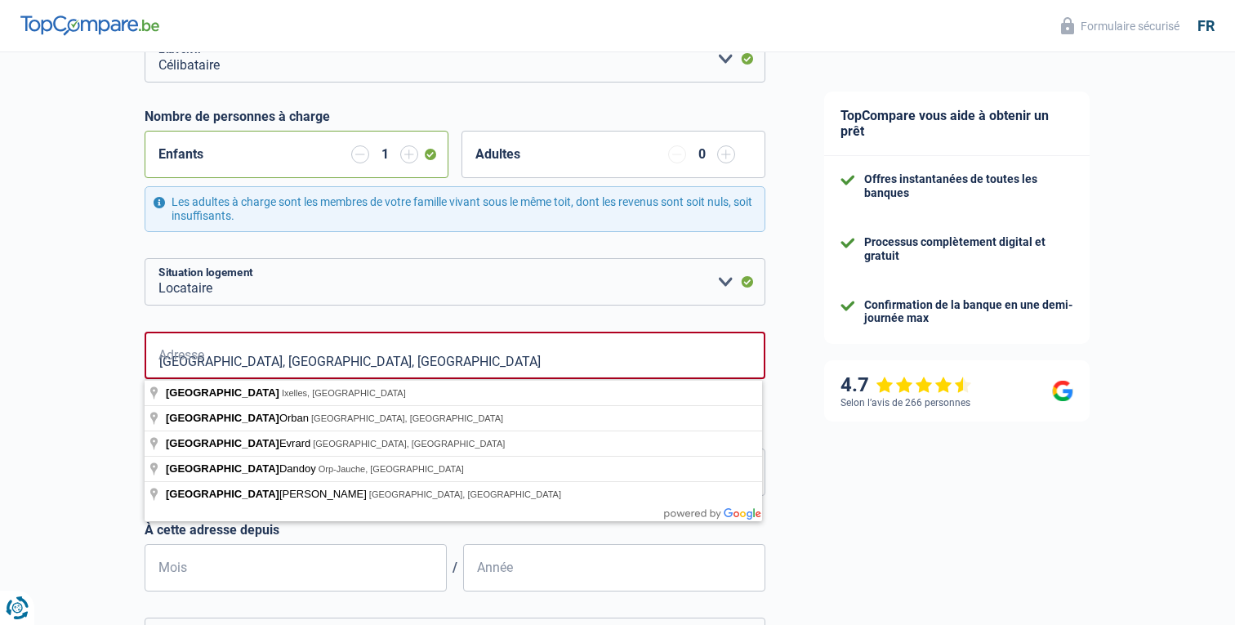
type input "[STREET_ADDRESS]"
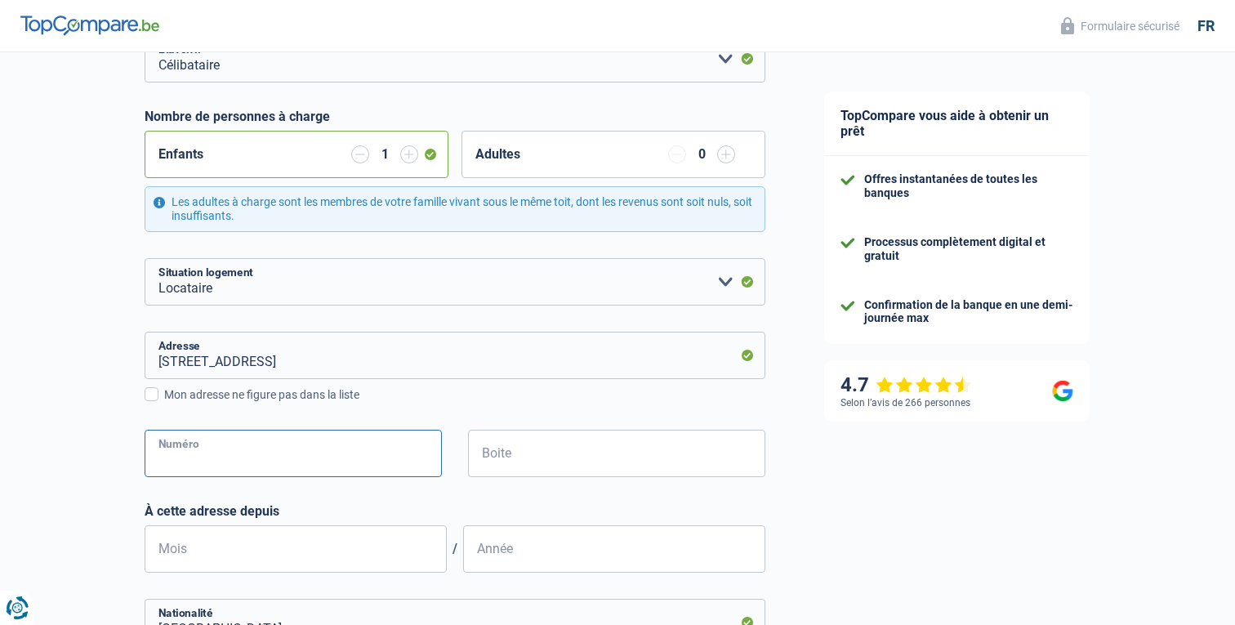
click at [228, 472] on input "Numéro" at bounding box center [293, 453] width 297 height 47
type input "16"
click at [42, 385] on div "Chance de réussite de votre simulation est de 60% 1 2 3 4 5 Rajoutez +20% en co…" at bounding box center [397, 423] width 795 height 1251
click at [644, 453] on input "Boite" at bounding box center [616, 453] width 297 height 47
type input "2"
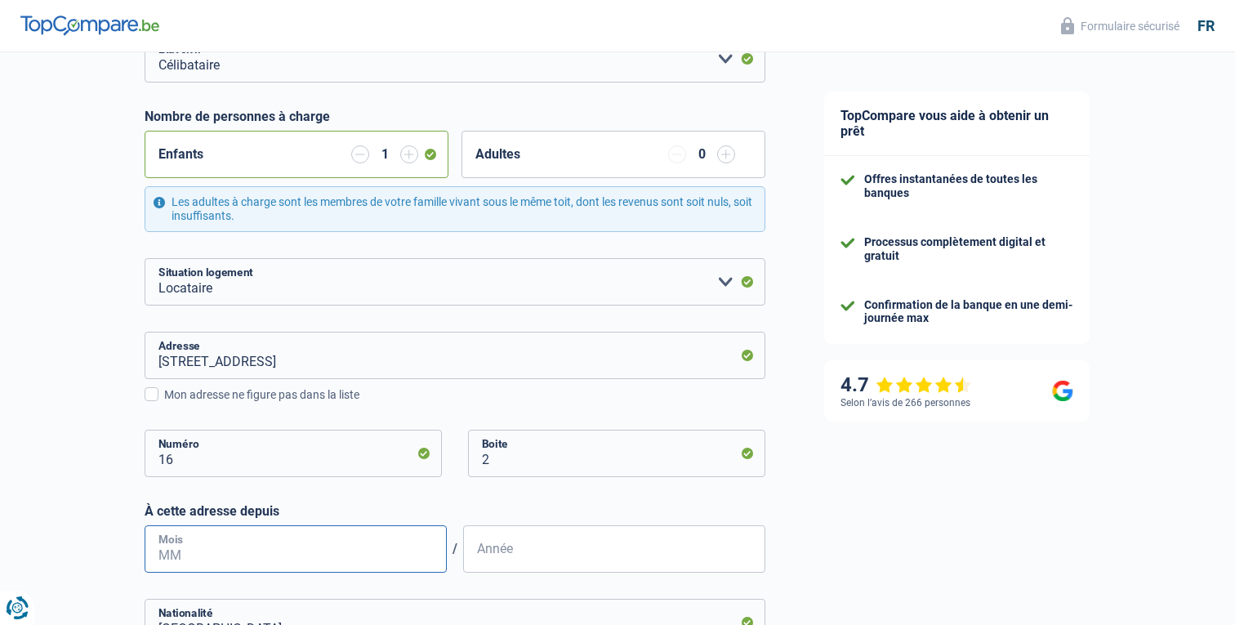
click at [383, 549] on input "Mois" at bounding box center [296, 548] width 302 height 47
type input "01"
click at [652, 544] on input "Année" at bounding box center [614, 548] width 302 height 47
type input "2020"
click at [27, 484] on div "Chance de réussite de votre simulation est de 60% 1 2 3 4 5 Rajoutez +20% en co…" at bounding box center [397, 423] width 795 height 1251
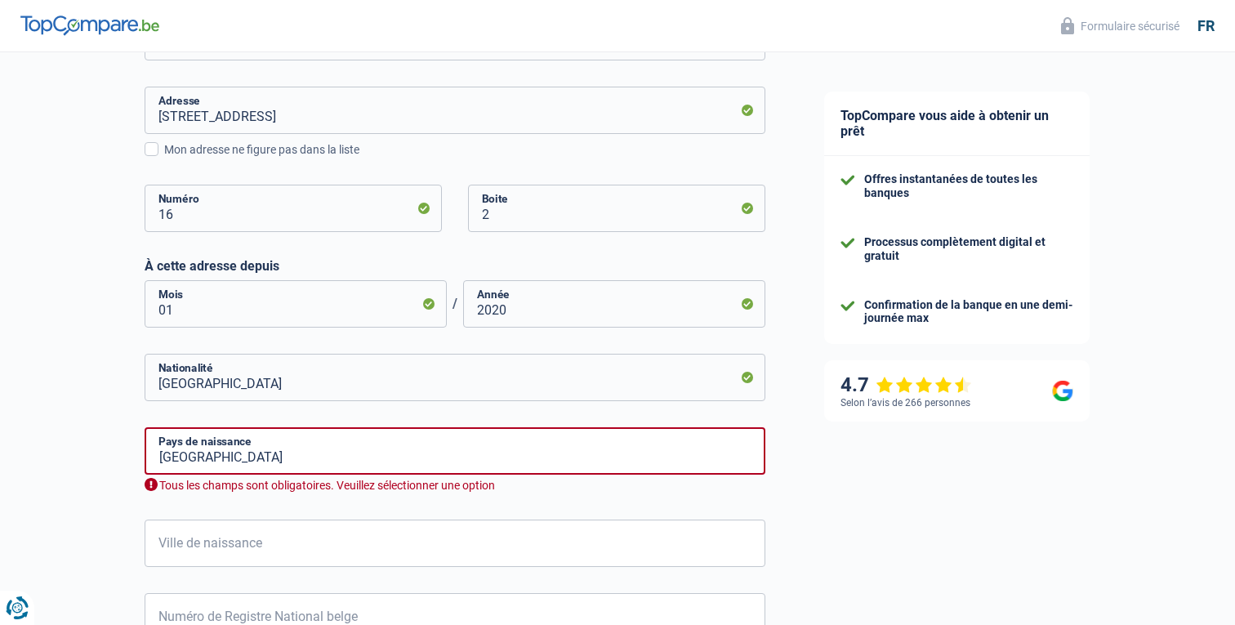
scroll to position [506, 0]
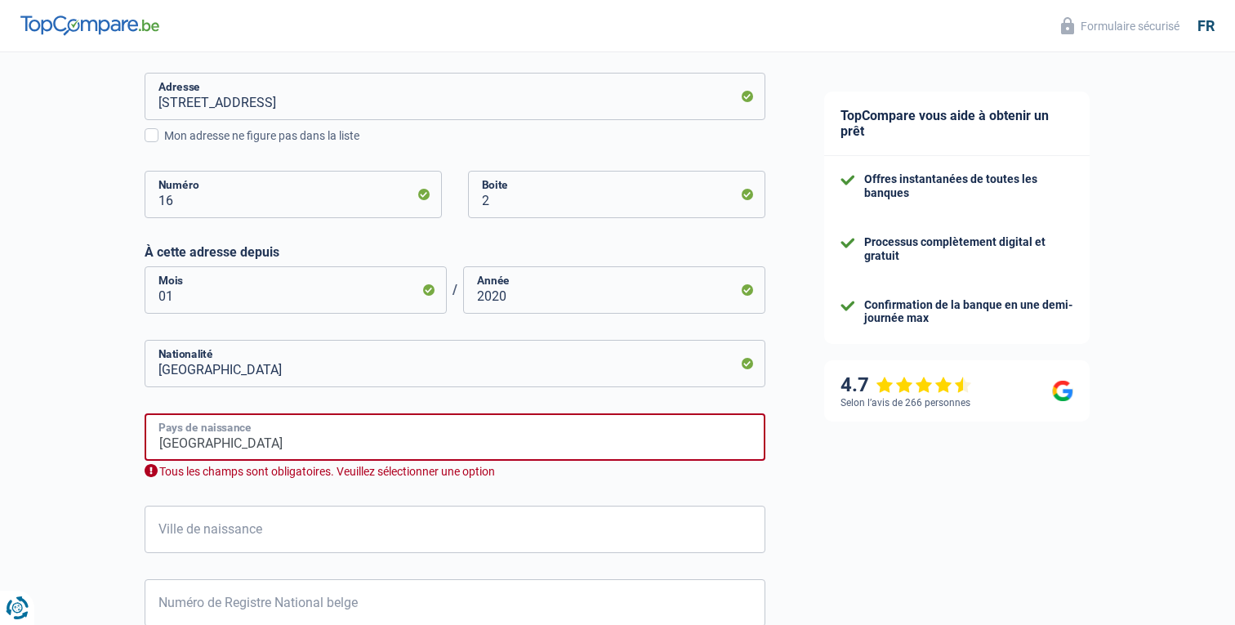
click at [230, 448] on input "[GEOGRAPHIC_DATA]" at bounding box center [455, 436] width 621 height 47
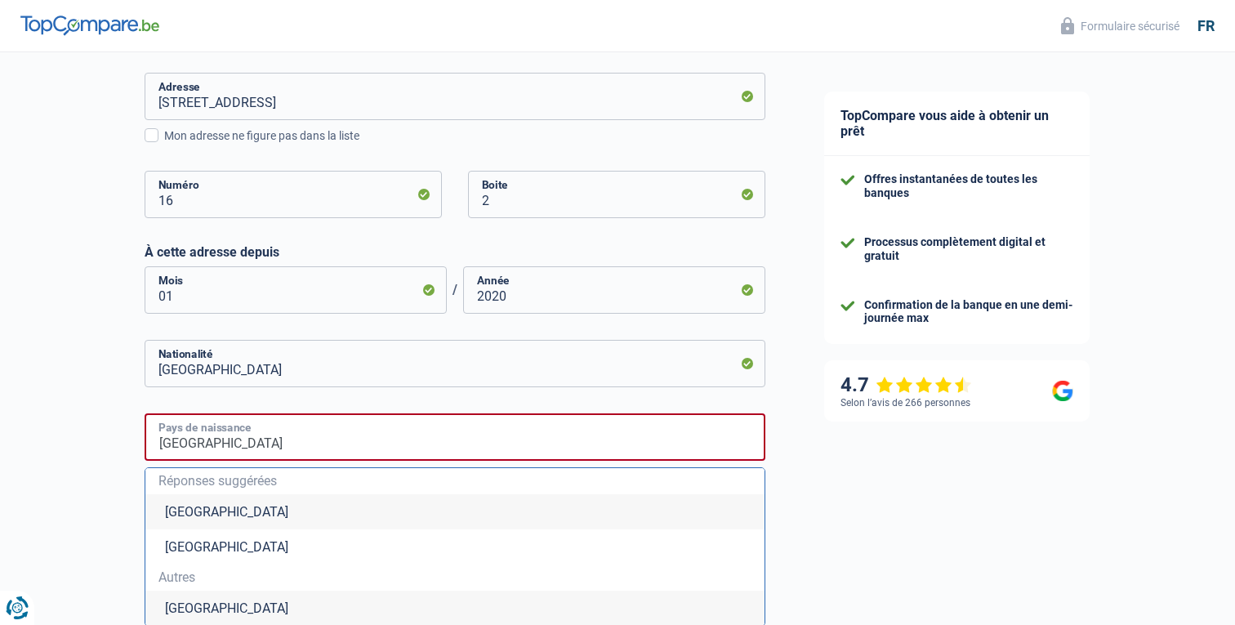
click at [230, 448] on input "[GEOGRAPHIC_DATA]" at bounding box center [455, 436] width 621 height 47
click at [190, 519] on li "[GEOGRAPHIC_DATA]" at bounding box center [454, 511] width 619 height 35
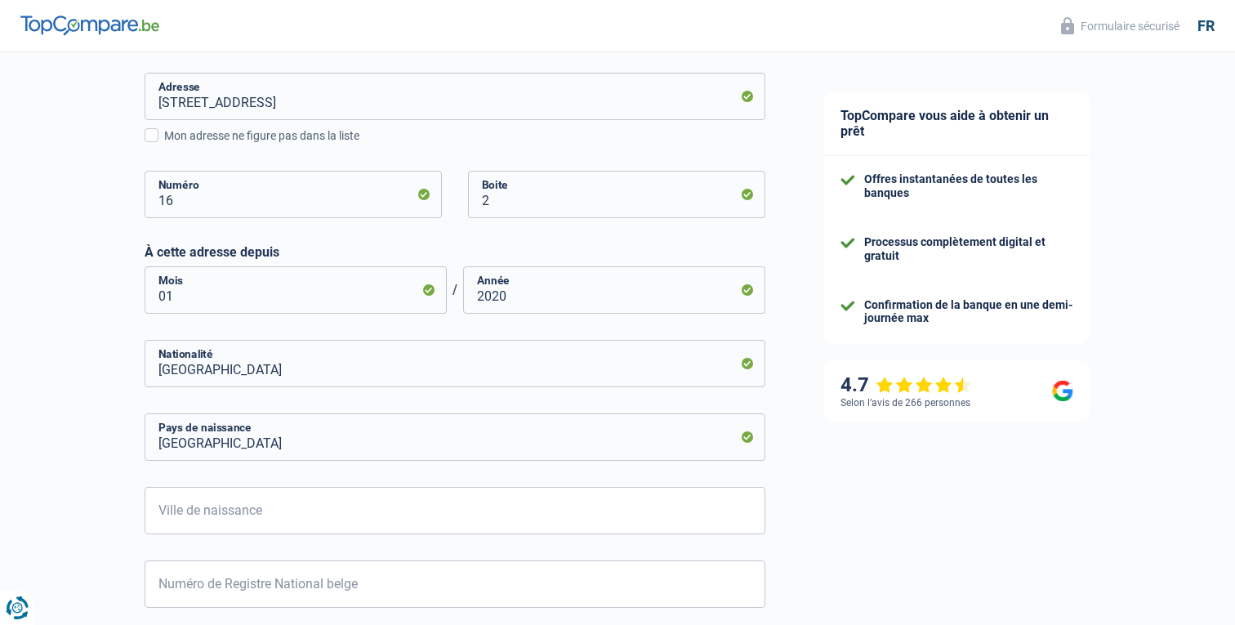
scroll to position [572, 0]
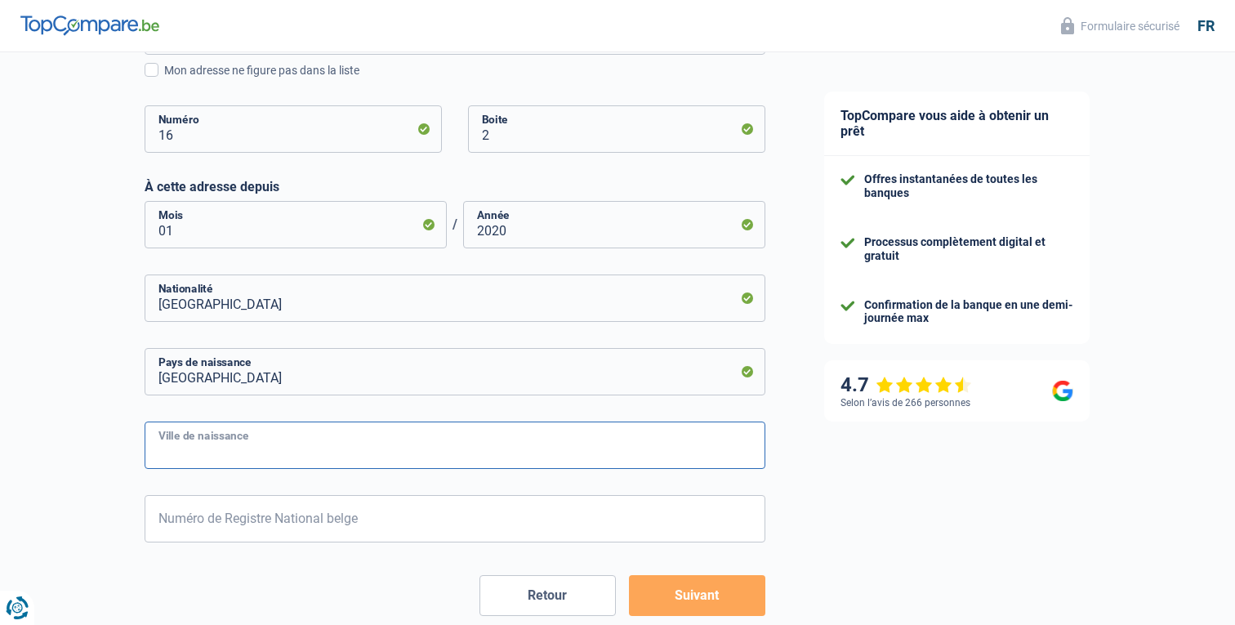
click at [171, 433] on input "Ville de naissance" at bounding box center [455, 444] width 621 height 47
type input "DINANT"
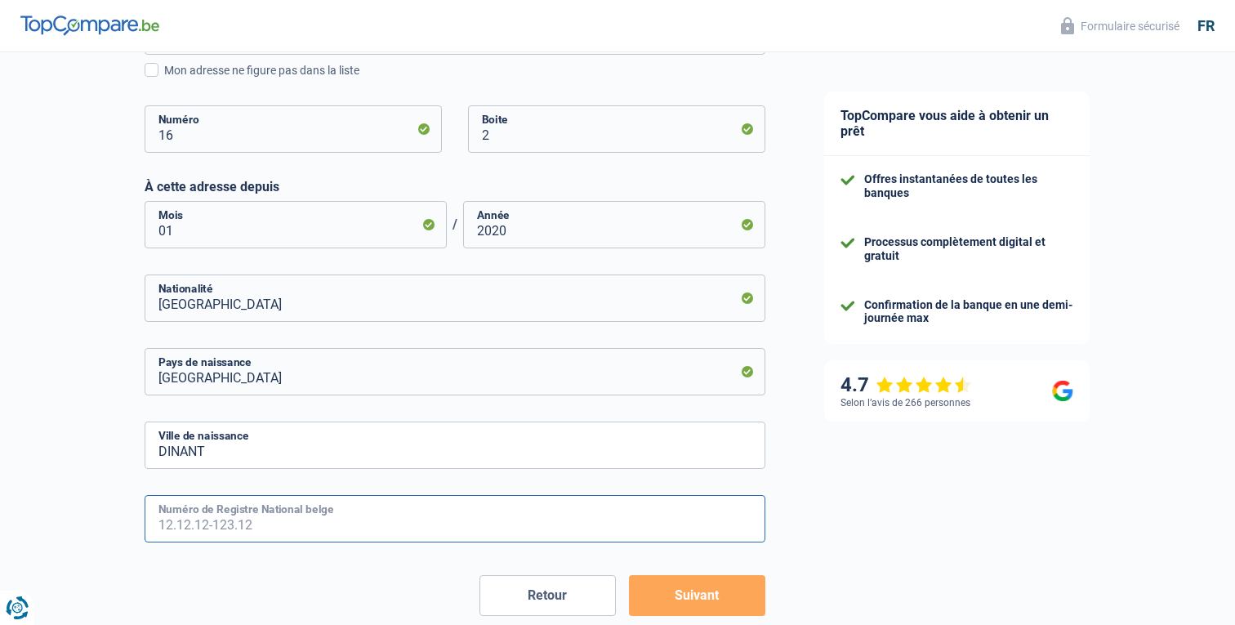
click at [216, 523] on input "Numéro de Registre National belge" at bounding box center [455, 518] width 621 height 47
type input "83.08.26-227.16"
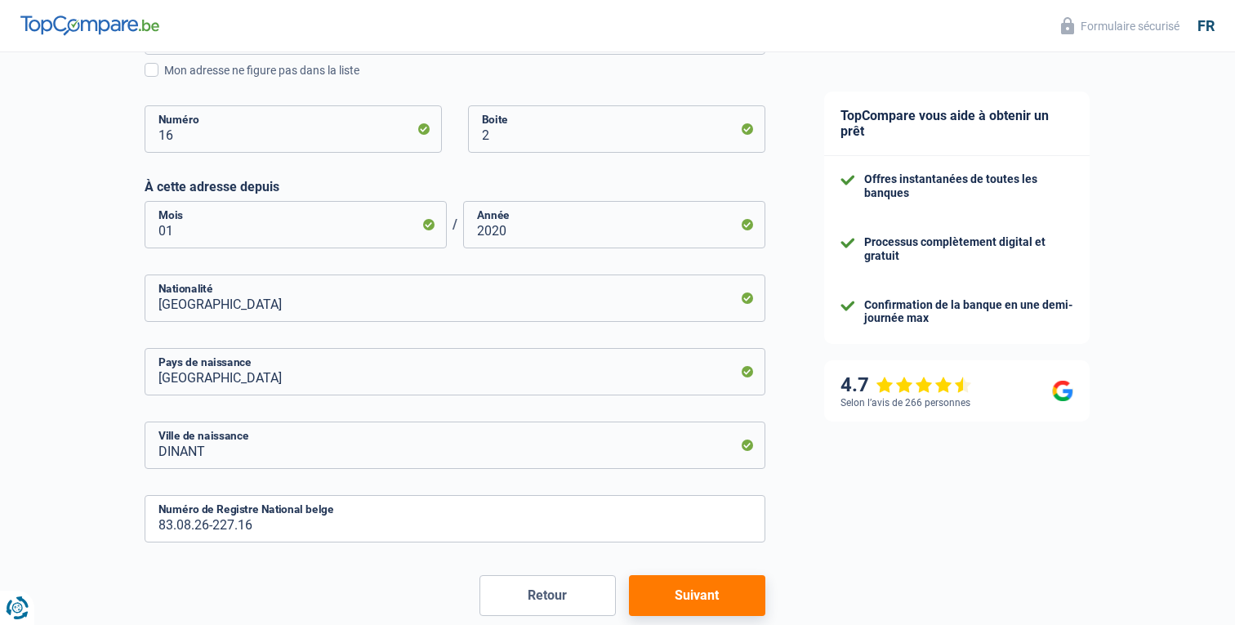
click at [692, 599] on button "Suivant" at bounding box center [697, 595] width 136 height 41
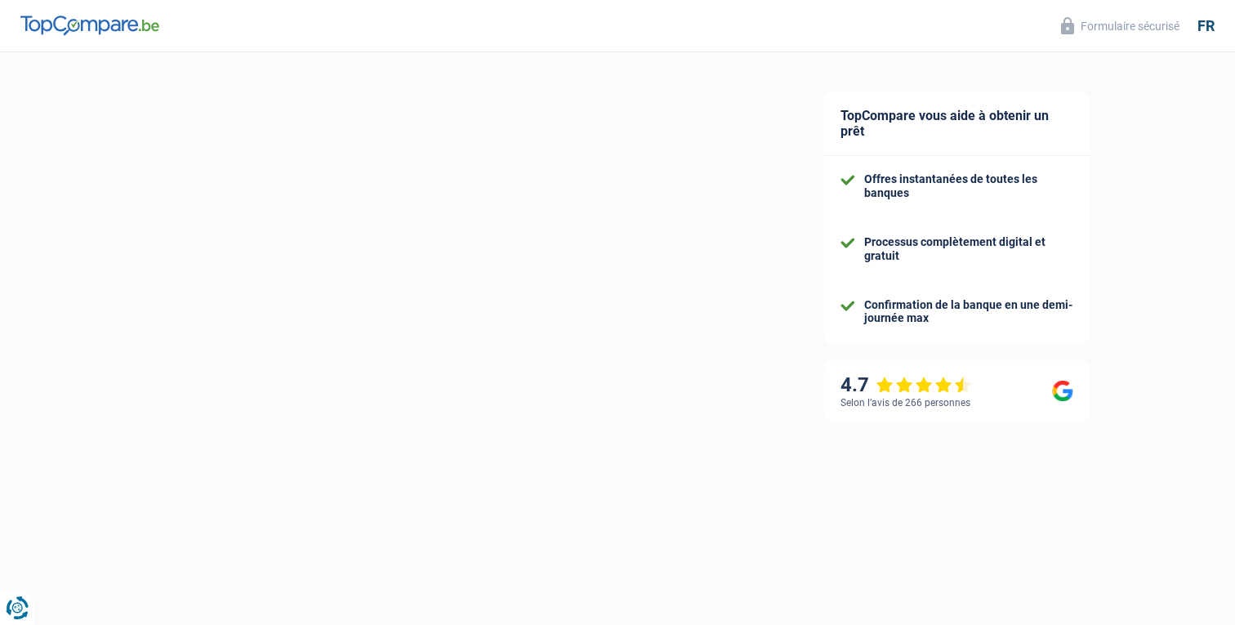
select select "familyAllowances"
select select "netSalary"
select select "mealVouchers"
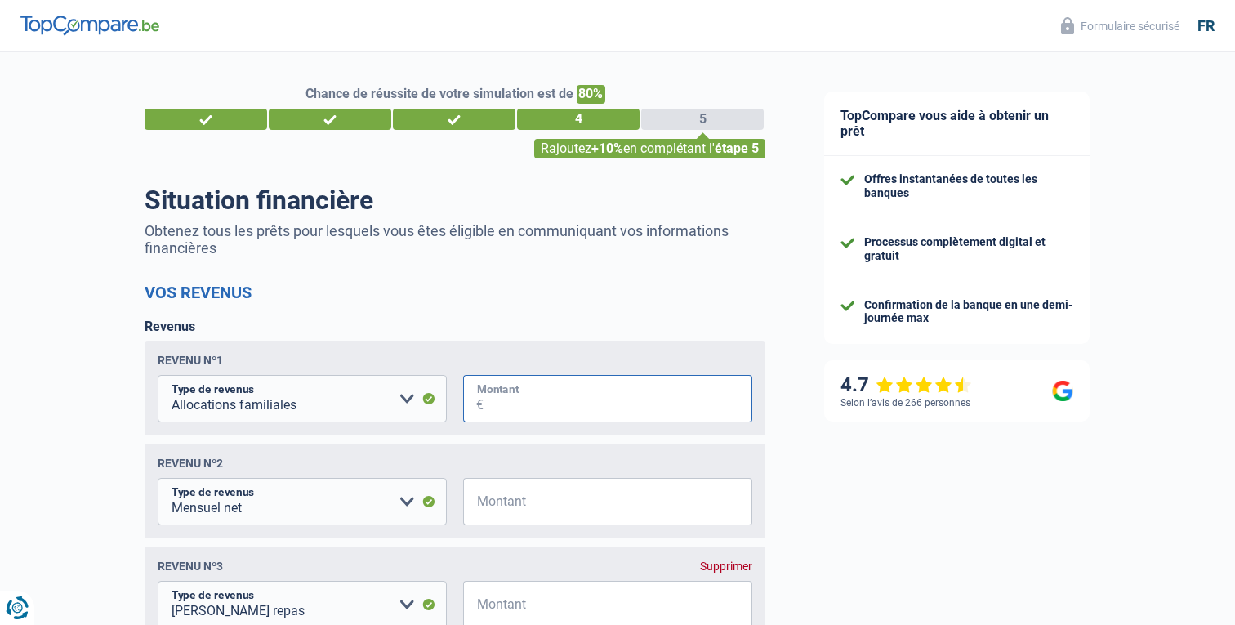
click at [594, 406] on input "Montant" at bounding box center [617, 398] width 269 height 47
type input "162"
click at [528, 493] on input "Montant" at bounding box center [617, 501] width 269 height 47
type input "1.900"
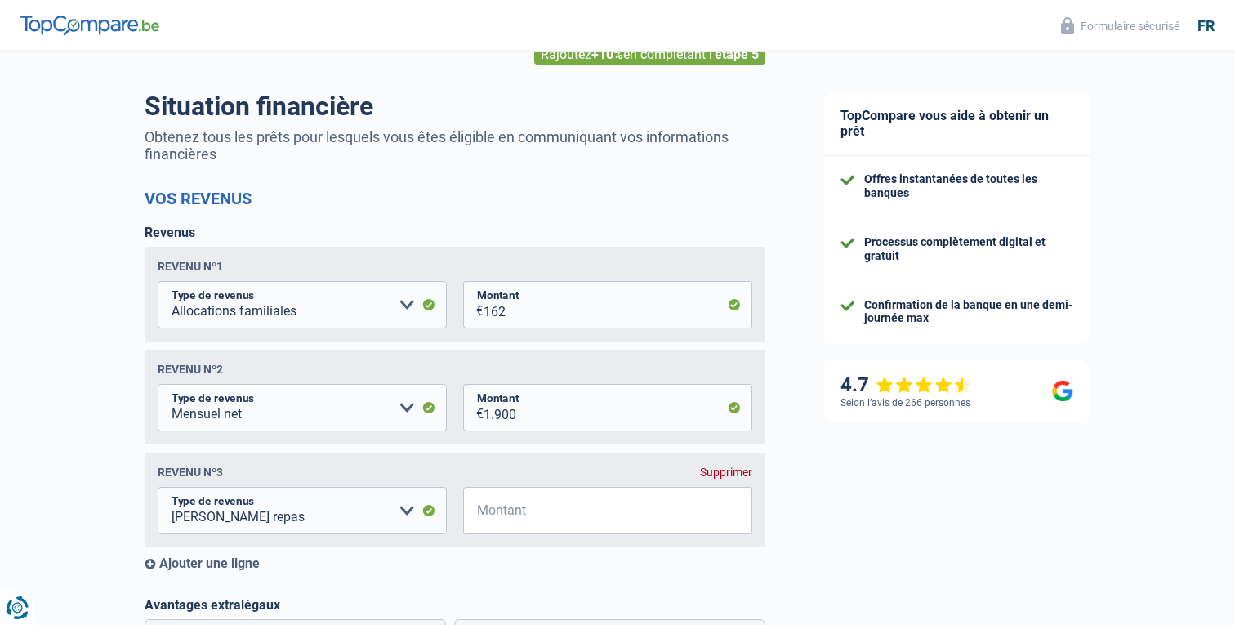
scroll to position [168, 0]
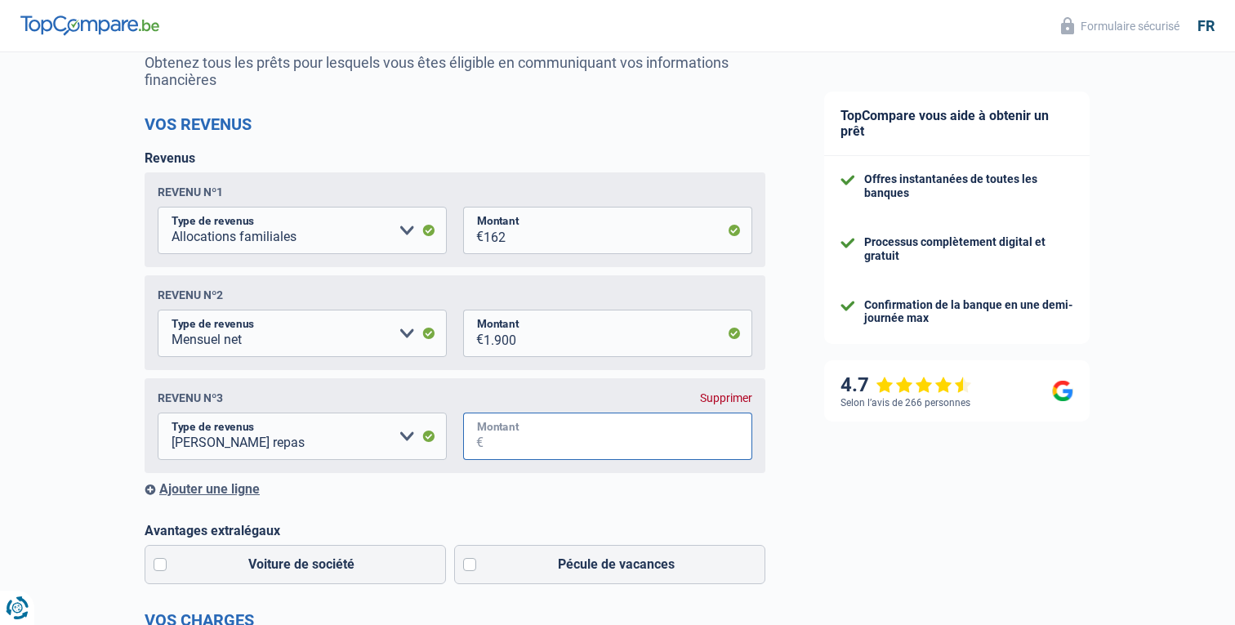
click at [539, 445] on input "Montant" at bounding box center [617, 435] width 269 height 47
type input "120"
click at [51, 472] on div "Chance de réussite de votre simulation est de 80% 1 2 3 4 5 Rajoutez +10% en co…" at bounding box center [397, 587] width 795 height 1418
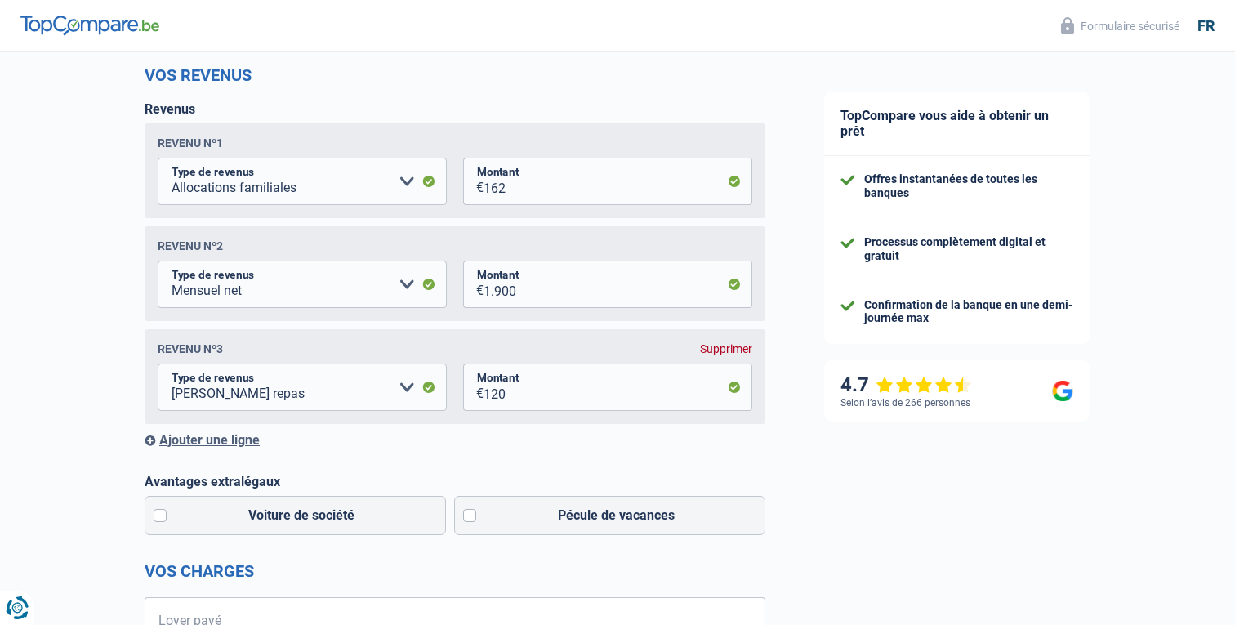
scroll to position [220, 0]
click at [478, 503] on label "Pécule de vacances" at bounding box center [610, 512] width 312 height 39
click at [478, 503] on input "Pécule de vacances" at bounding box center [610, 512] width 312 height 39
checkbox input "true"
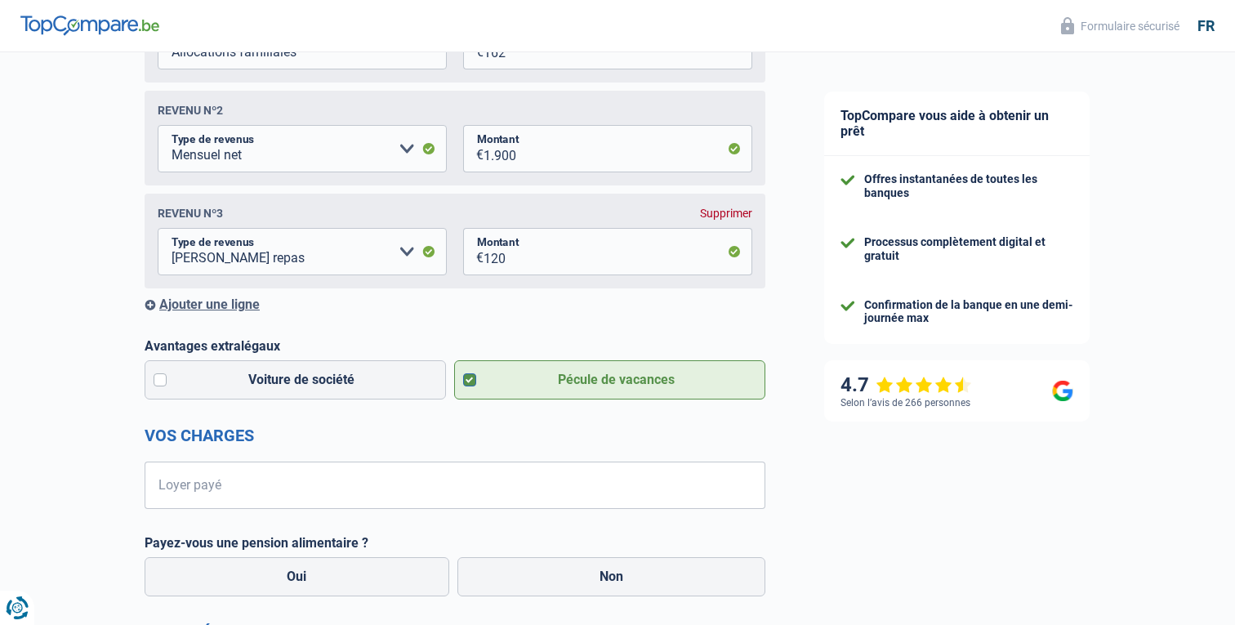
scroll to position [357, 0]
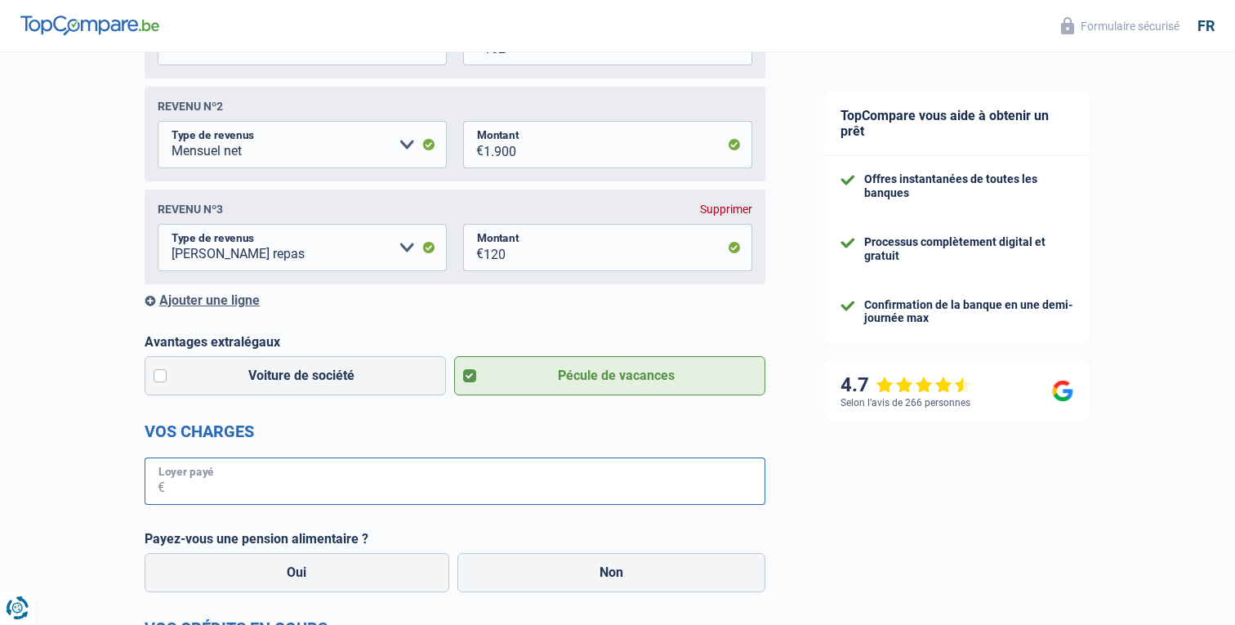
click at [410, 476] on input "Loyer payé" at bounding box center [465, 480] width 600 height 47
type input "650"
click at [76, 482] on div "Chance de réussite de votre simulation est de 80% 1 2 3 4 5 Rajoutez +10% en co…" at bounding box center [397, 398] width 795 height 1418
click at [540, 595] on div "Oui Non" at bounding box center [454, 572] width 629 height 47
click at [537, 570] on label "Non" at bounding box center [611, 572] width 309 height 39
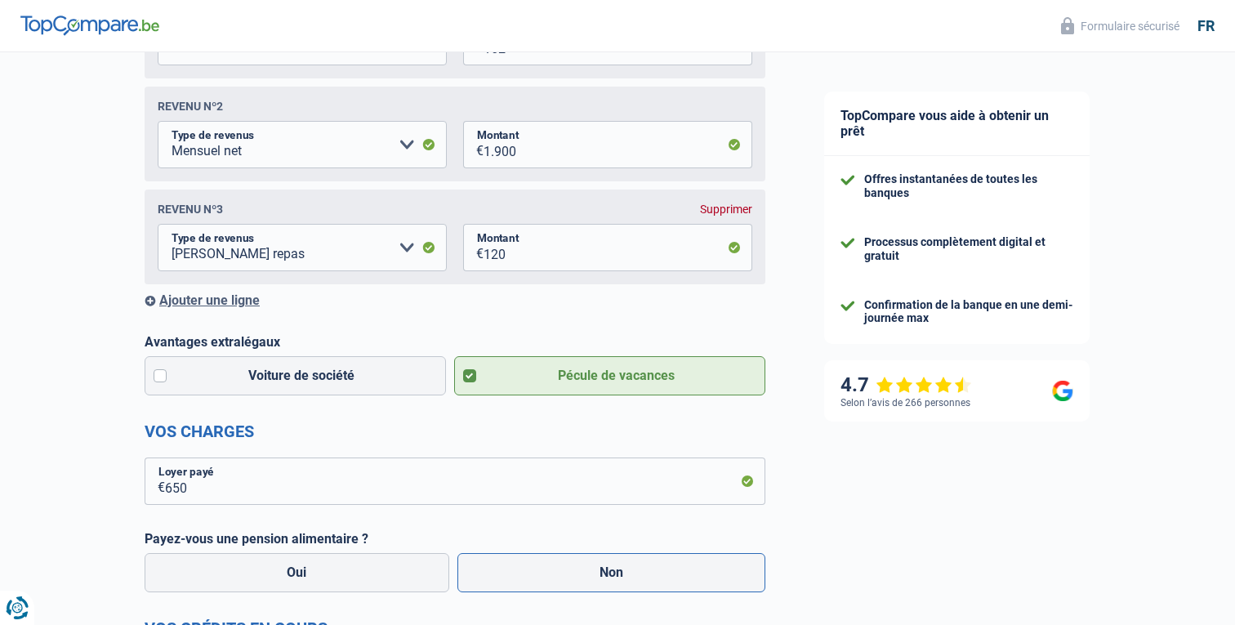
click at [537, 570] on input "Non" at bounding box center [611, 572] width 309 height 39
radio input "true"
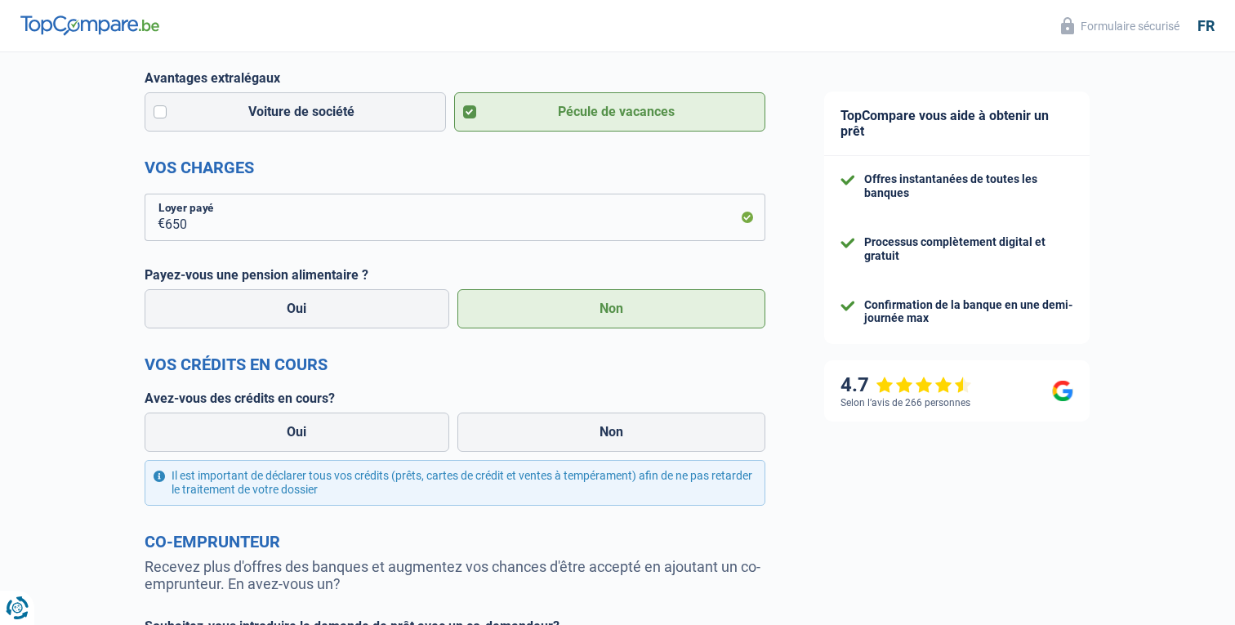
scroll to position [666, 0]
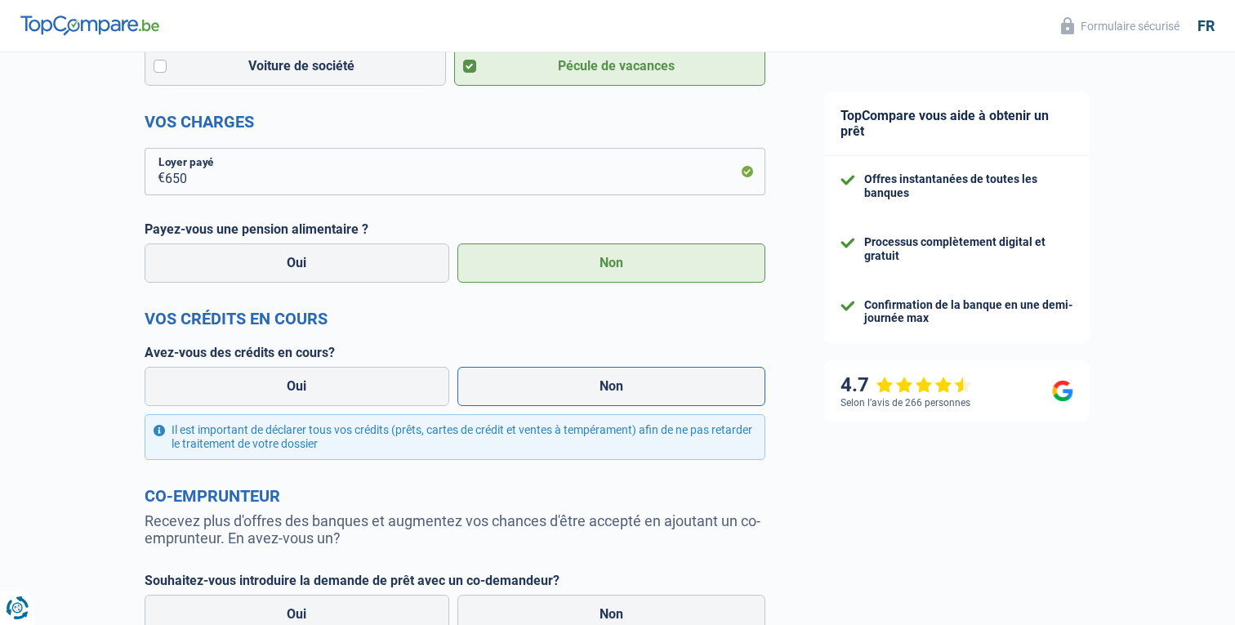
click at [513, 392] on label "Non" at bounding box center [611, 386] width 309 height 39
click at [513, 392] on input "Non" at bounding box center [611, 386] width 309 height 39
radio input "true"
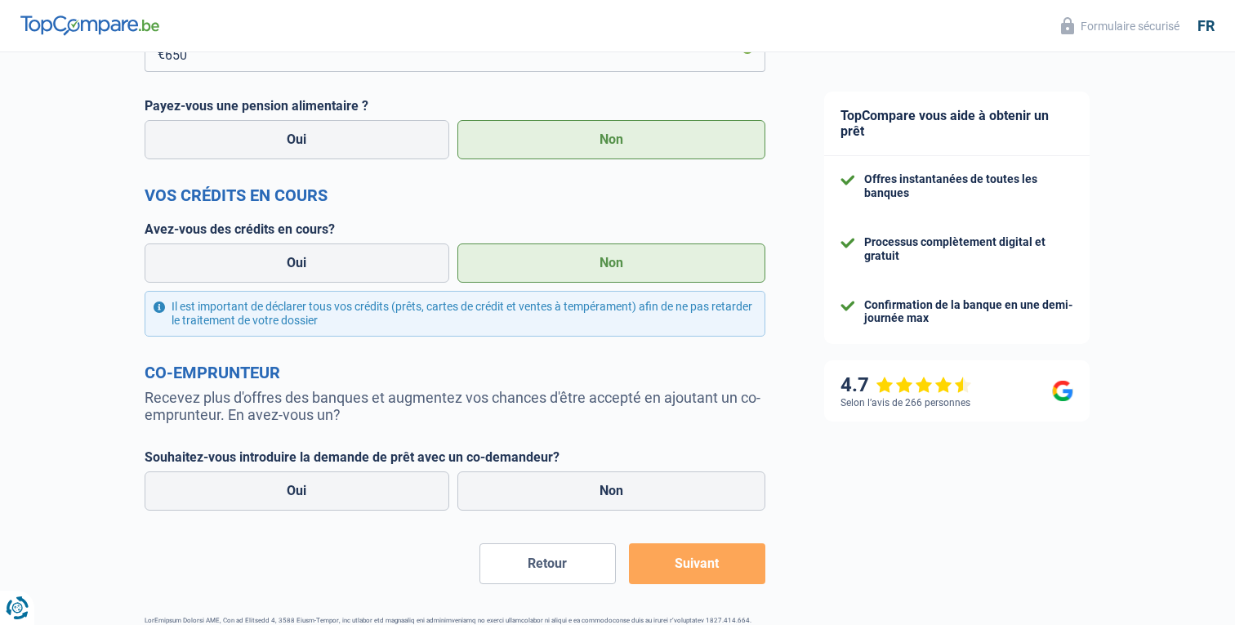
scroll to position [789, 0]
click at [630, 488] on label "Non" at bounding box center [611, 491] width 309 height 39
click at [630, 488] on input "Non" at bounding box center [611, 491] width 309 height 39
radio input "true"
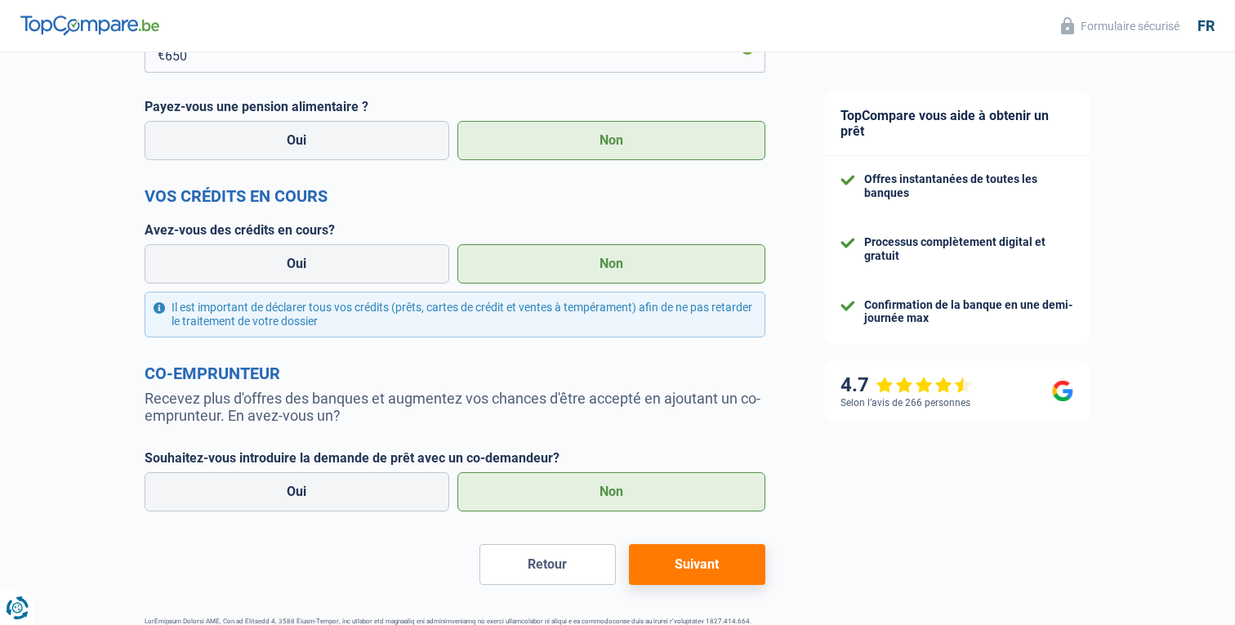
click at [708, 579] on button "Suivant" at bounding box center [697, 564] width 136 height 41
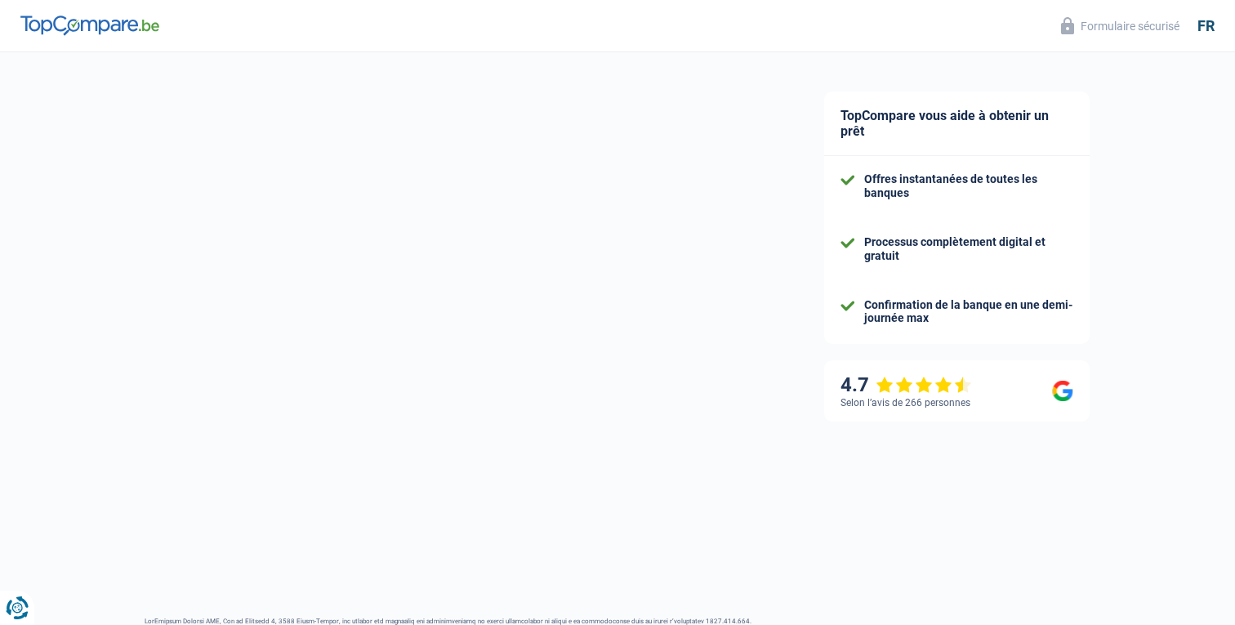
select select "42"
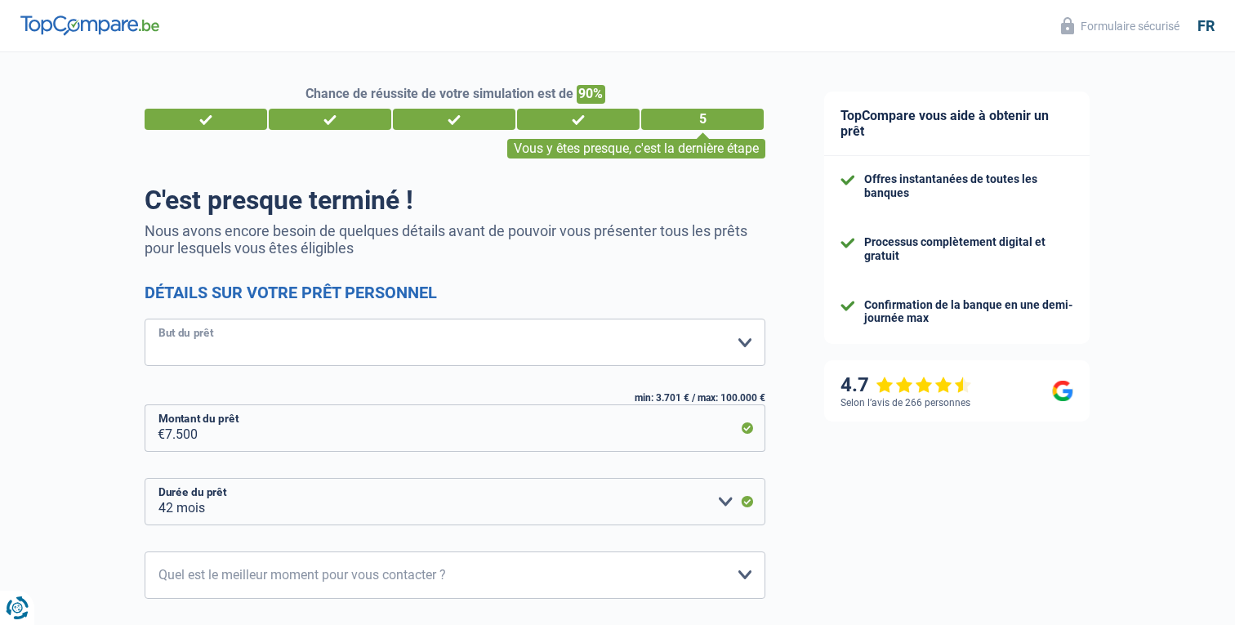
click at [508, 343] on select "Confort maison: meubles, textile, peinture, électroménager, outillage non-profe…" at bounding box center [455, 341] width 621 height 47
select select "familyEvent"
click at [145, 318] on select "Confort maison: meubles, textile, peinture, électroménager, outillage non-profe…" at bounding box center [455, 341] width 621 height 47
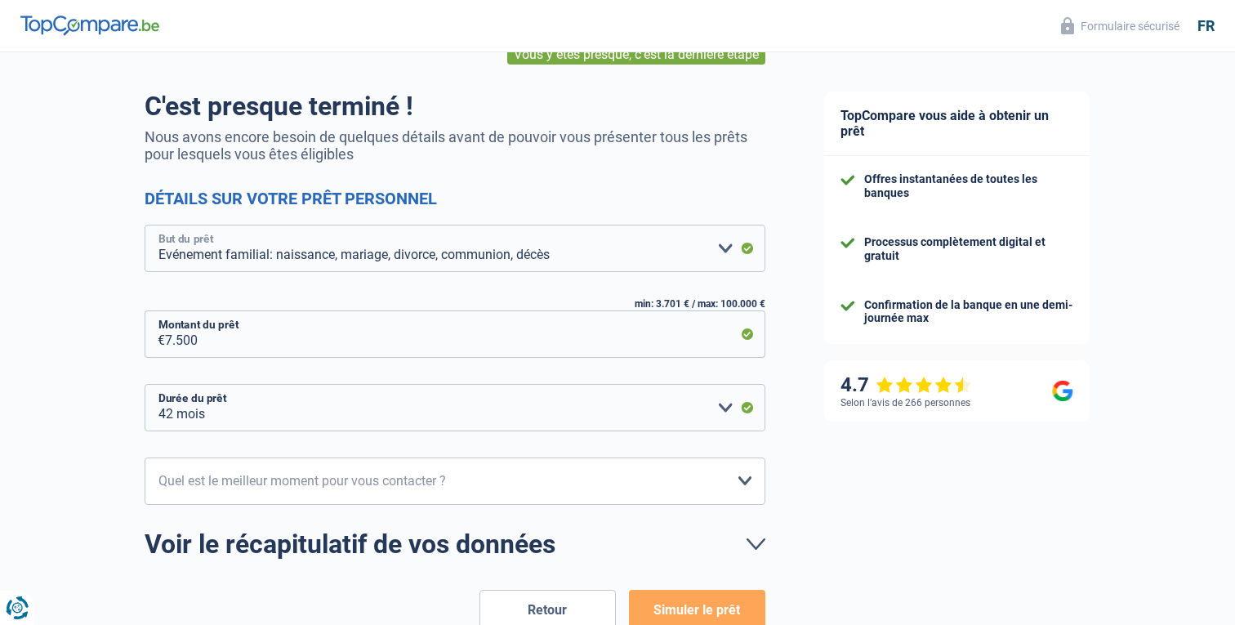
scroll to position [96, 0]
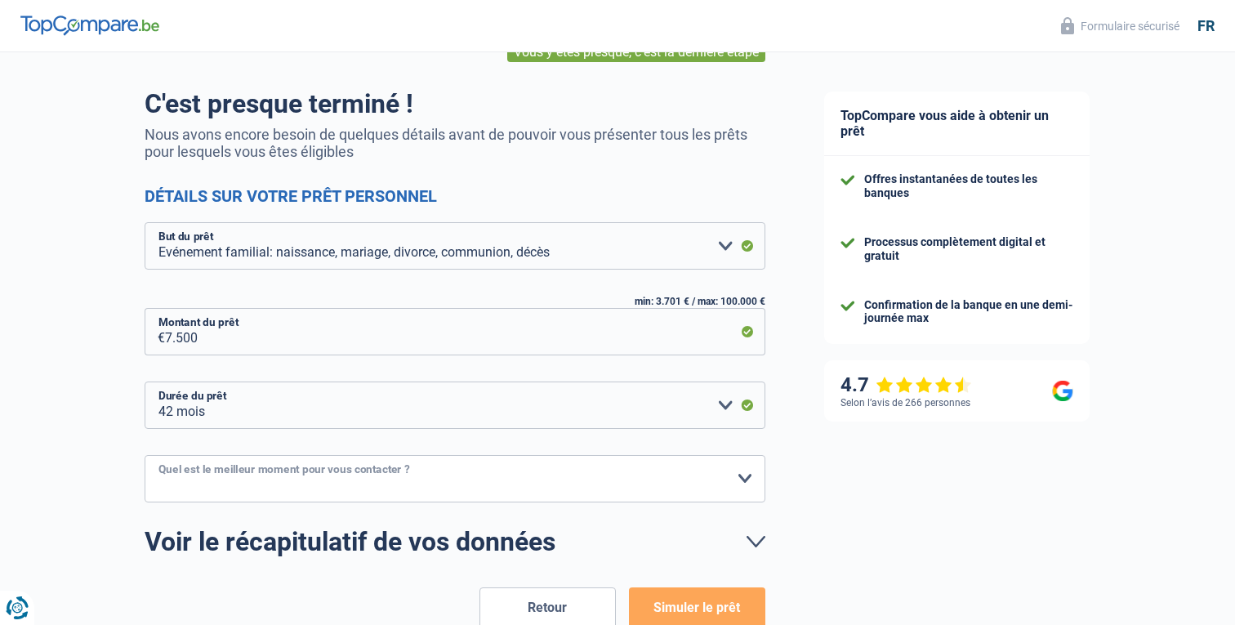
click at [525, 486] on select "10h-12h 12h-14h 14h-16h 16h-18h Veuillez sélectionner une option" at bounding box center [455, 478] width 621 height 47
select select "10-12"
click at [145, 455] on select "10h-12h 12h-14h 14h-16h 16h-18h Veuillez sélectionner une option" at bounding box center [455, 478] width 621 height 47
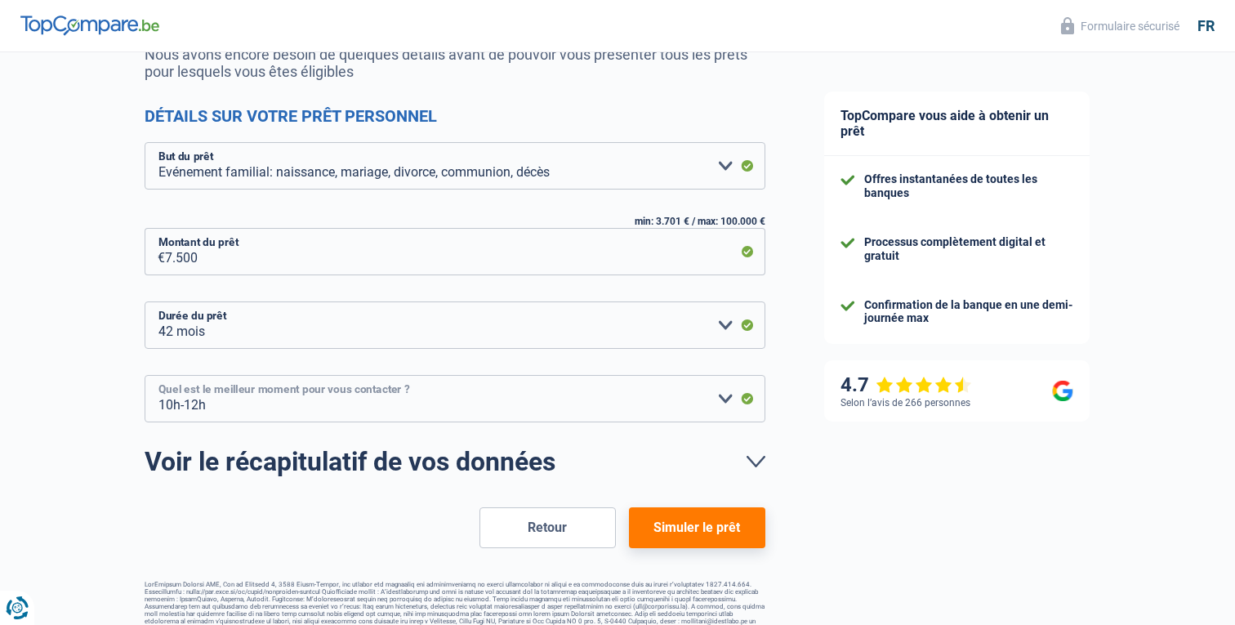
scroll to position [191, 0]
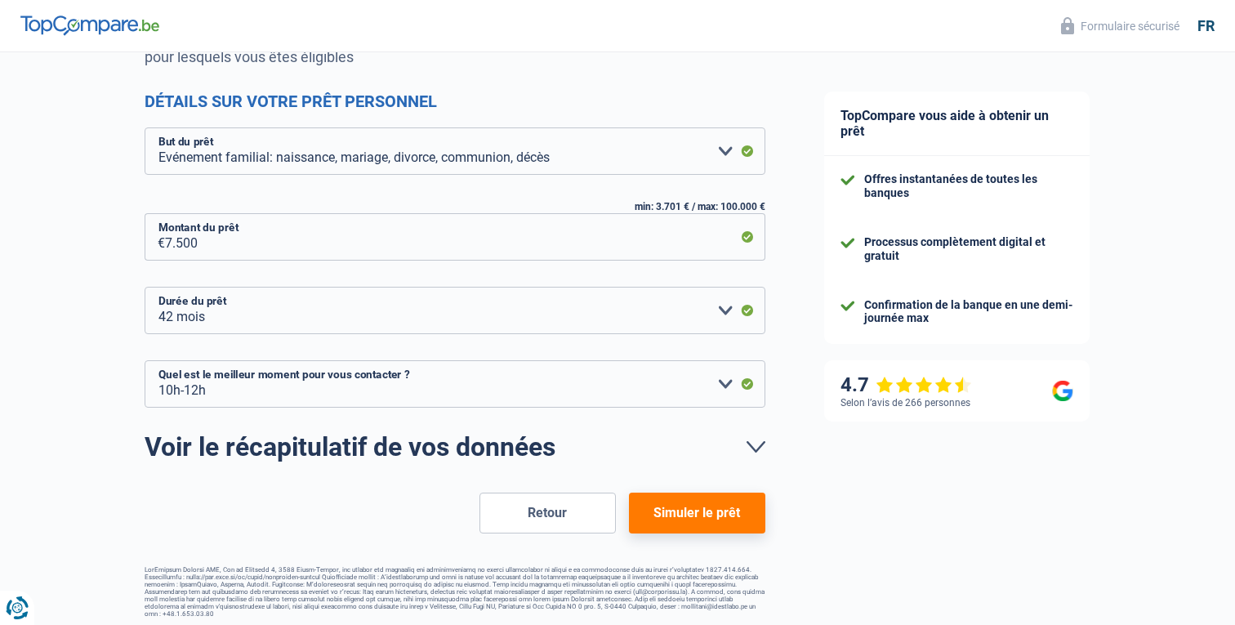
click at [700, 517] on button "Simuler le prêt" at bounding box center [697, 512] width 136 height 41
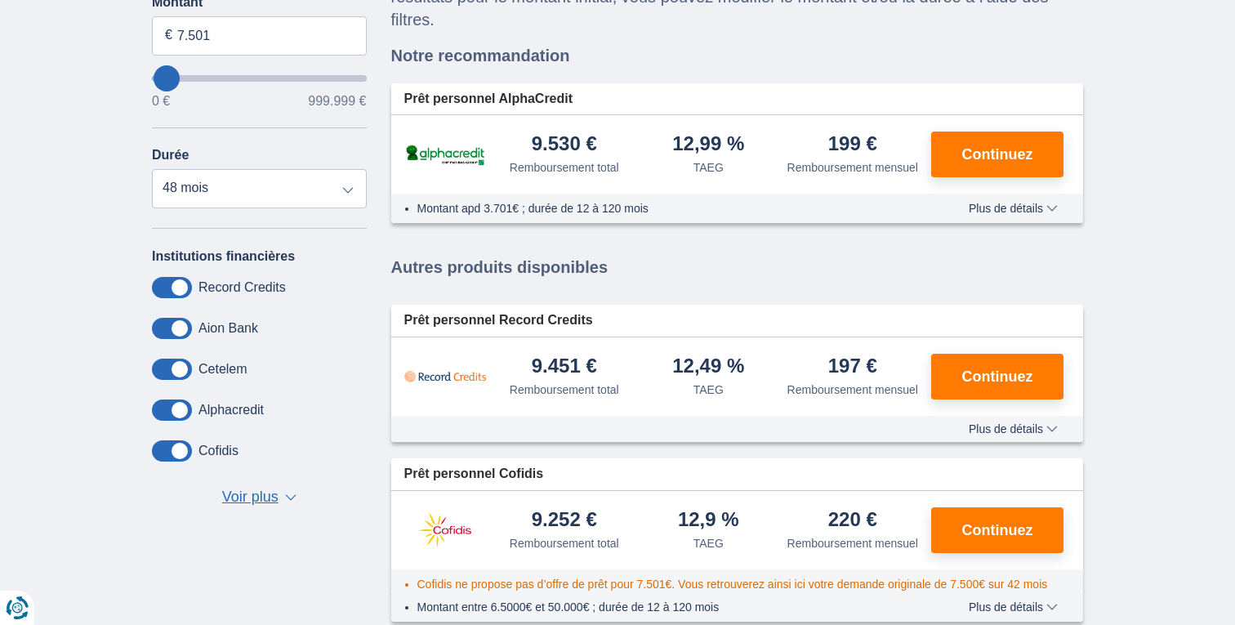
scroll to position [252, 0]
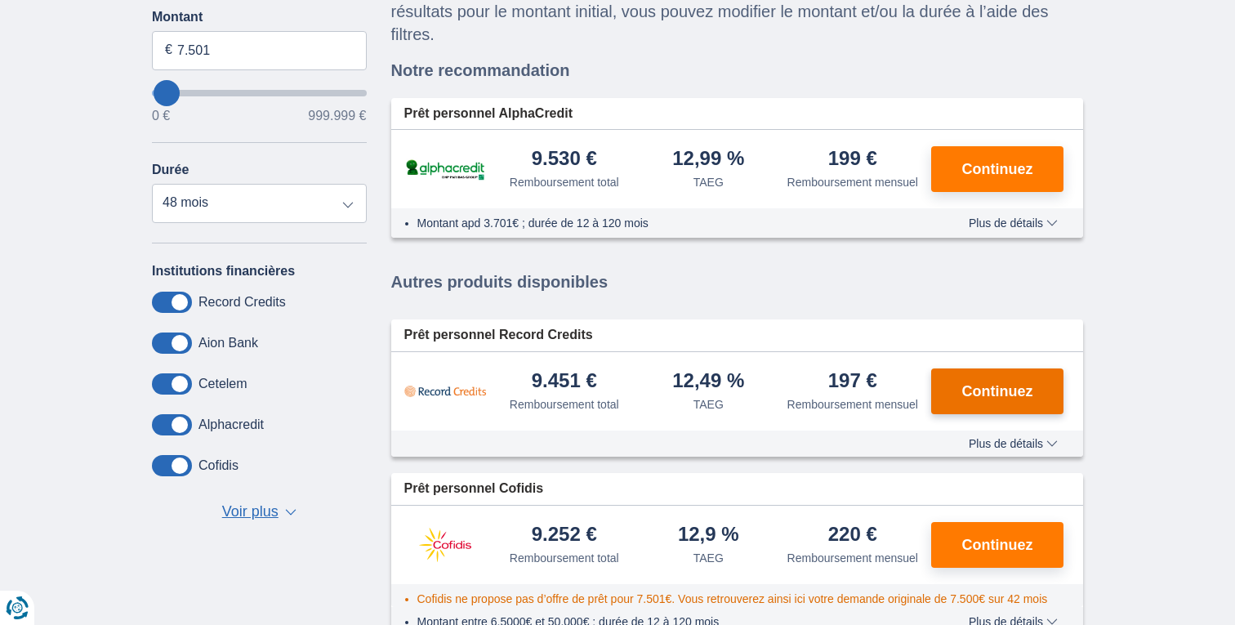
click at [977, 399] on span "Continuez" at bounding box center [997, 391] width 71 height 15
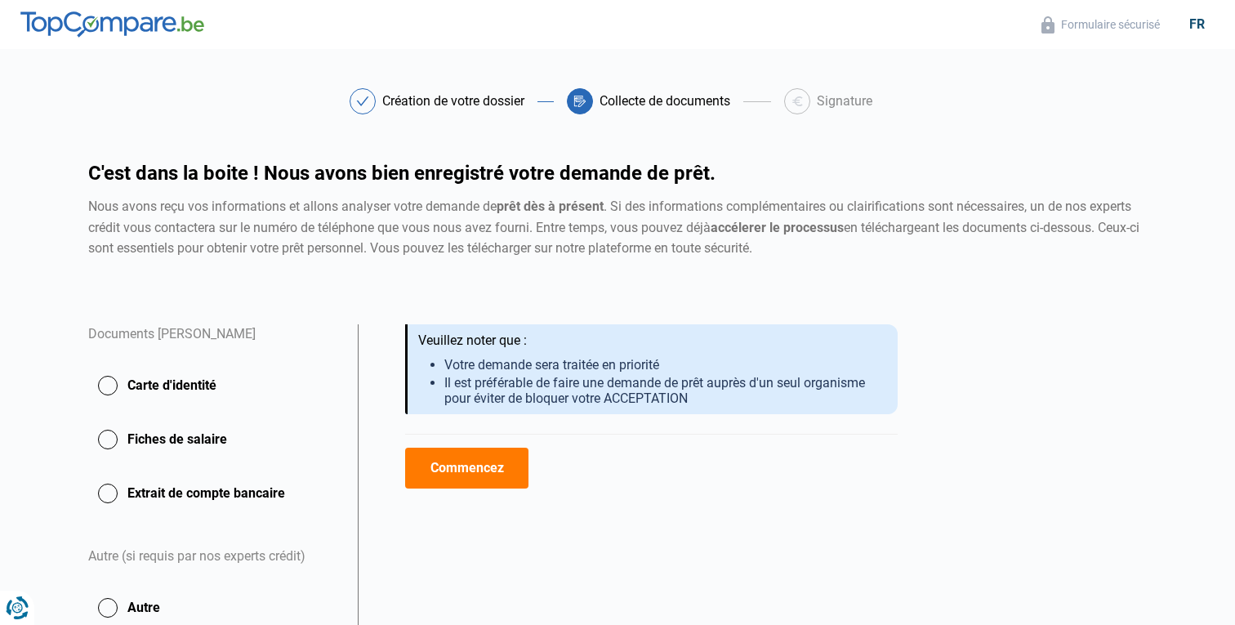
click at [497, 475] on button "Commencez" at bounding box center [466, 468] width 123 height 41
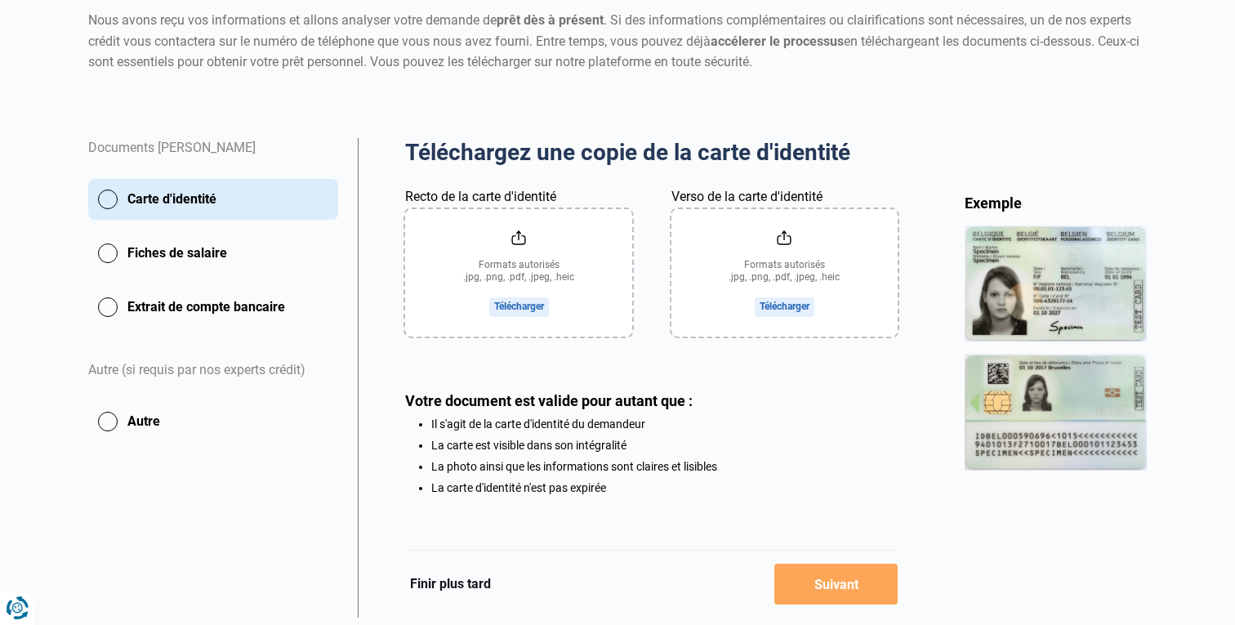
scroll to position [185, 0]
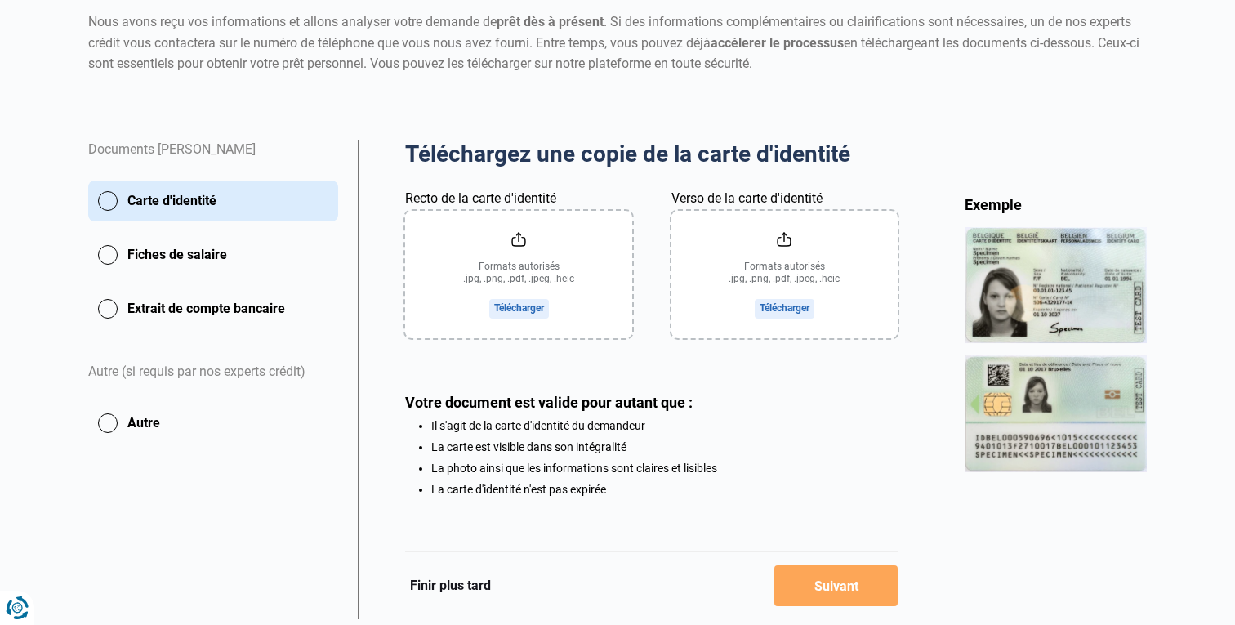
click at [508, 311] on input "Recto de la carte d'identité" at bounding box center [518, 274] width 226 height 127
click at [507, 315] on input "Recto de la carte d'identité" at bounding box center [518, 274] width 226 height 127
click at [503, 314] on input "Recto de la carte d'identité" at bounding box center [518, 274] width 226 height 127
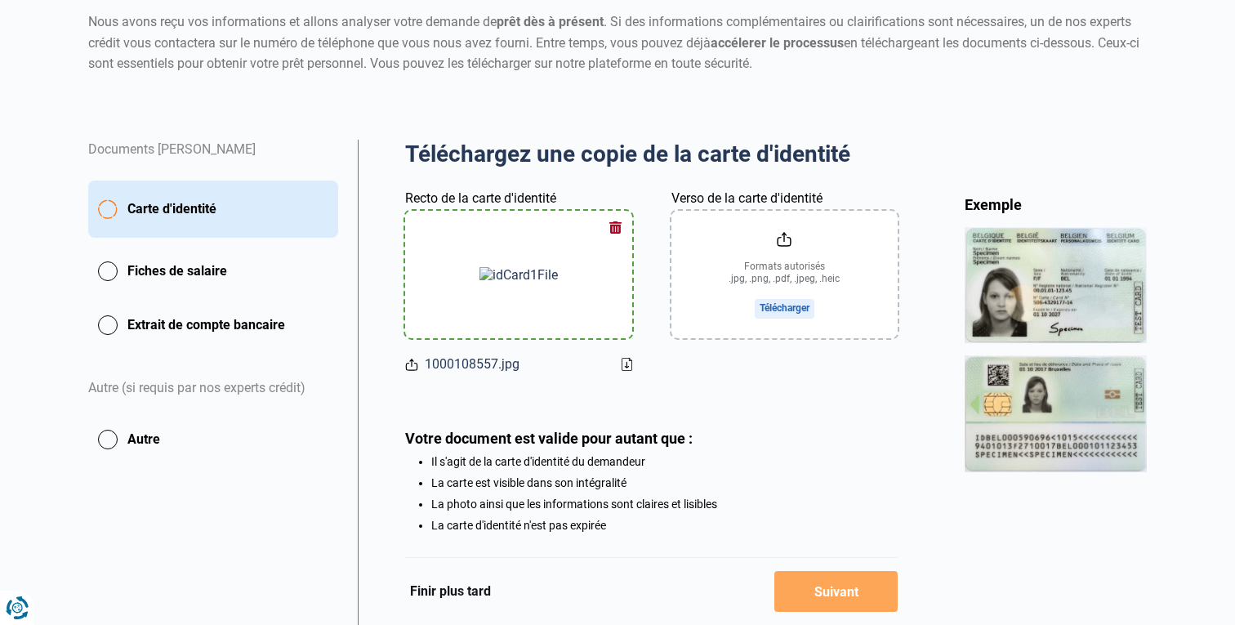
click at [803, 306] on input "Verso de la carte d'identité" at bounding box center [784, 274] width 226 height 127
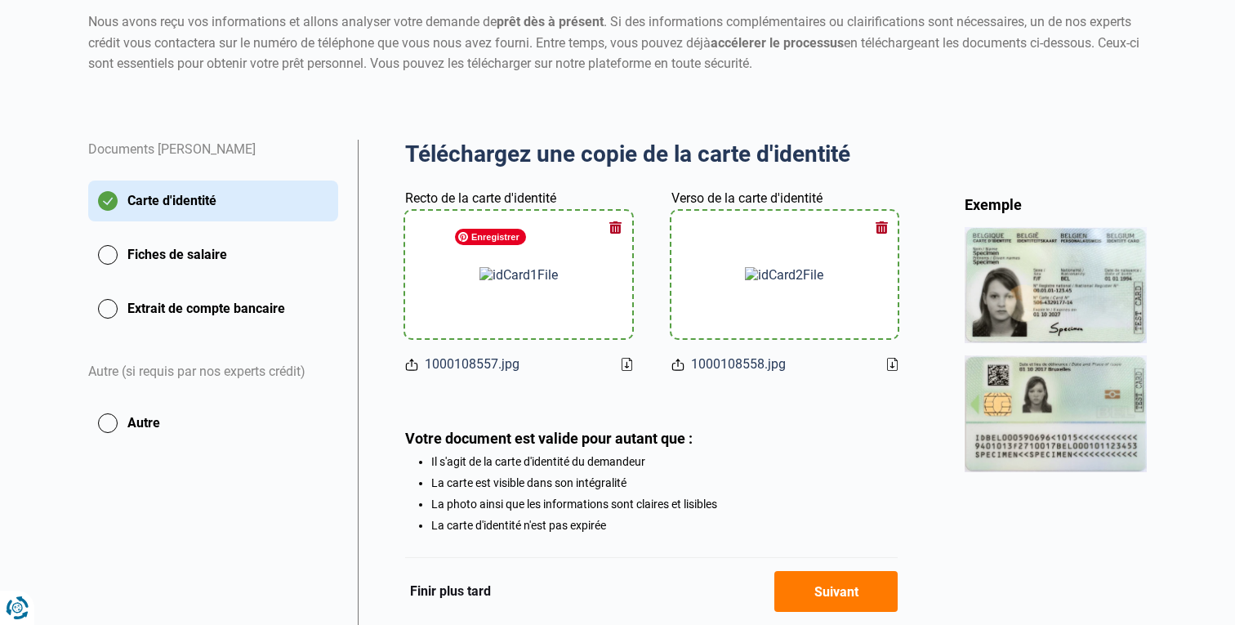
scroll to position [271, 0]
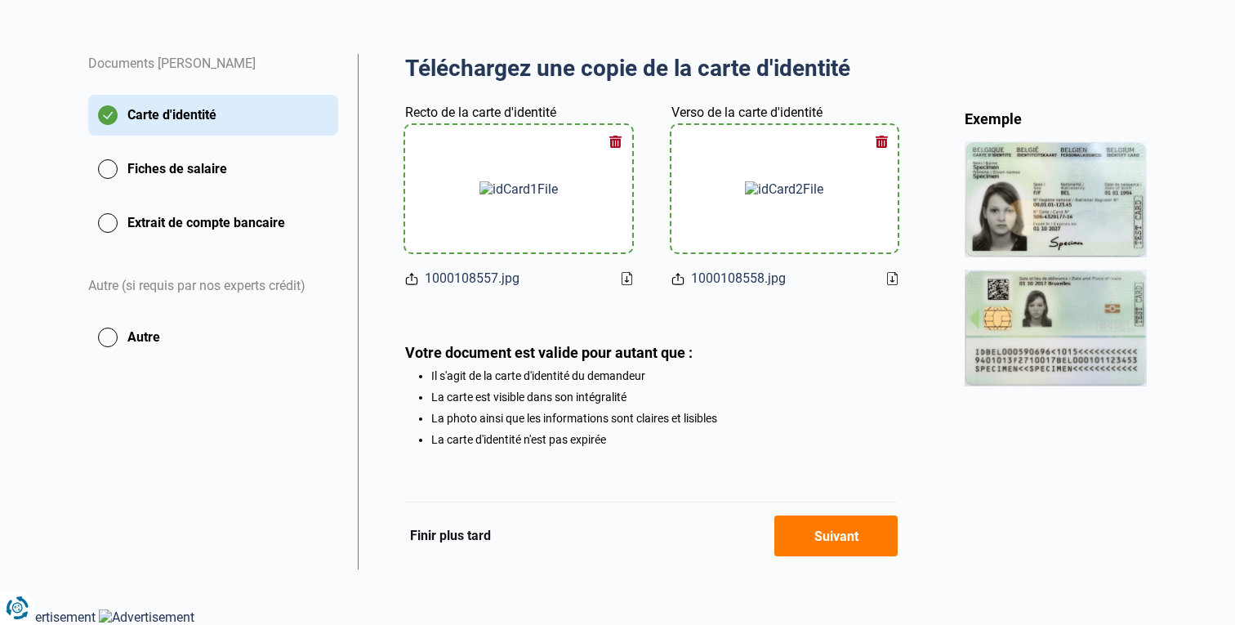
click at [856, 553] on button "Suivant" at bounding box center [835, 535] width 123 height 41
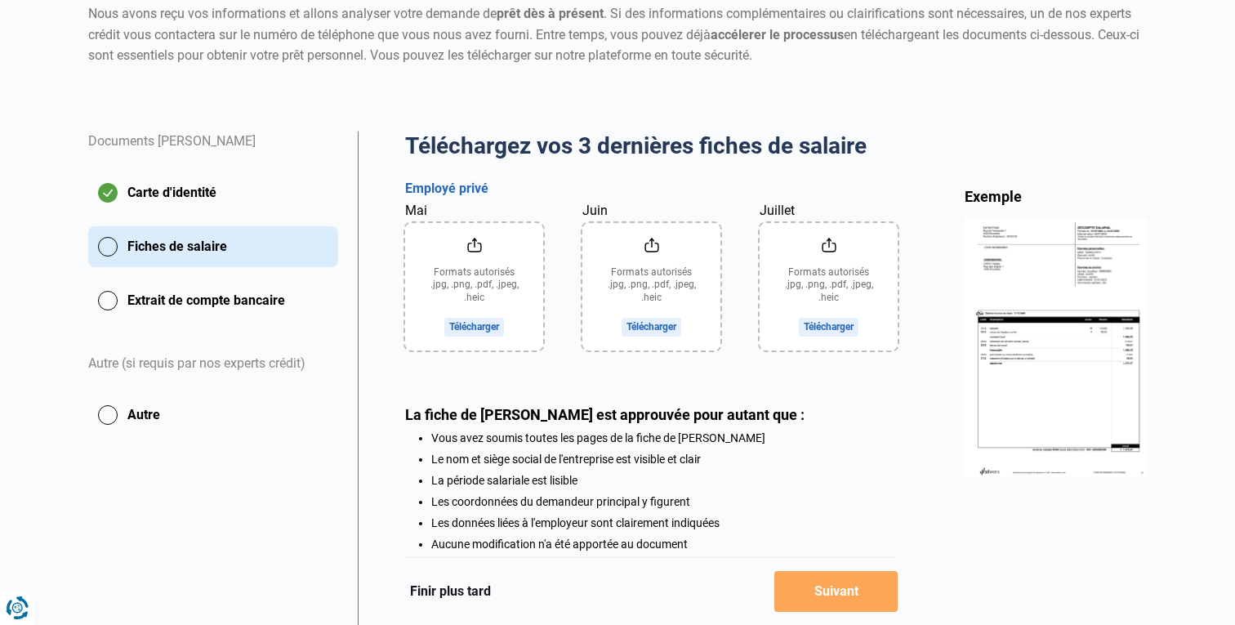
scroll to position [289, 0]
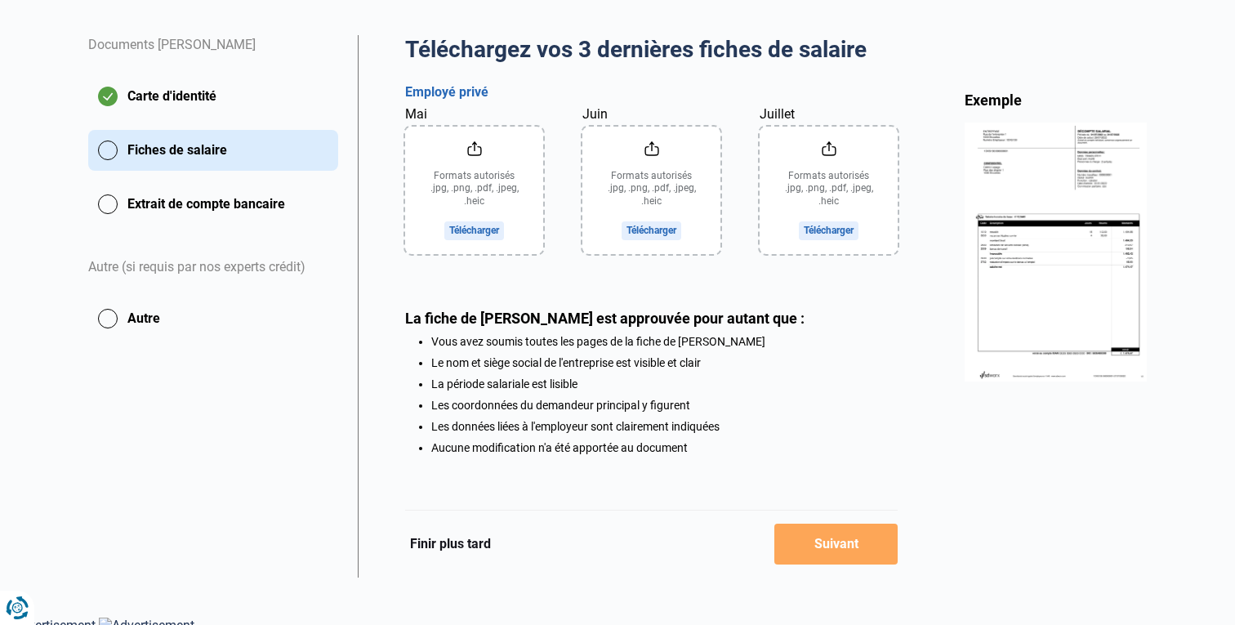
click at [473, 232] on input "Mai" at bounding box center [474, 190] width 138 height 127
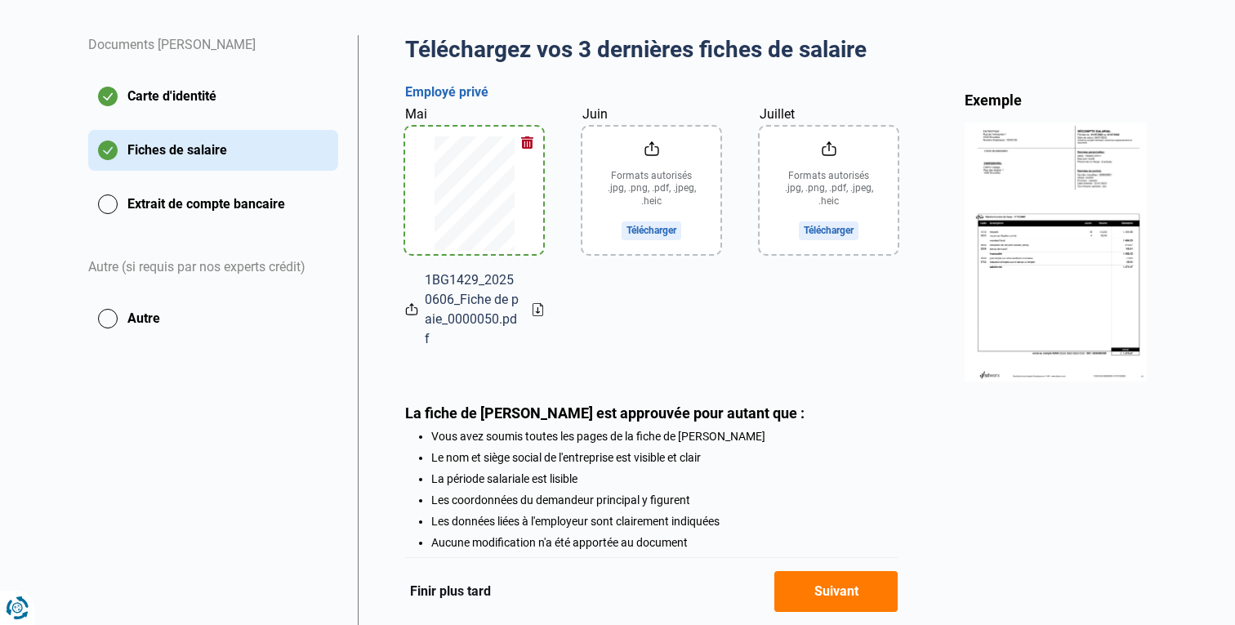
click at [657, 225] on input "Juin" at bounding box center [651, 190] width 138 height 127
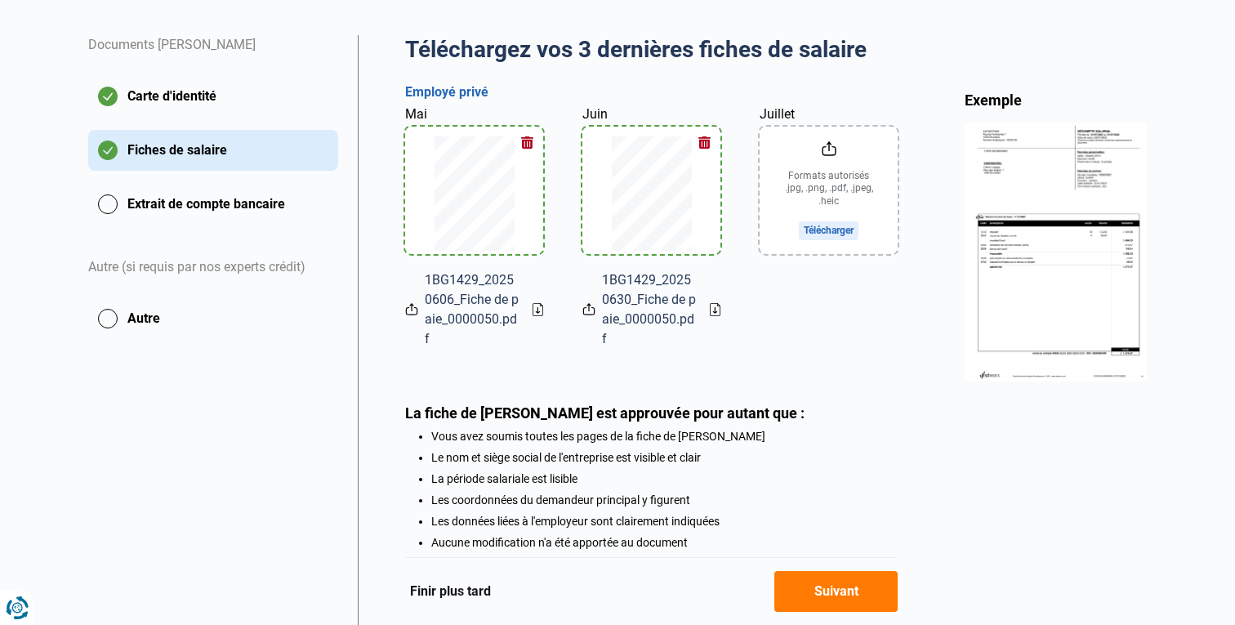
click at [833, 232] on input "Juillet" at bounding box center [828, 190] width 138 height 127
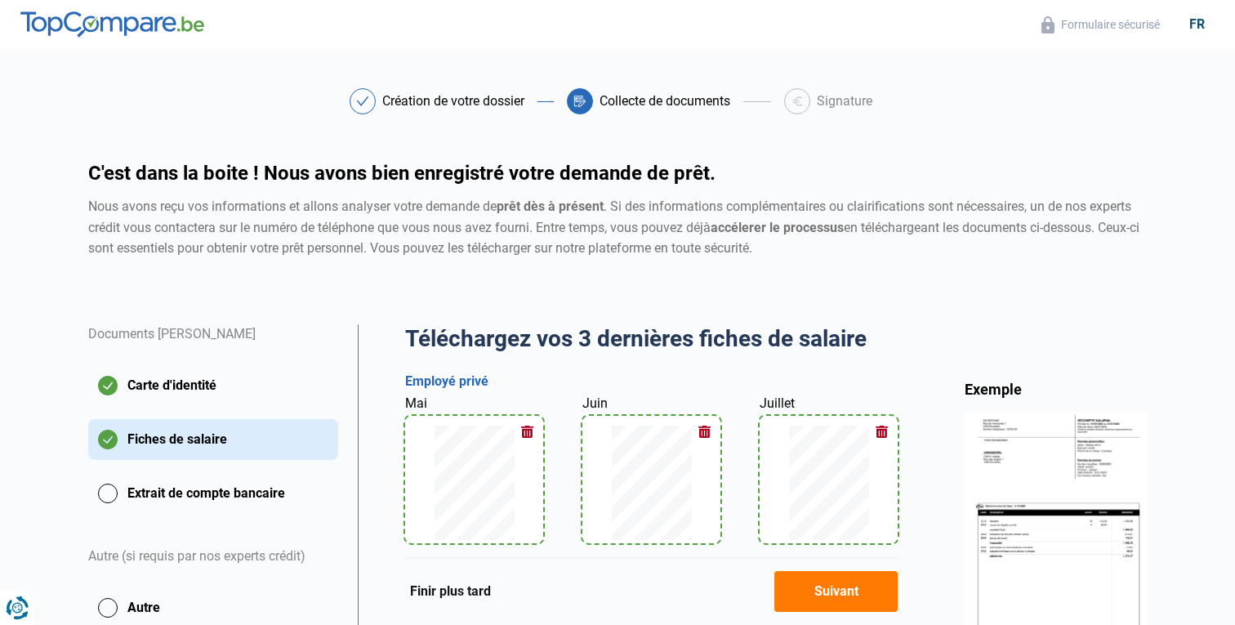
scroll to position [15, 0]
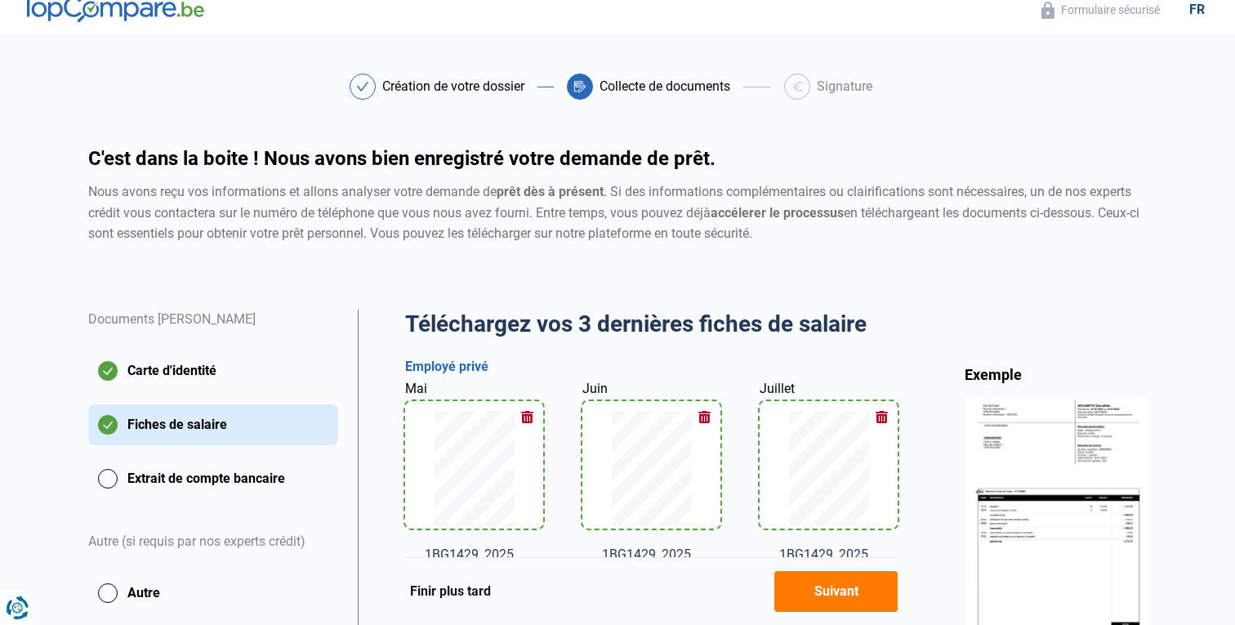
click at [443, 90] on div "Création de votre dossier" at bounding box center [453, 86] width 142 height 13
click at [358, 87] on icon at bounding box center [363, 86] width 12 height 9
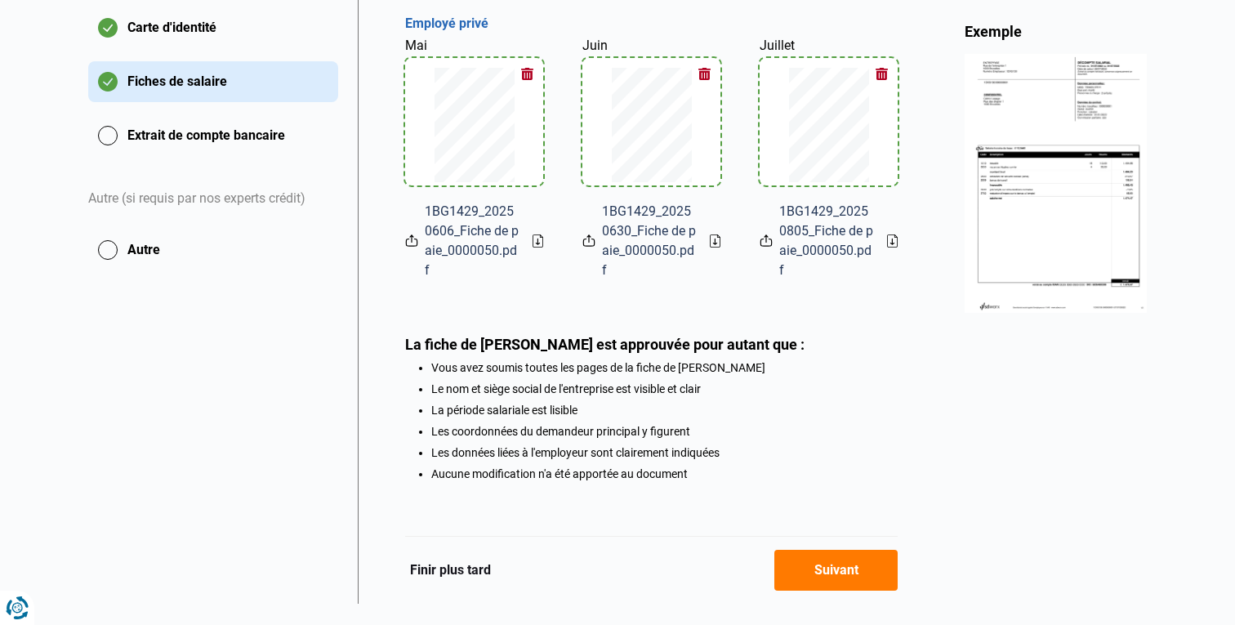
scroll to position [390, 0]
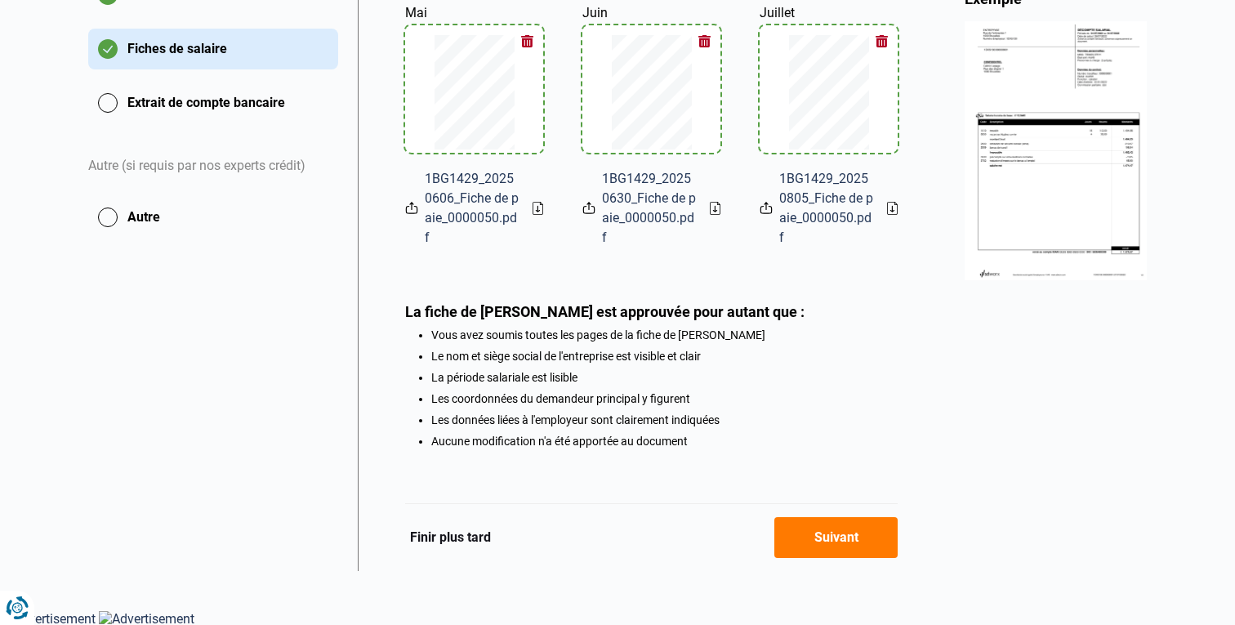
click at [844, 546] on button "Suivant" at bounding box center [835, 537] width 123 height 41
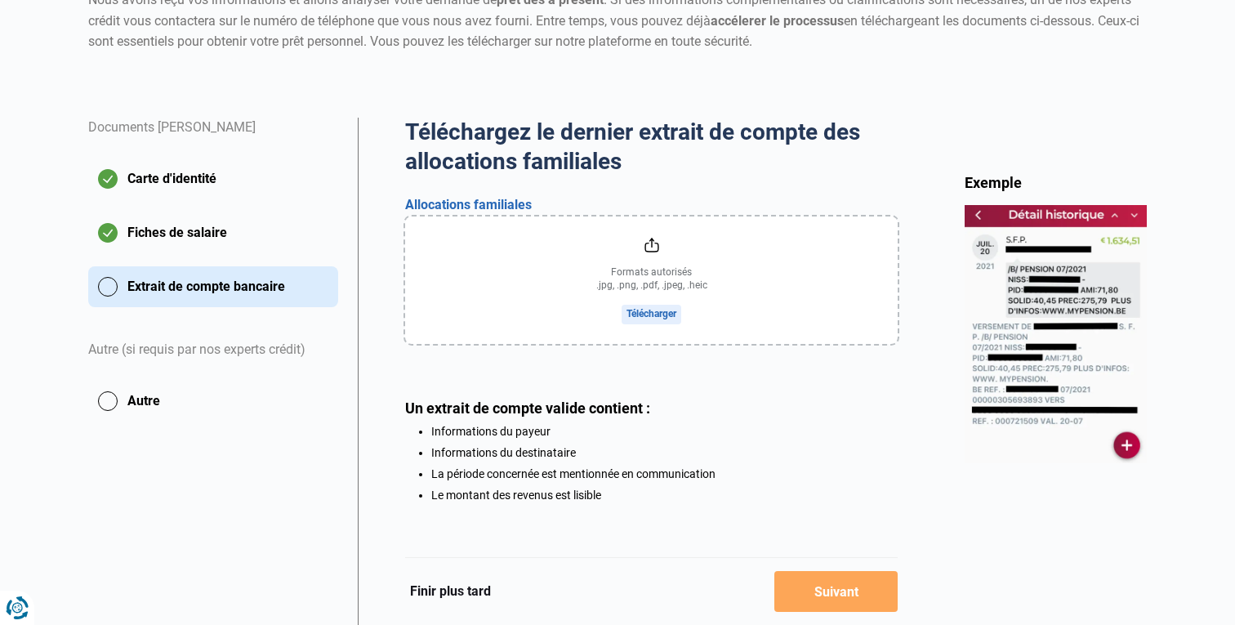
scroll to position [263, 0]
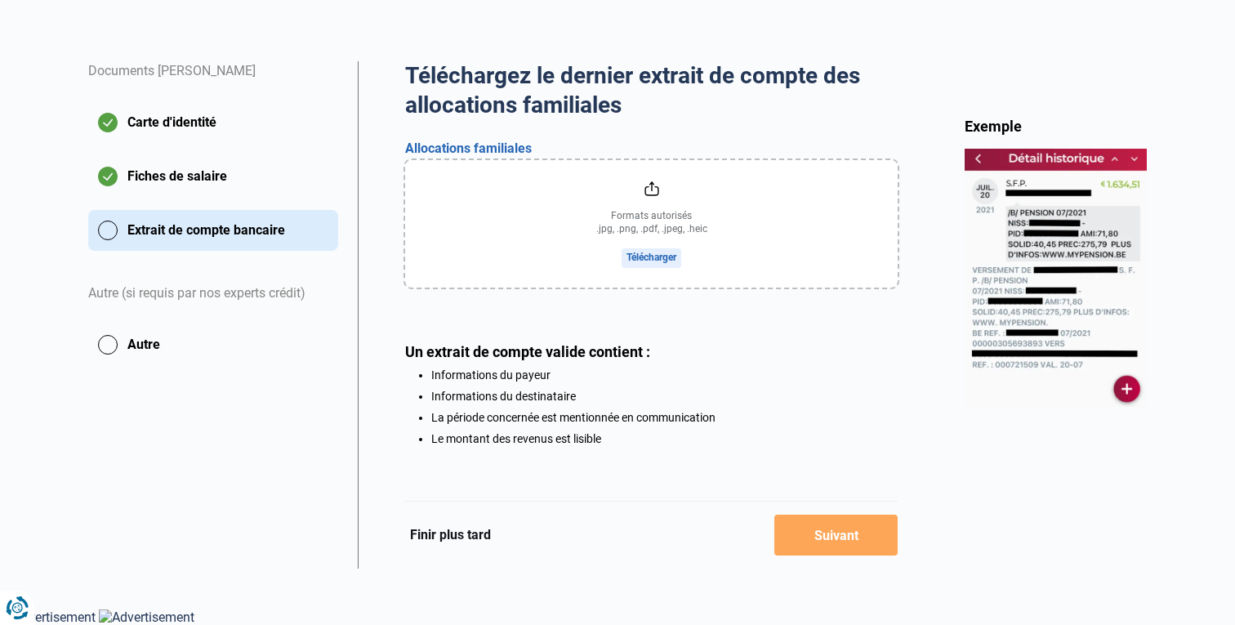
click at [106, 222] on button "Extrait de compte bancaire" at bounding box center [213, 230] width 250 height 41
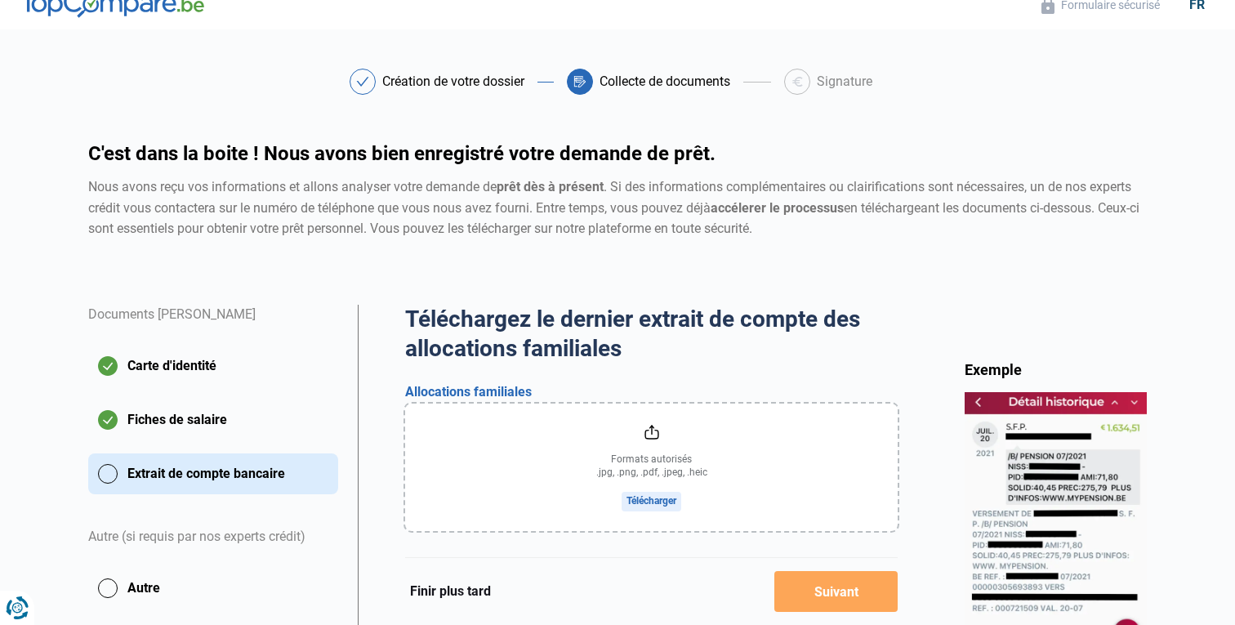
scroll to position [0, 0]
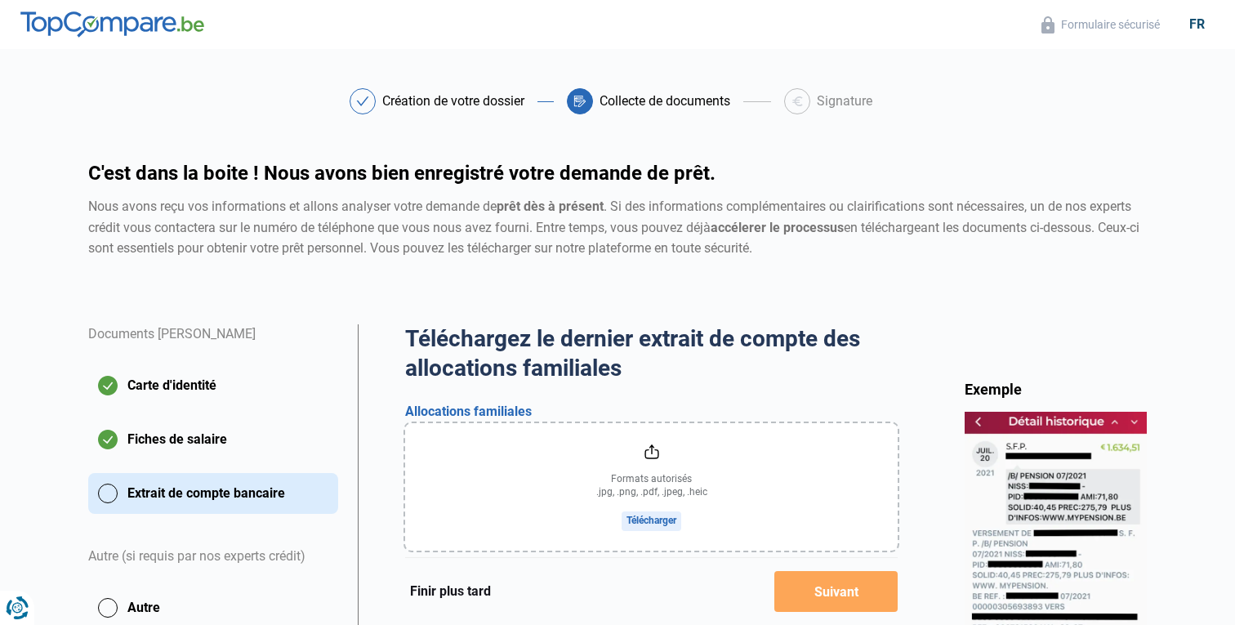
click at [492, 100] on div "Création de votre dossier" at bounding box center [453, 101] width 142 height 13
click at [364, 103] on icon at bounding box center [362, 101] width 13 height 10
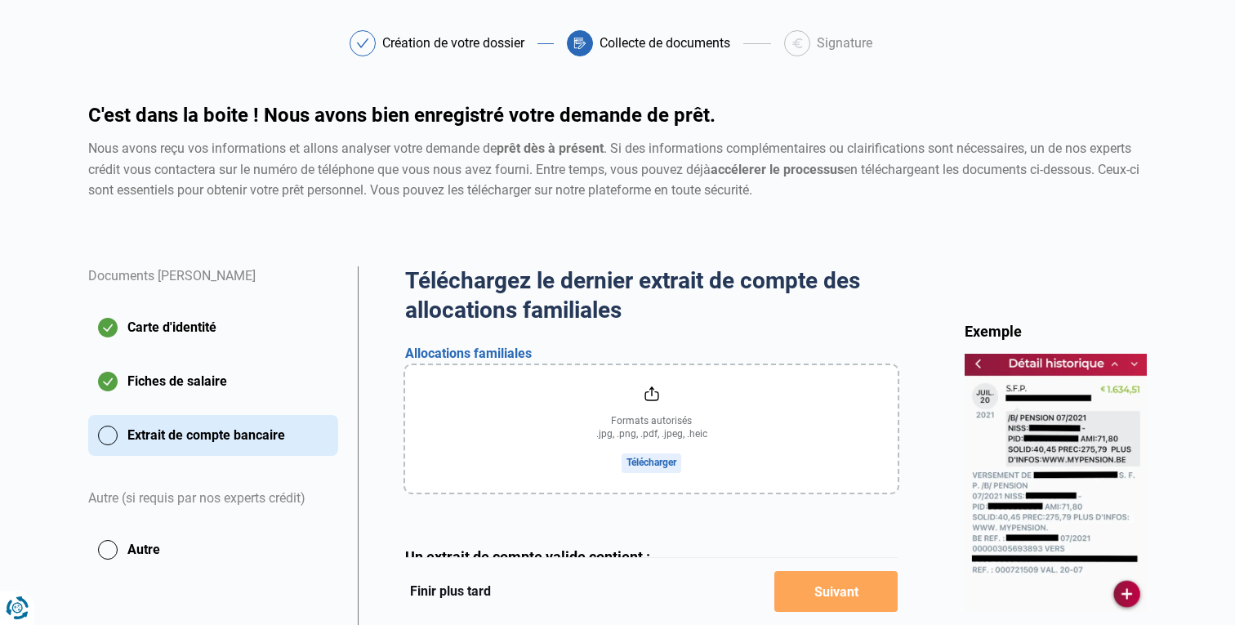
click at [463, 596] on button "Finir plus tard" at bounding box center [450, 591] width 91 height 21
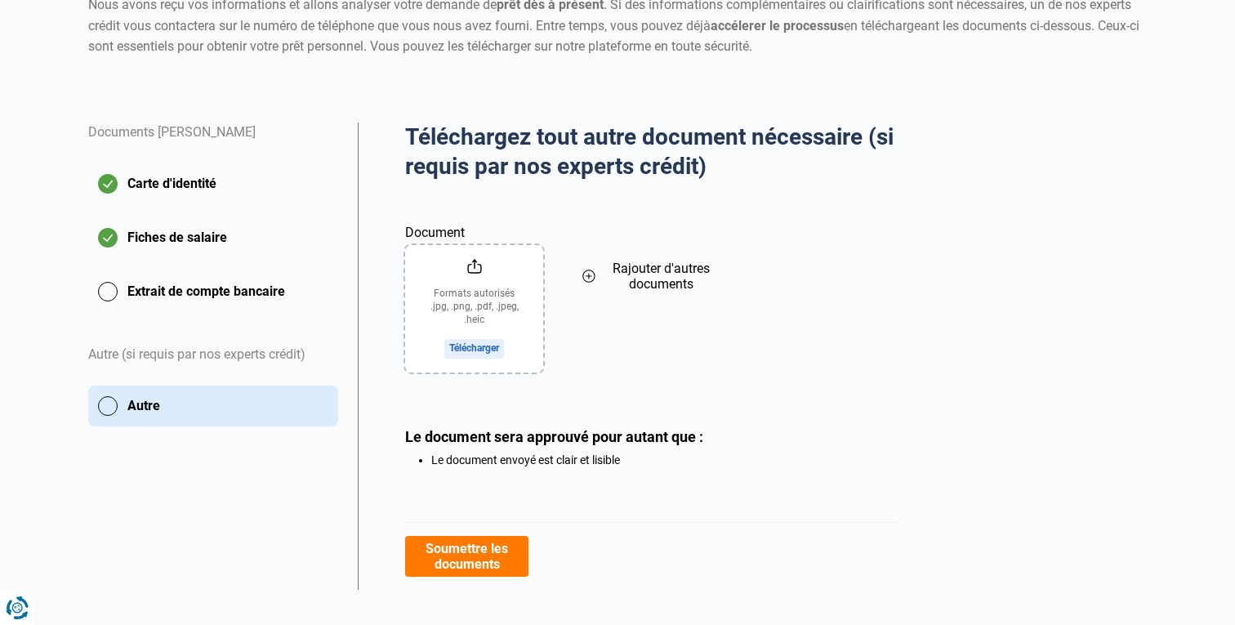
scroll to position [221, 0]
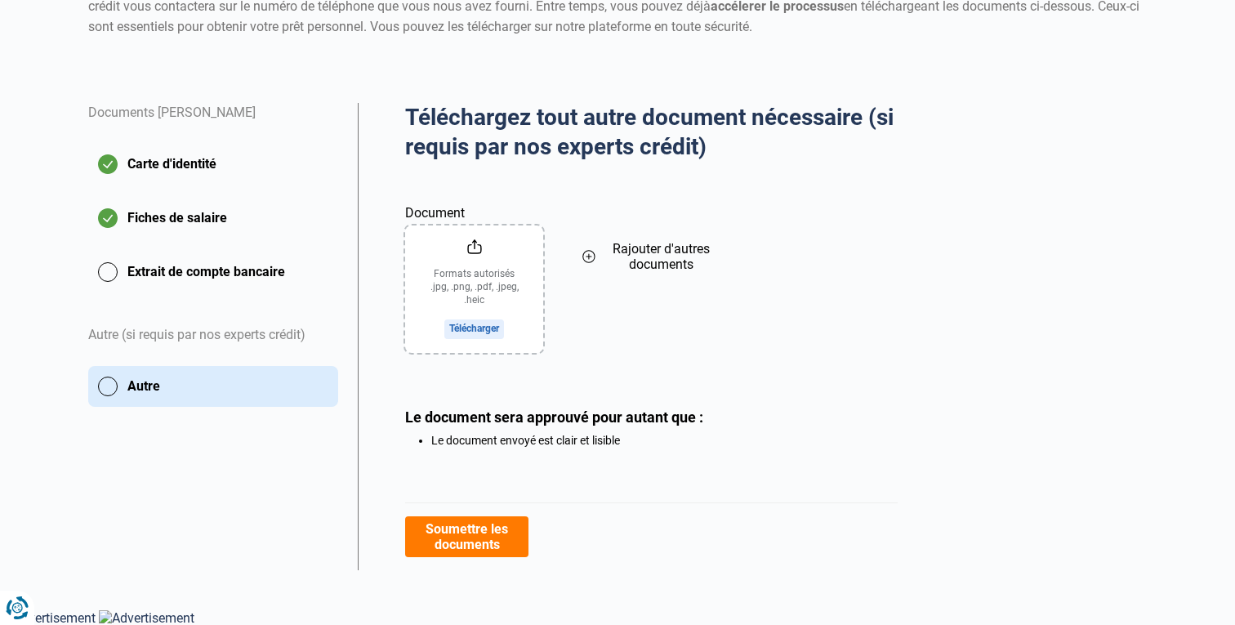
click at [137, 278] on button "Extrait de compte bancaire" at bounding box center [213, 272] width 250 height 41
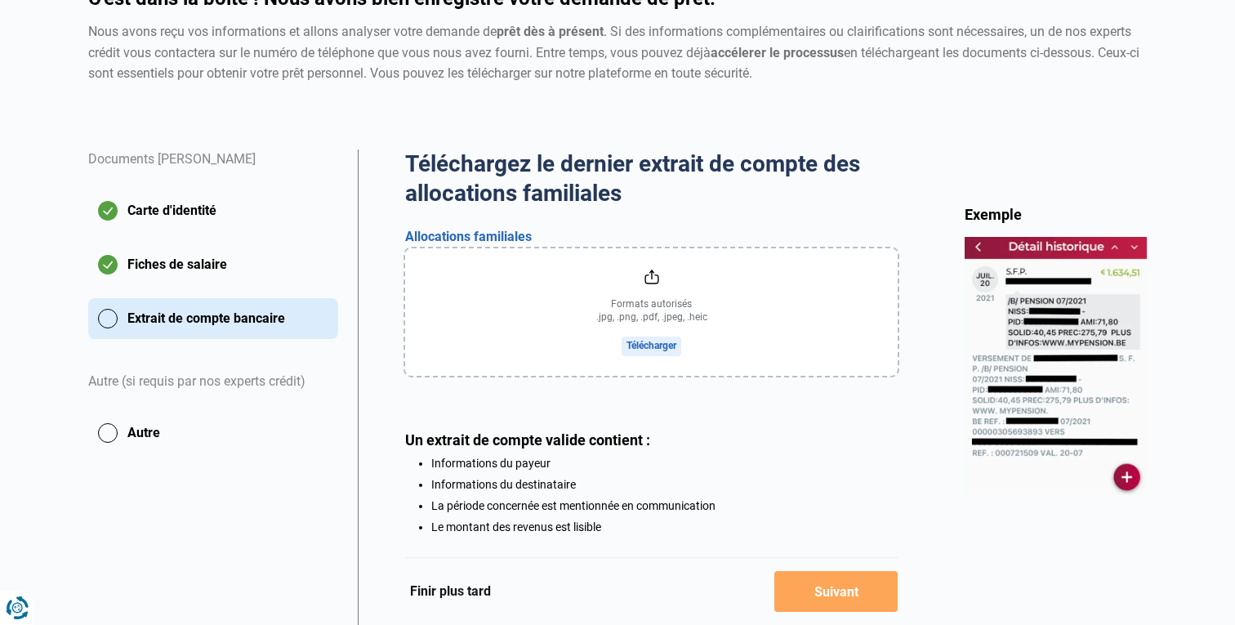
scroll to position [189, 0]
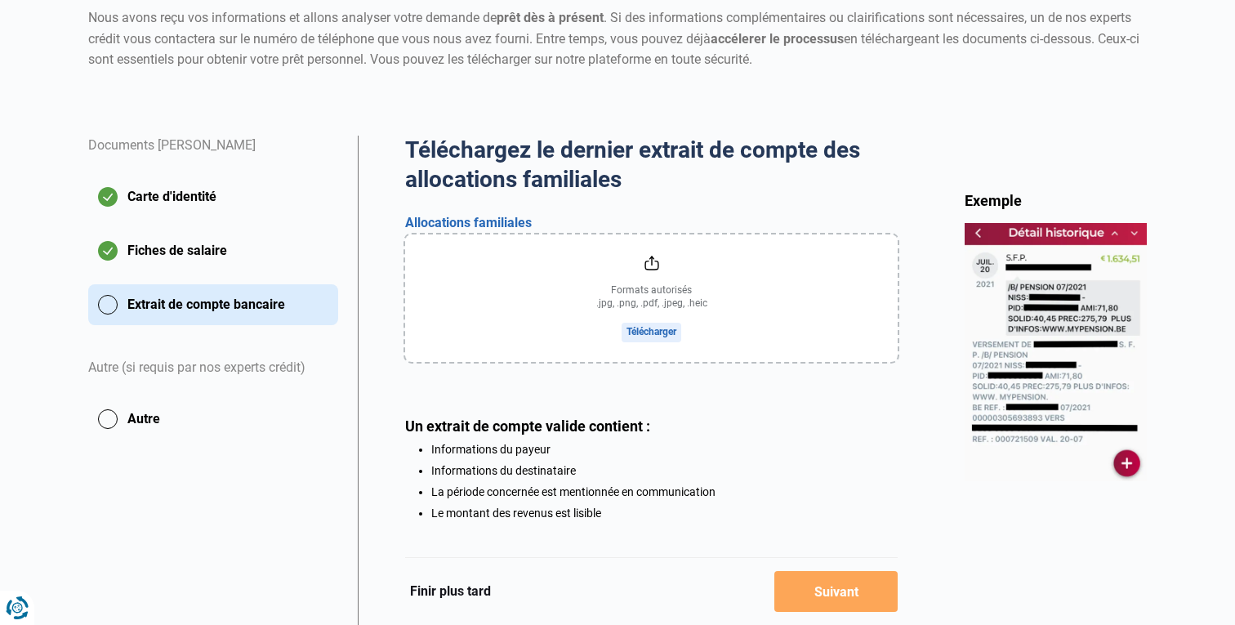
click at [648, 334] on input "file" at bounding box center [651, 297] width 492 height 127
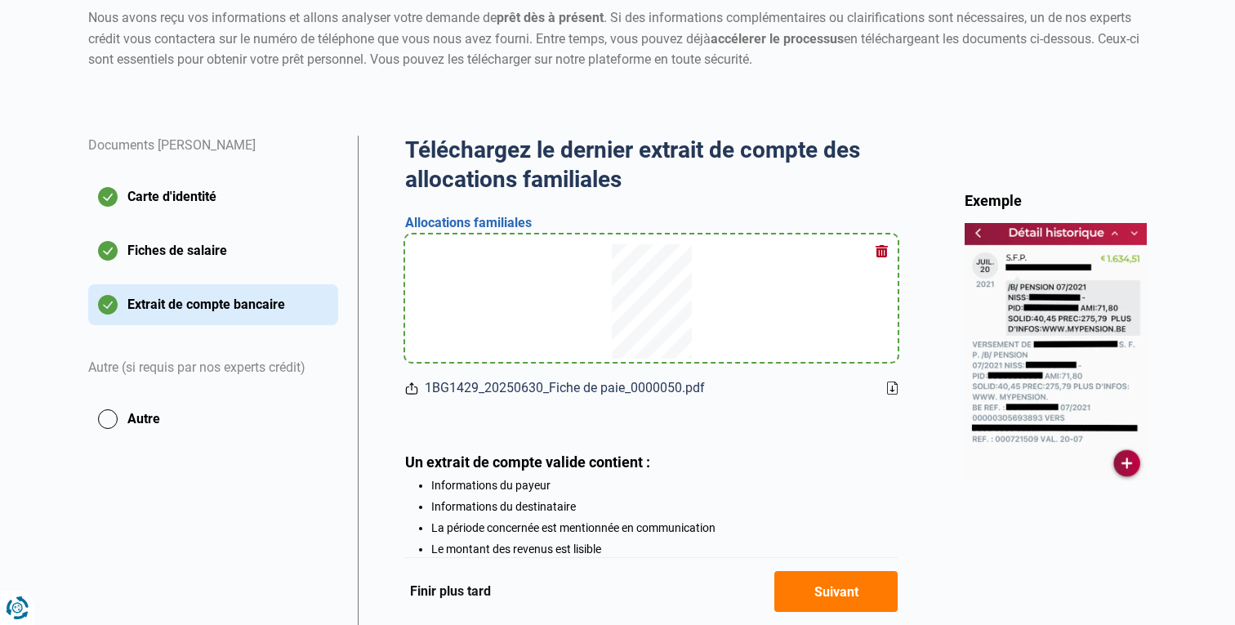
click at [844, 593] on button "Suivant" at bounding box center [835, 591] width 123 height 41
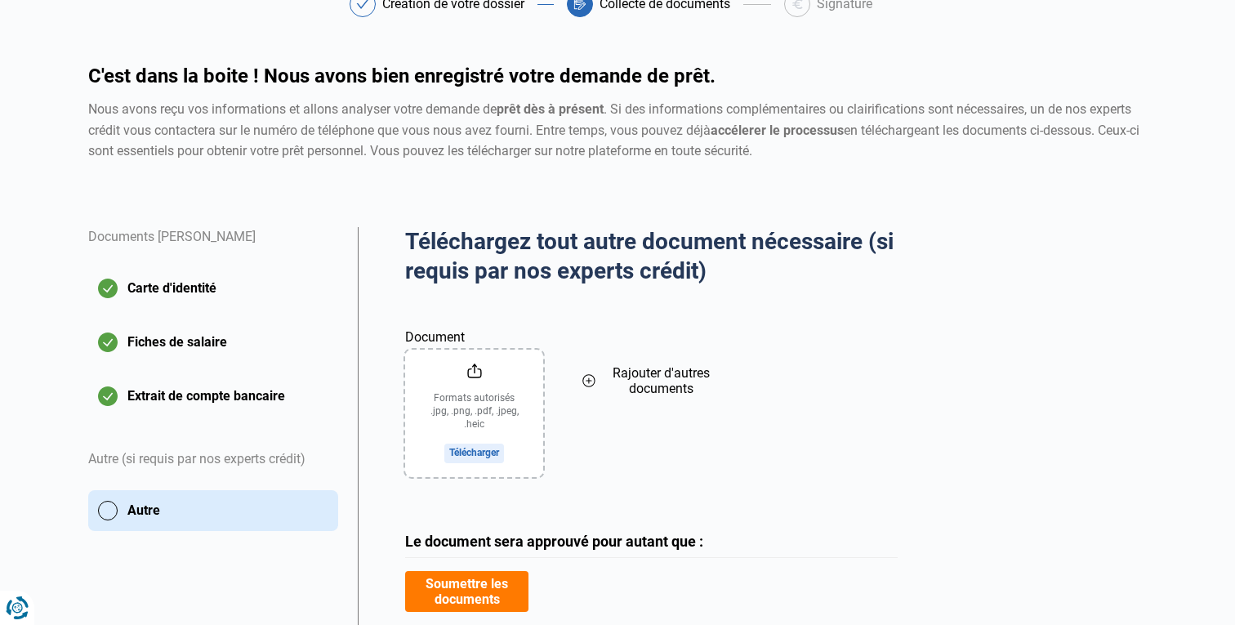
scroll to position [134, 0]
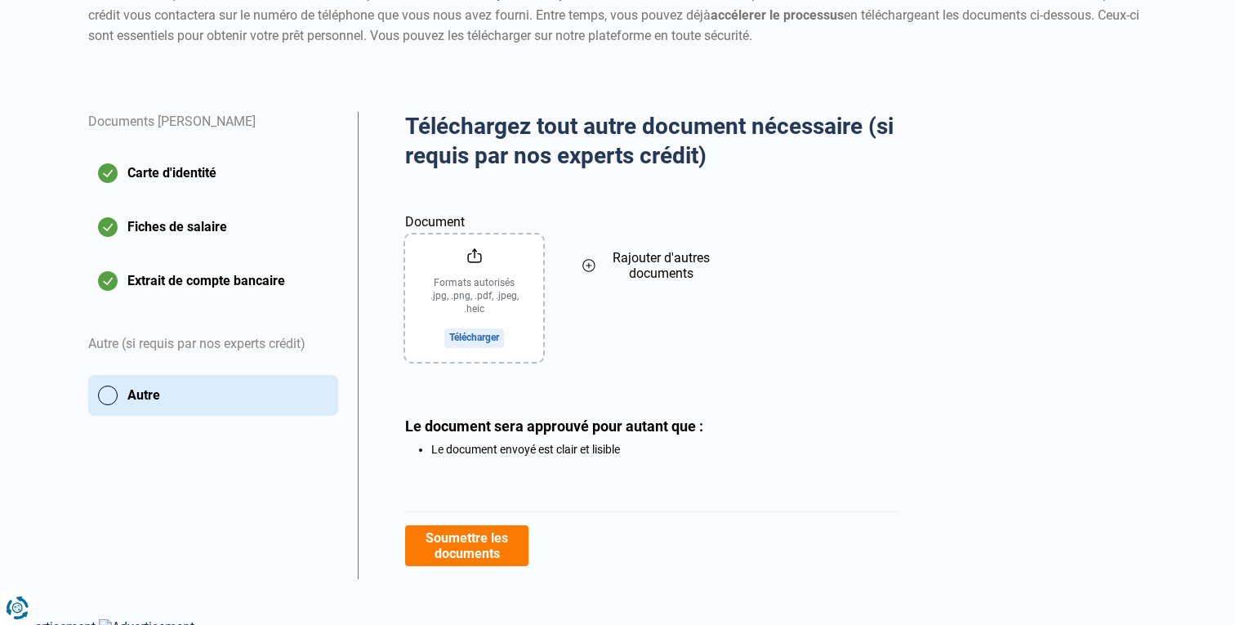
click at [497, 547] on button "Soumettre les documents" at bounding box center [466, 545] width 123 height 41
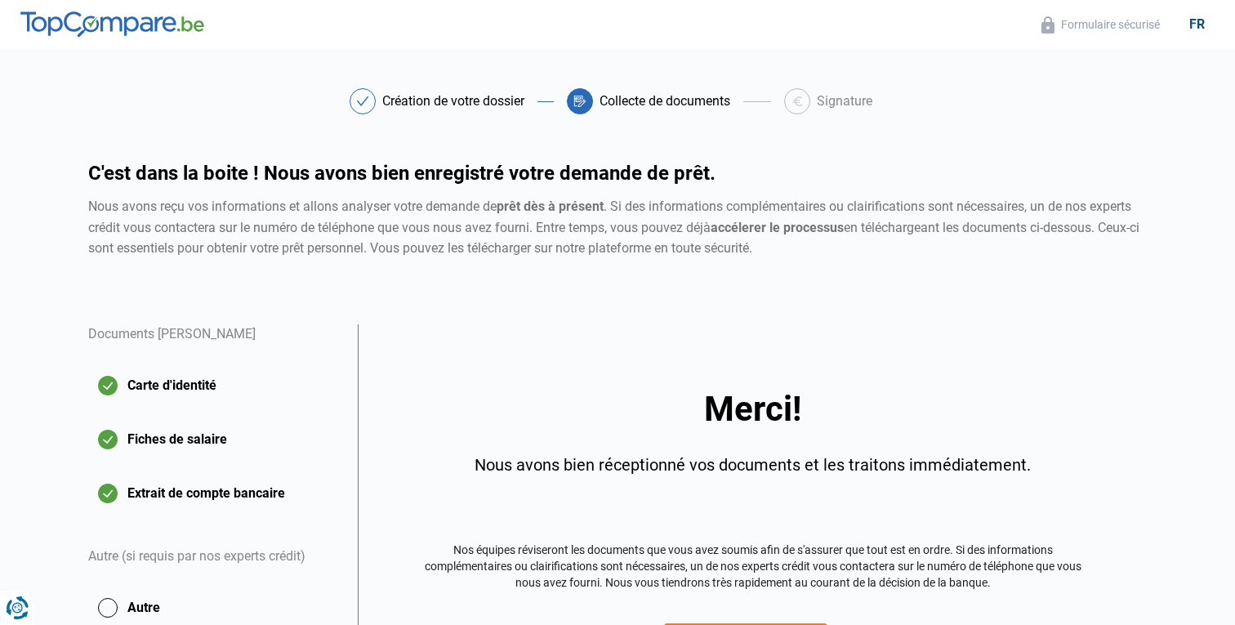
scroll to position [163, 0]
